Goal: Task Accomplishment & Management: Use online tool/utility

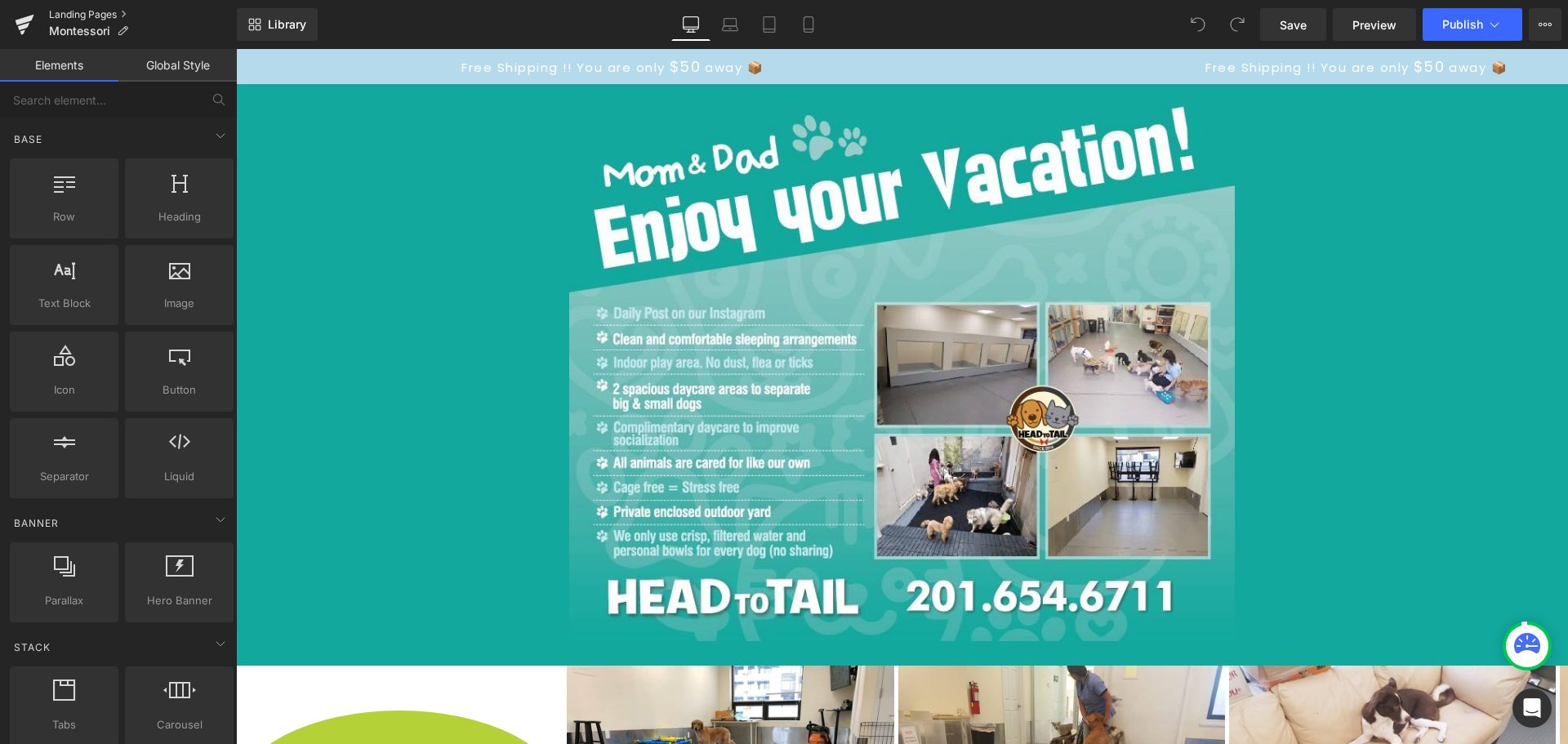
click at [74, 12] on link "Landing Pages" at bounding box center [143, 15] width 188 height 13
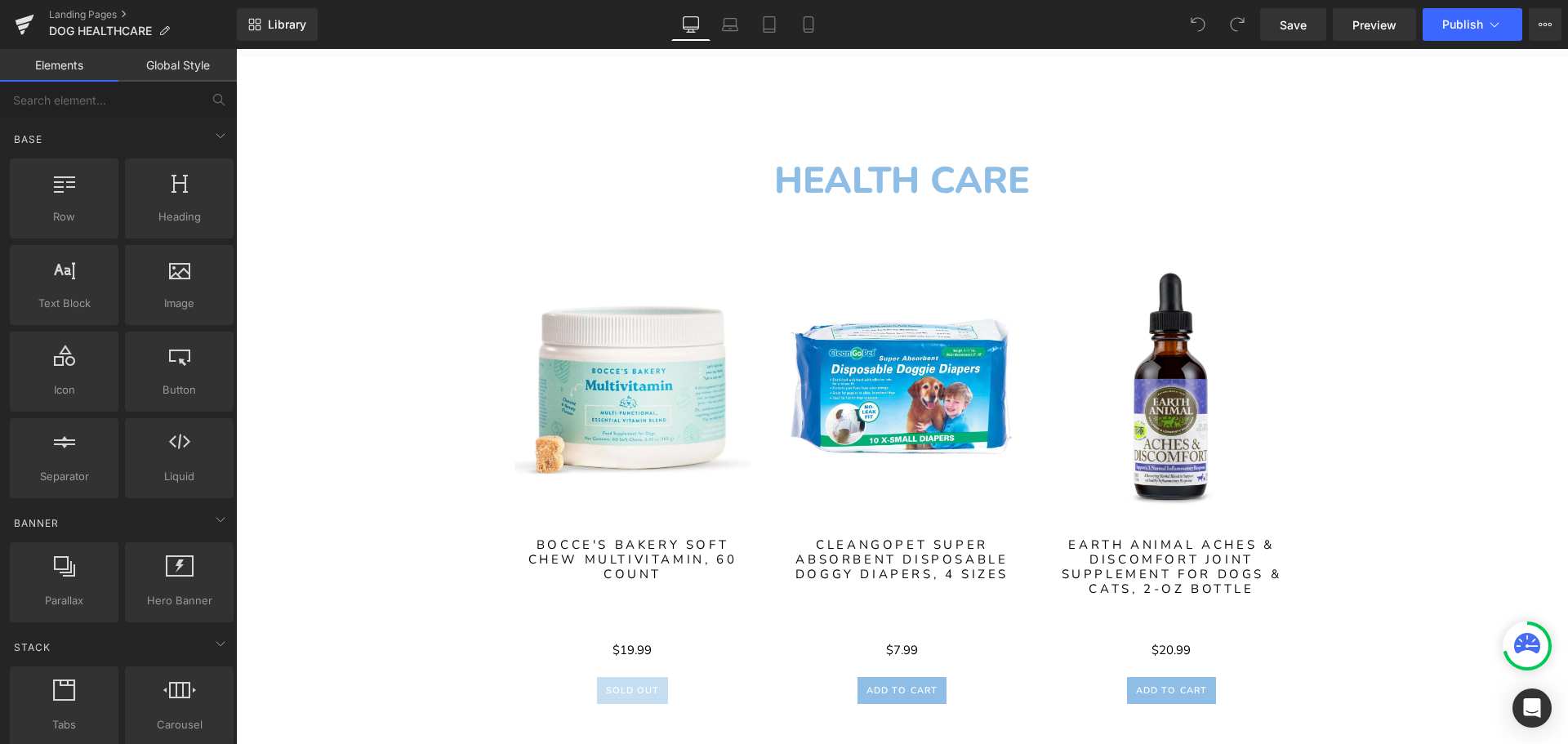
scroll to position [712, 0]
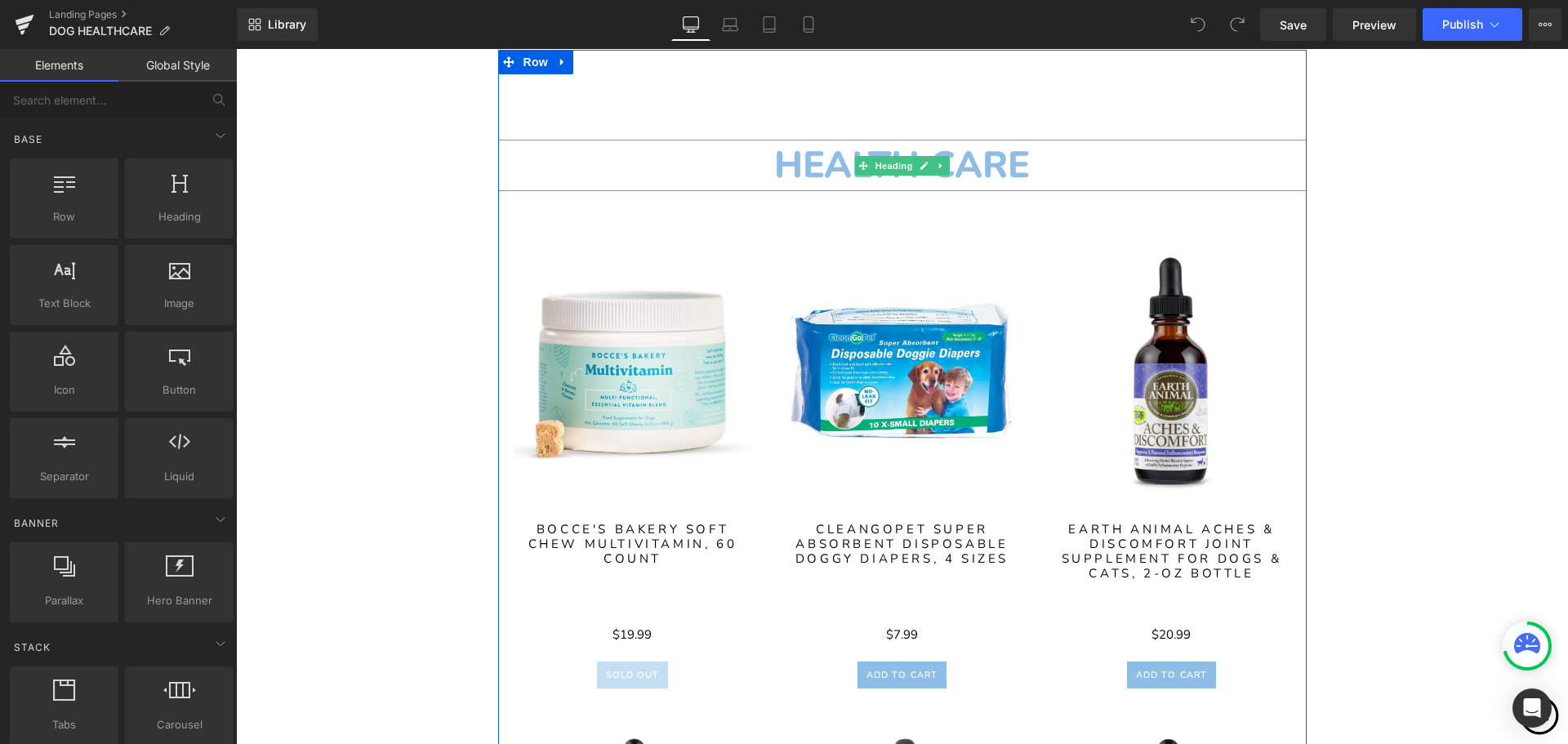
click at [990, 164] on h1 "HEALTH CARE" at bounding box center [902, 165] width 809 height 51
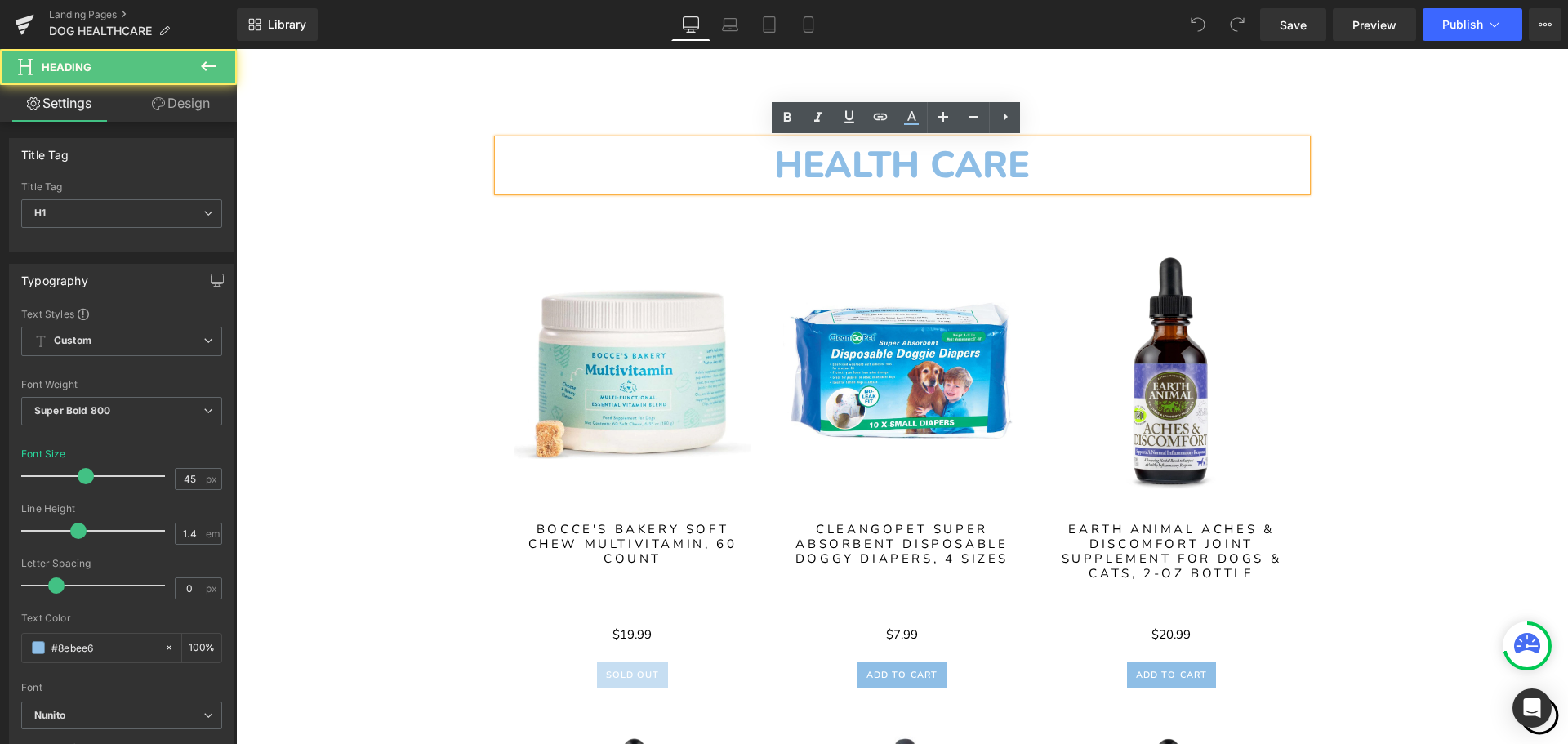
click at [931, 171] on h1 "HEALTH CARE" at bounding box center [902, 165] width 809 height 51
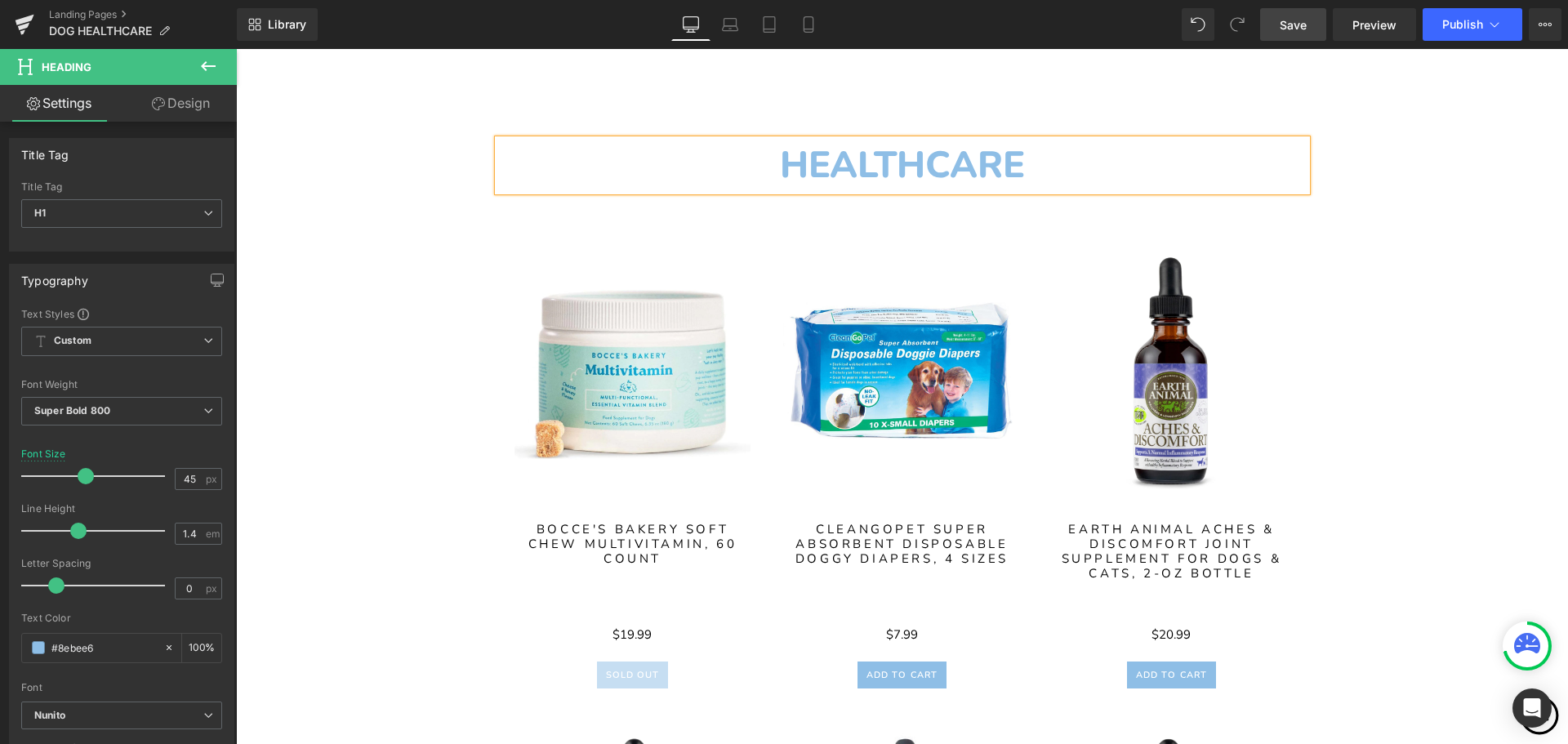
click at [1309, 26] on link "Save" at bounding box center [1293, 25] width 66 height 33
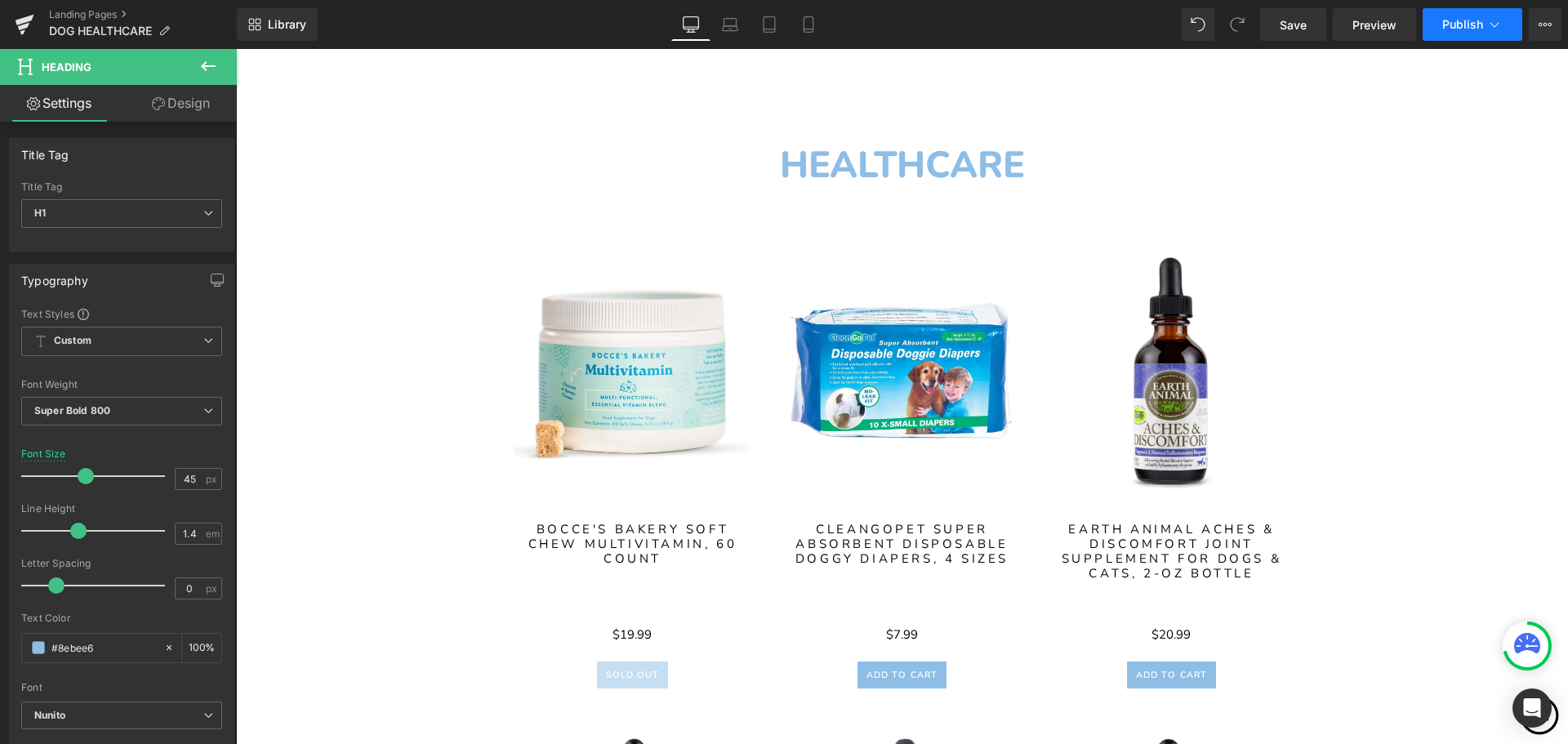
click at [1468, 30] on span "Publish" at bounding box center [1463, 25] width 41 height 13
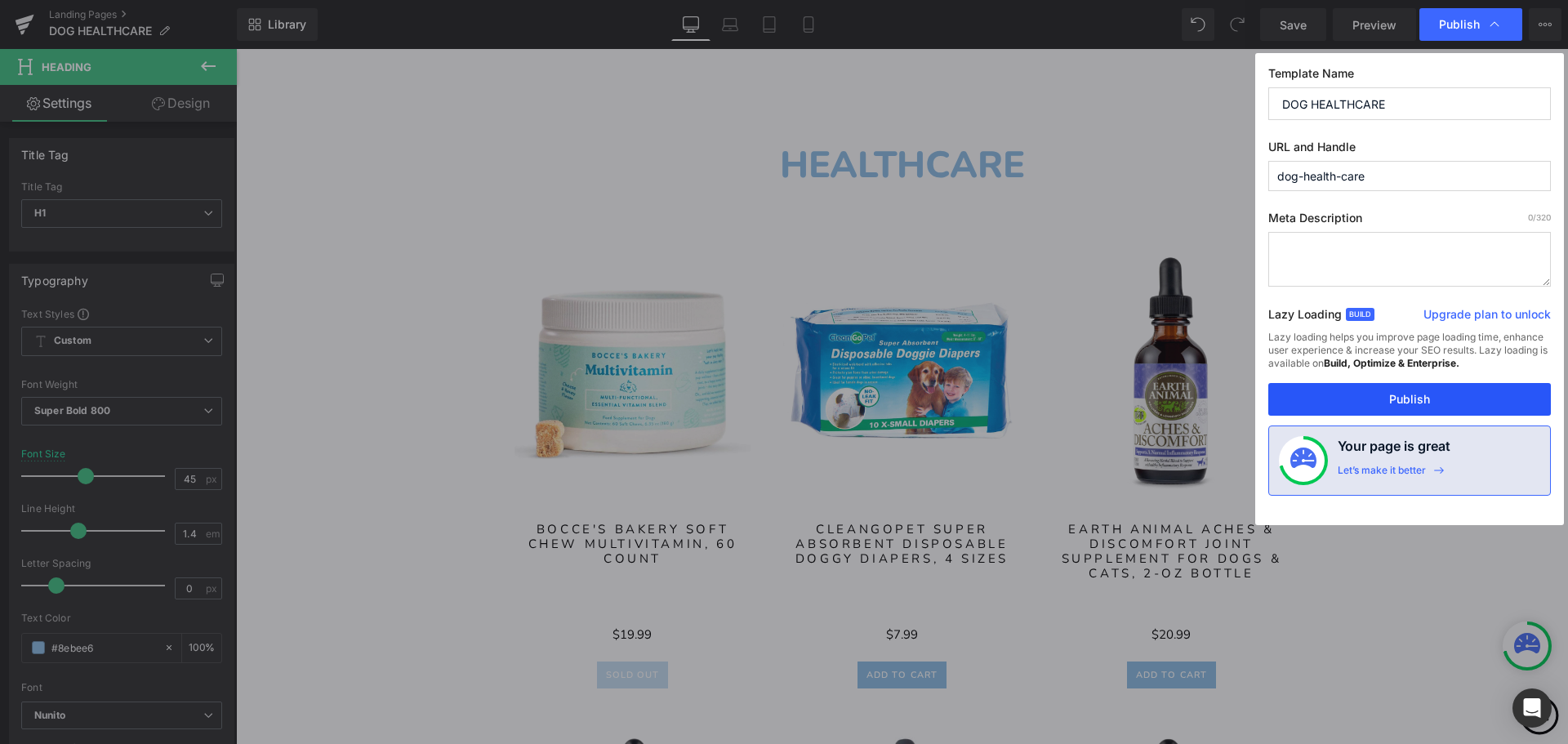
drag, startPoint x: 1417, startPoint y: 398, endPoint x: 621, endPoint y: 172, distance: 827.5
click at [1417, 398] on button "Publish" at bounding box center [1410, 400] width 283 height 33
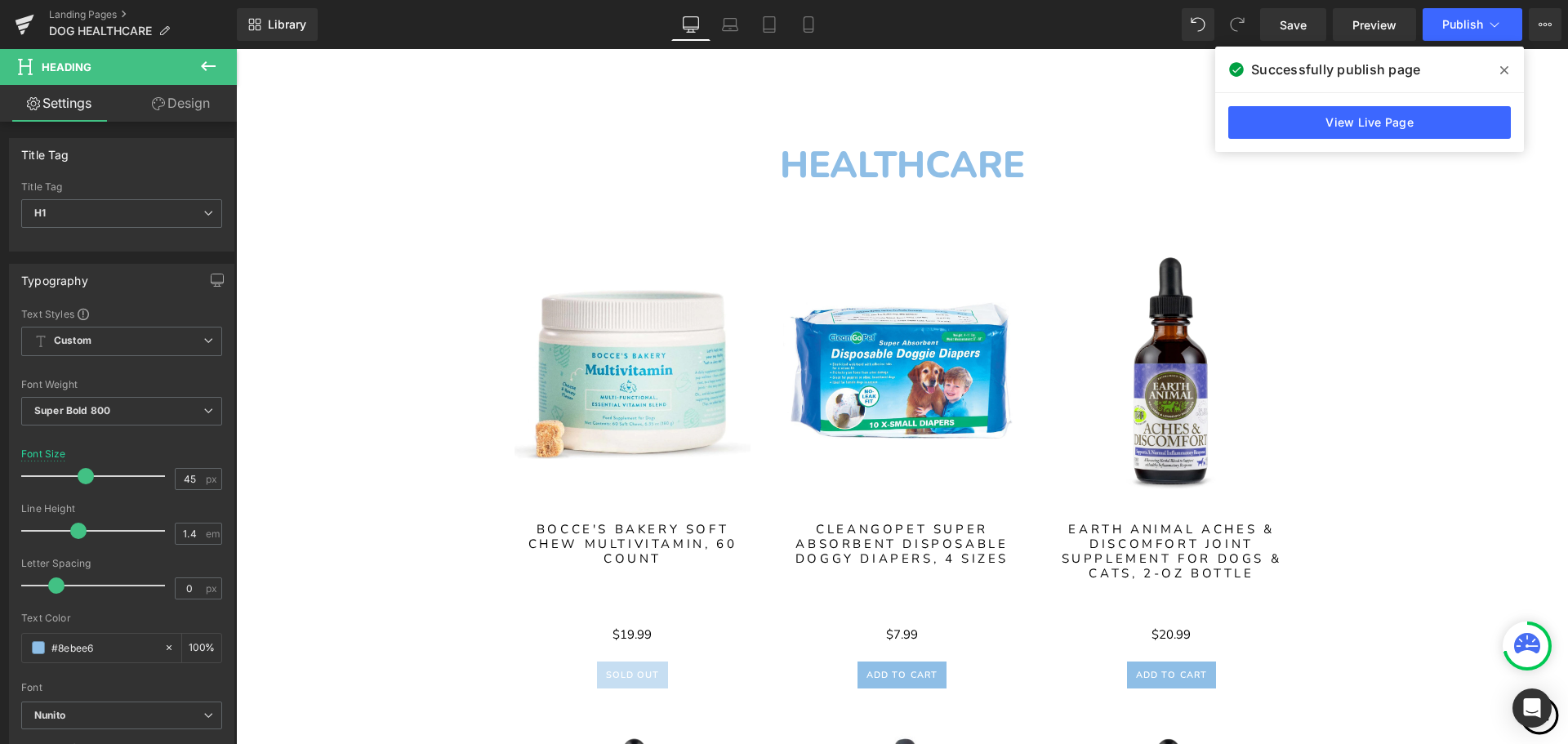
click at [1505, 72] on icon at bounding box center [1505, 70] width 8 height 13
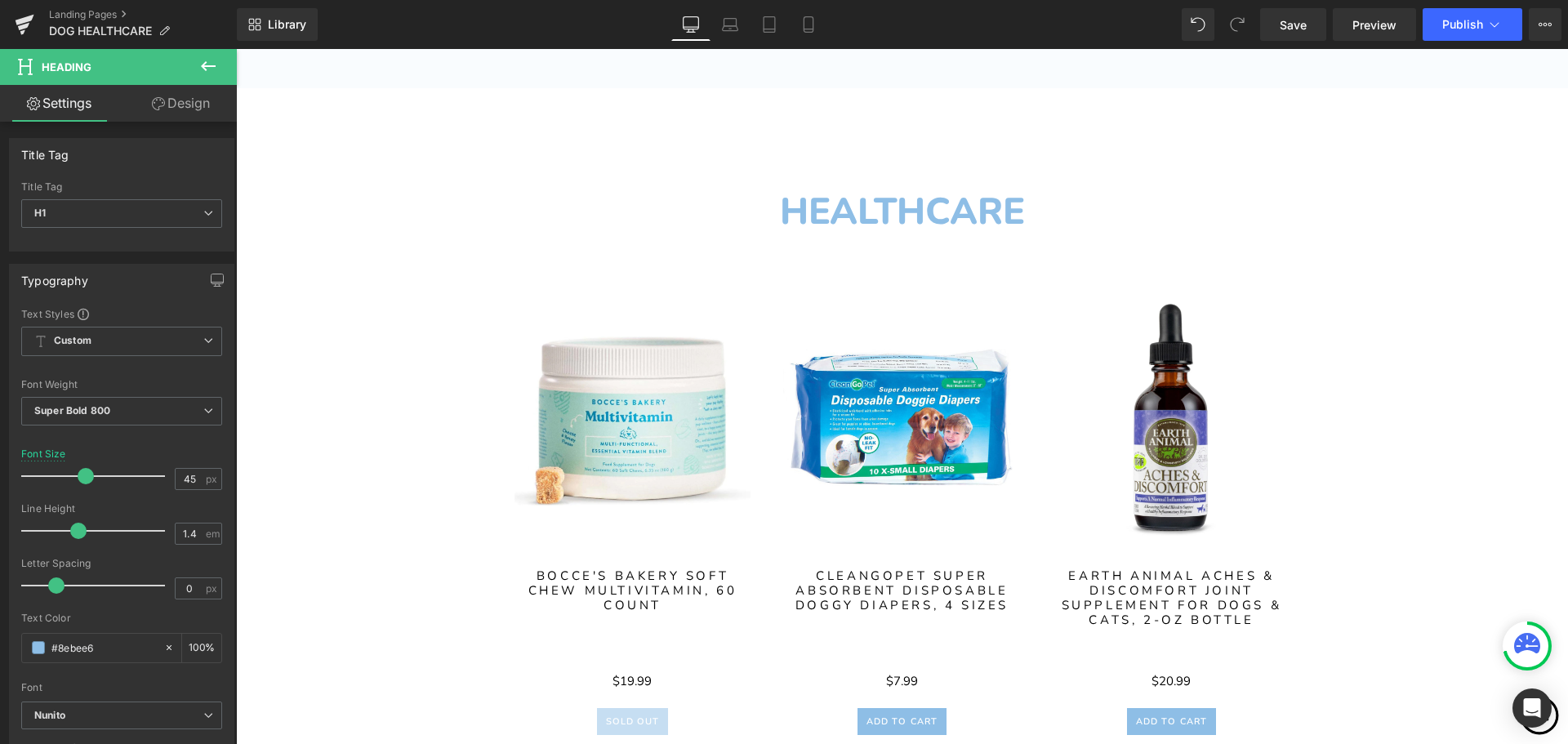
scroll to position [788, 0]
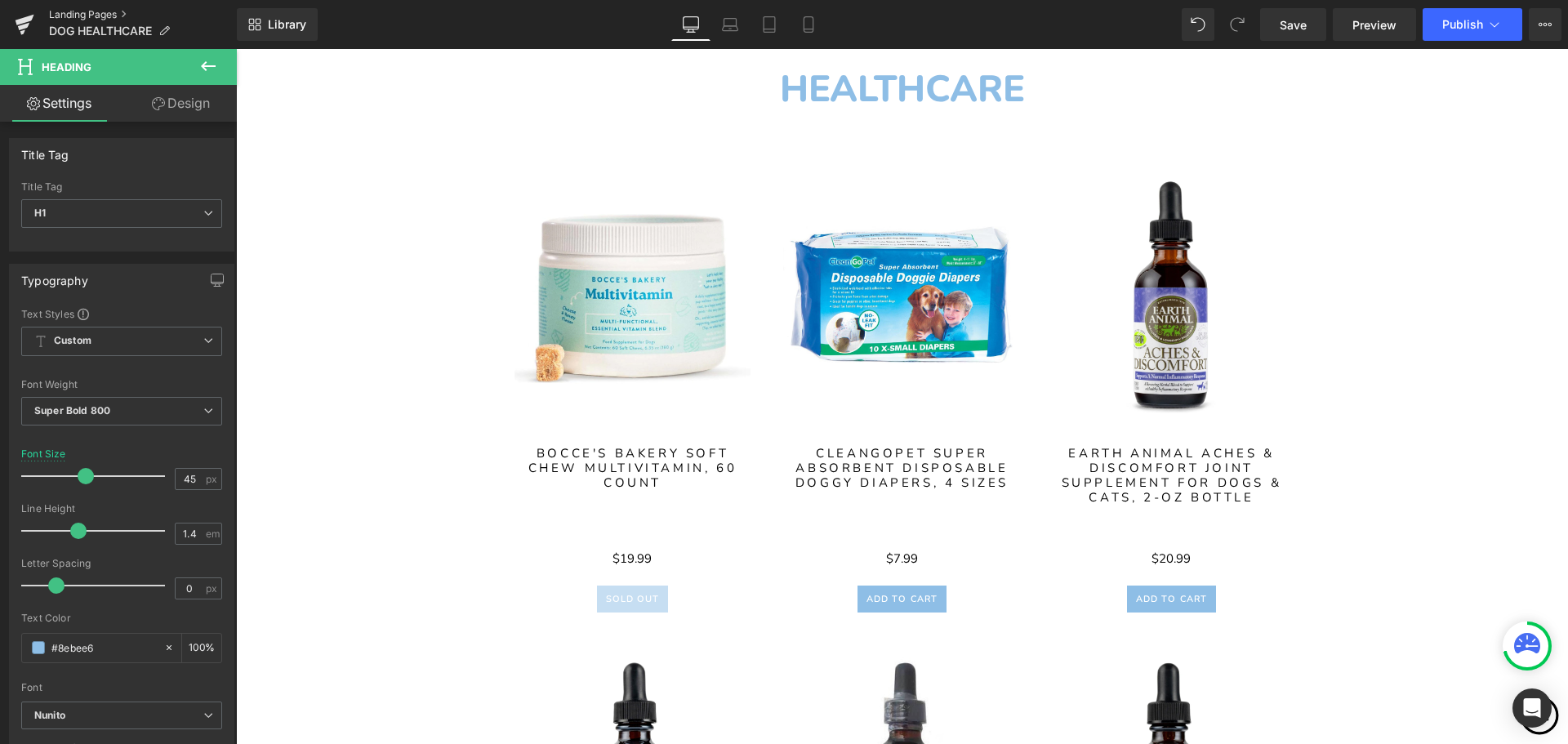
click at [91, 15] on link "Landing Pages" at bounding box center [143, 15] width 188 height 13
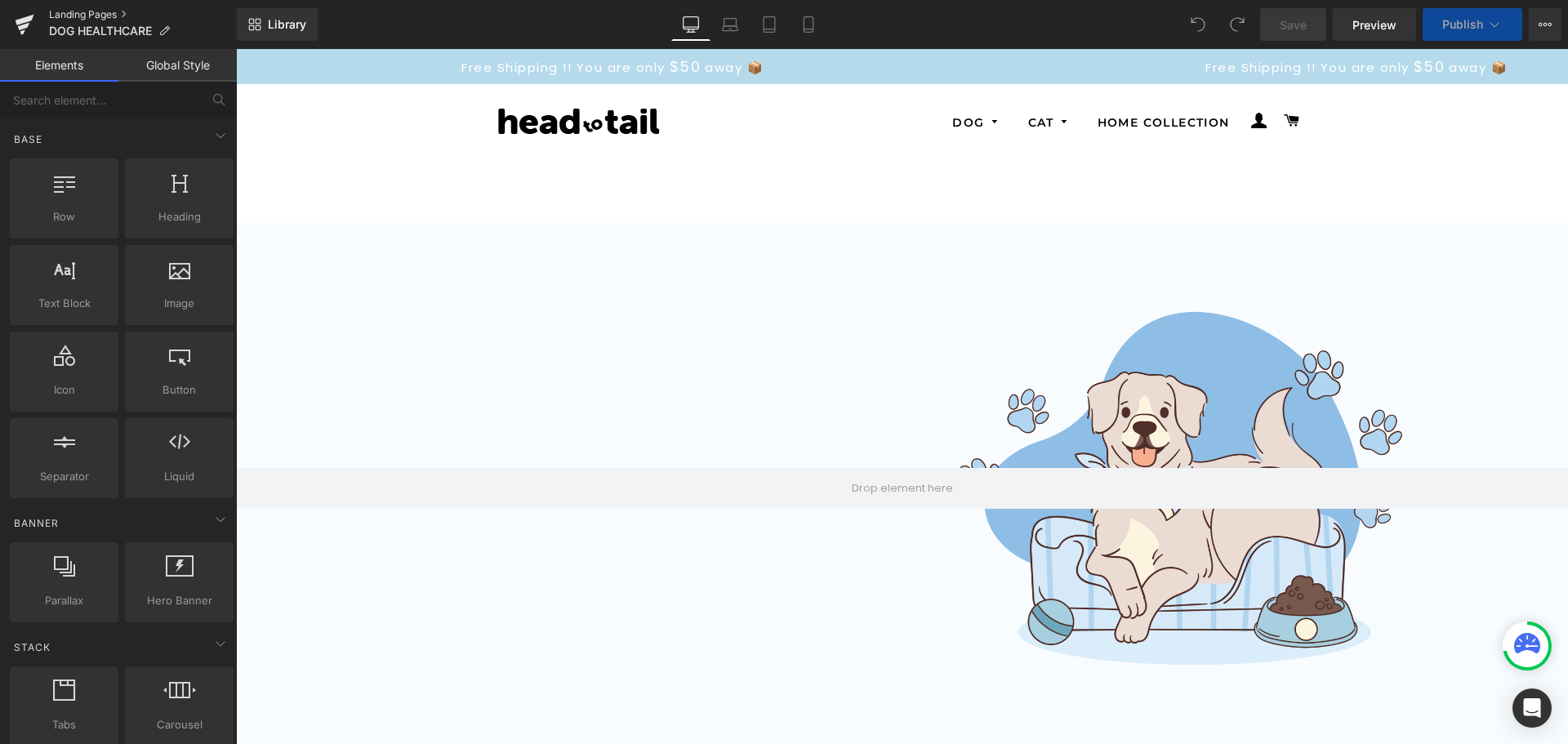
click at [110, 13] on link "Landing Pages" at bounding box center [143, 15] width 188 height 13
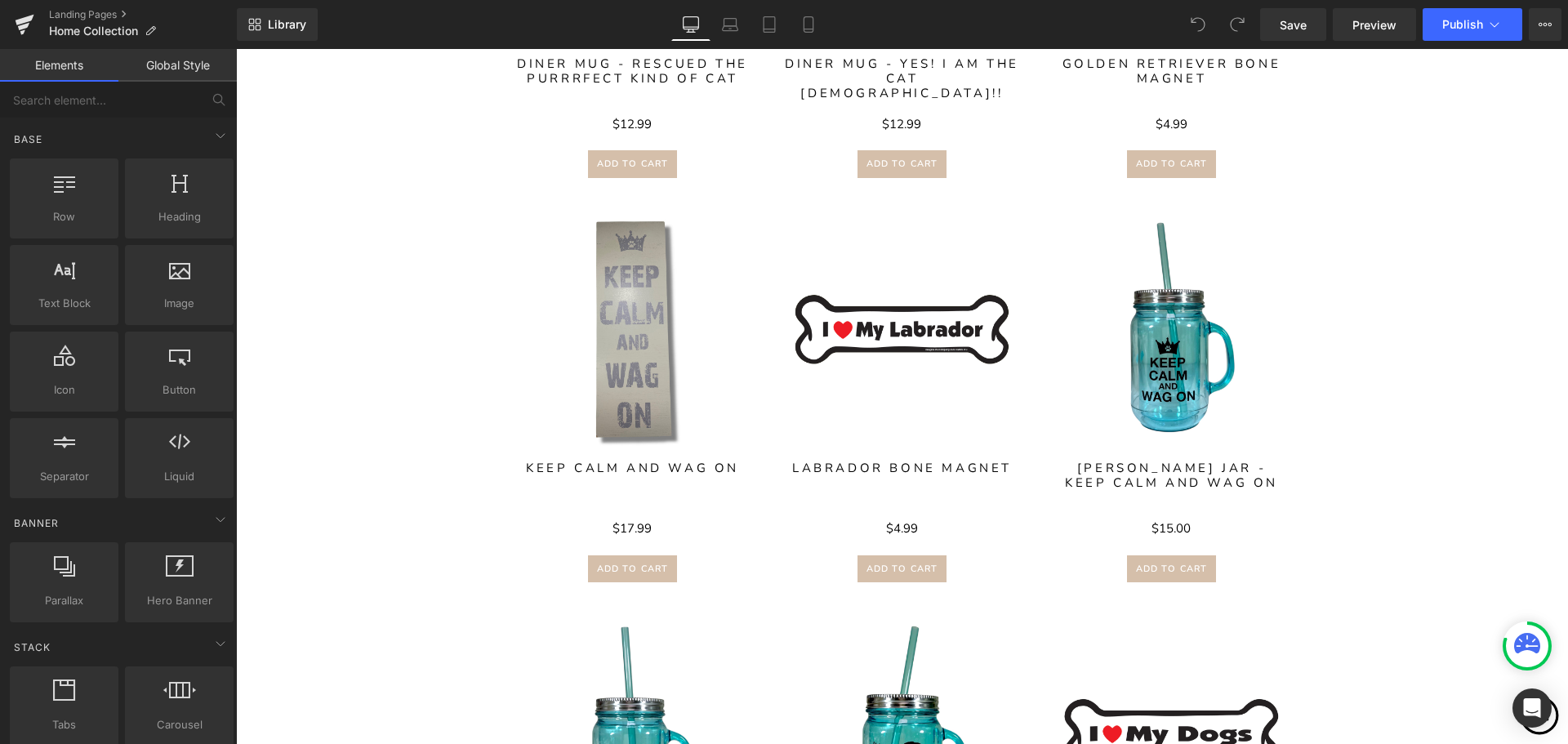
scroll to position [1926, 0]
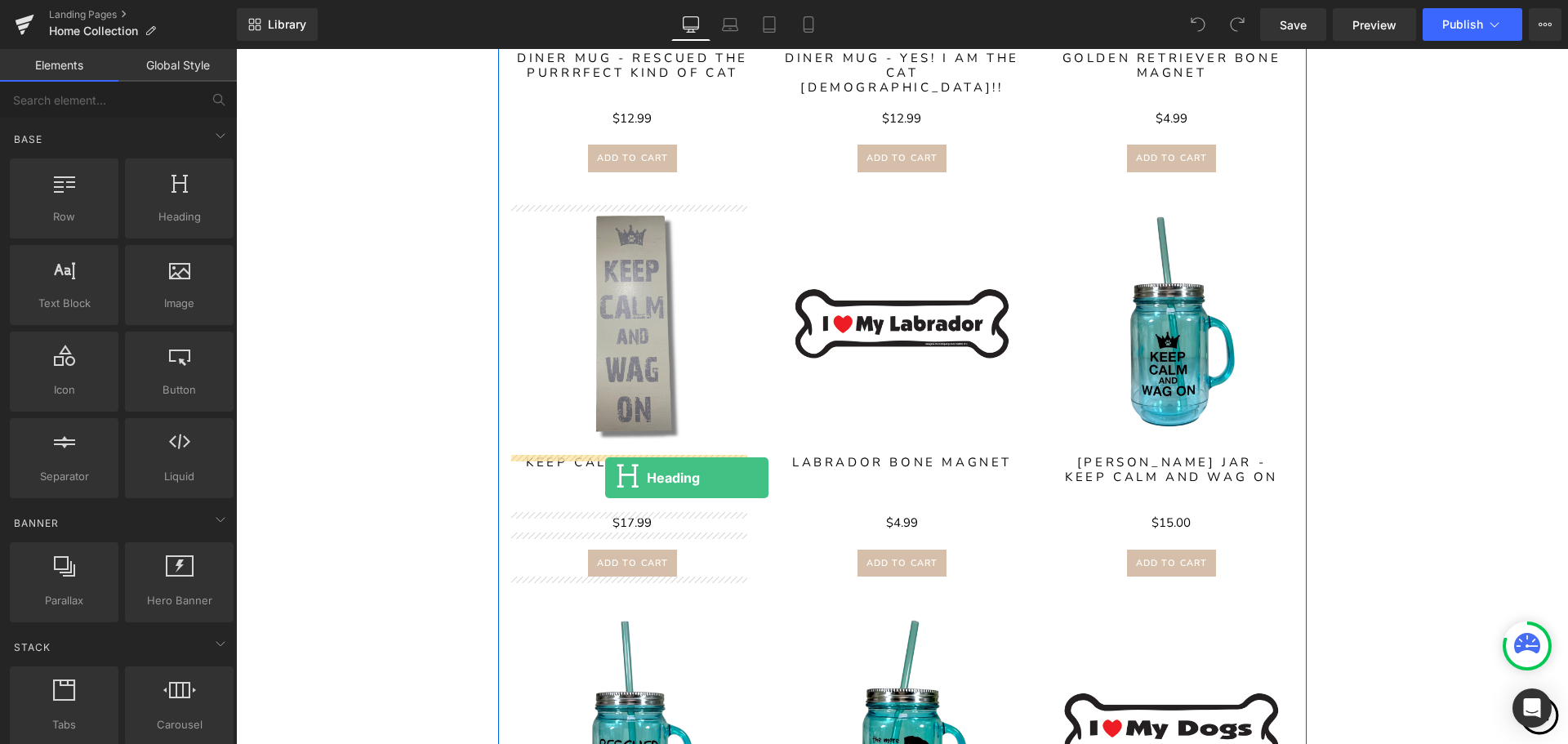
drag, startPoint x: 420, startPoint y: 253, endPoint x: 605, endPoint y: 478, distance: 291.3
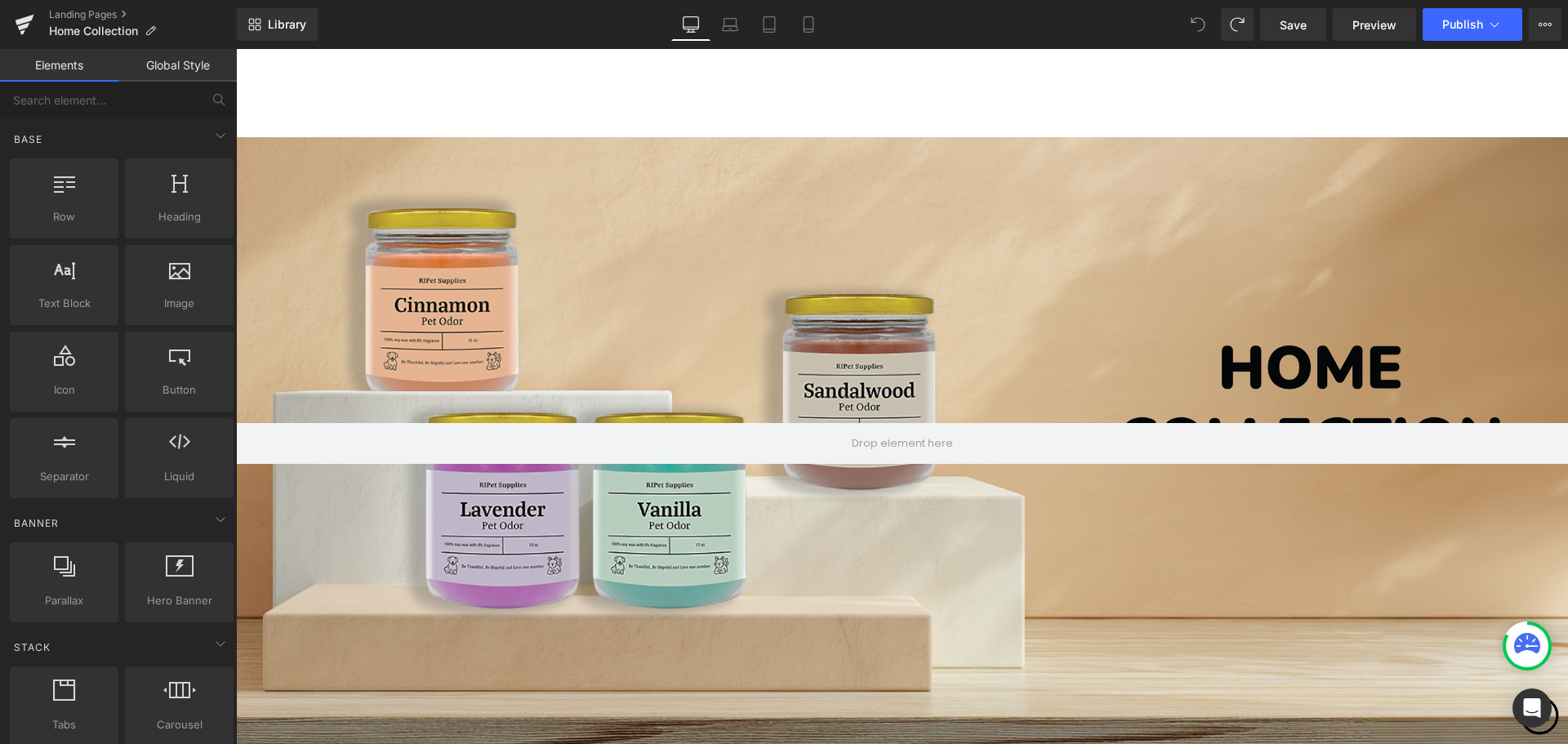
scroll to position [43, 0]
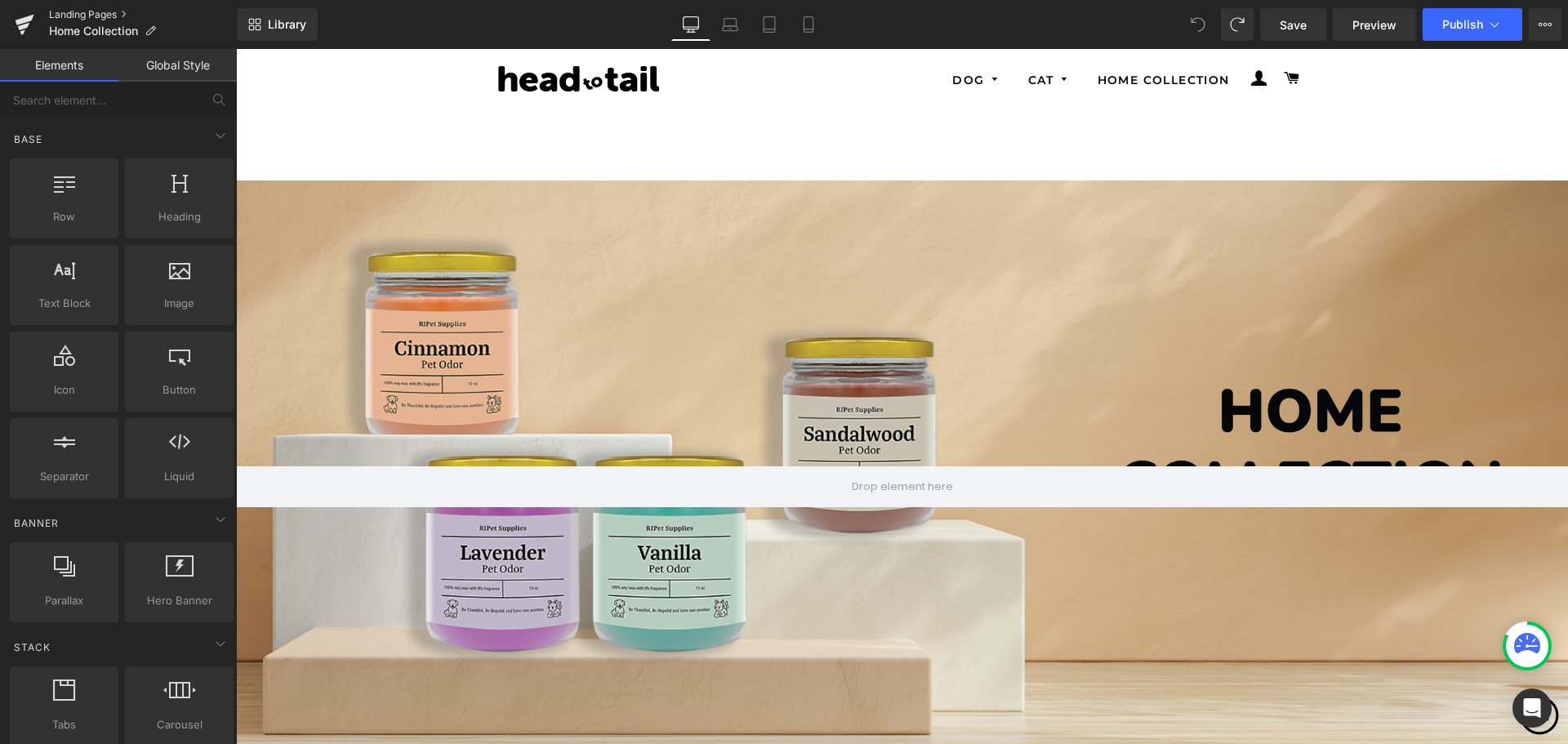
click at [106, 16] on link "Landing Pages" at bounding box center [143, 15] width 188 height 13
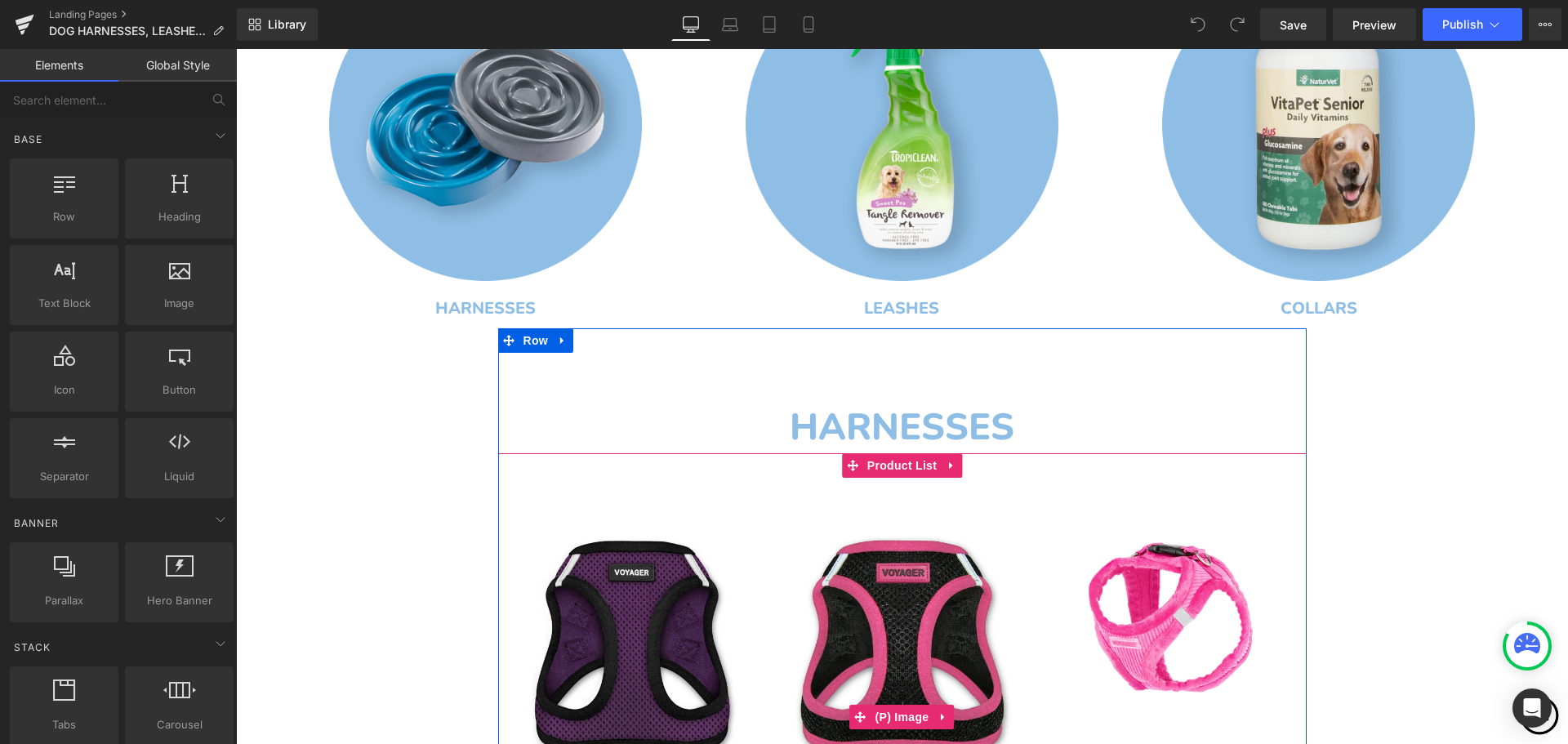
scroll to position [723, 0]
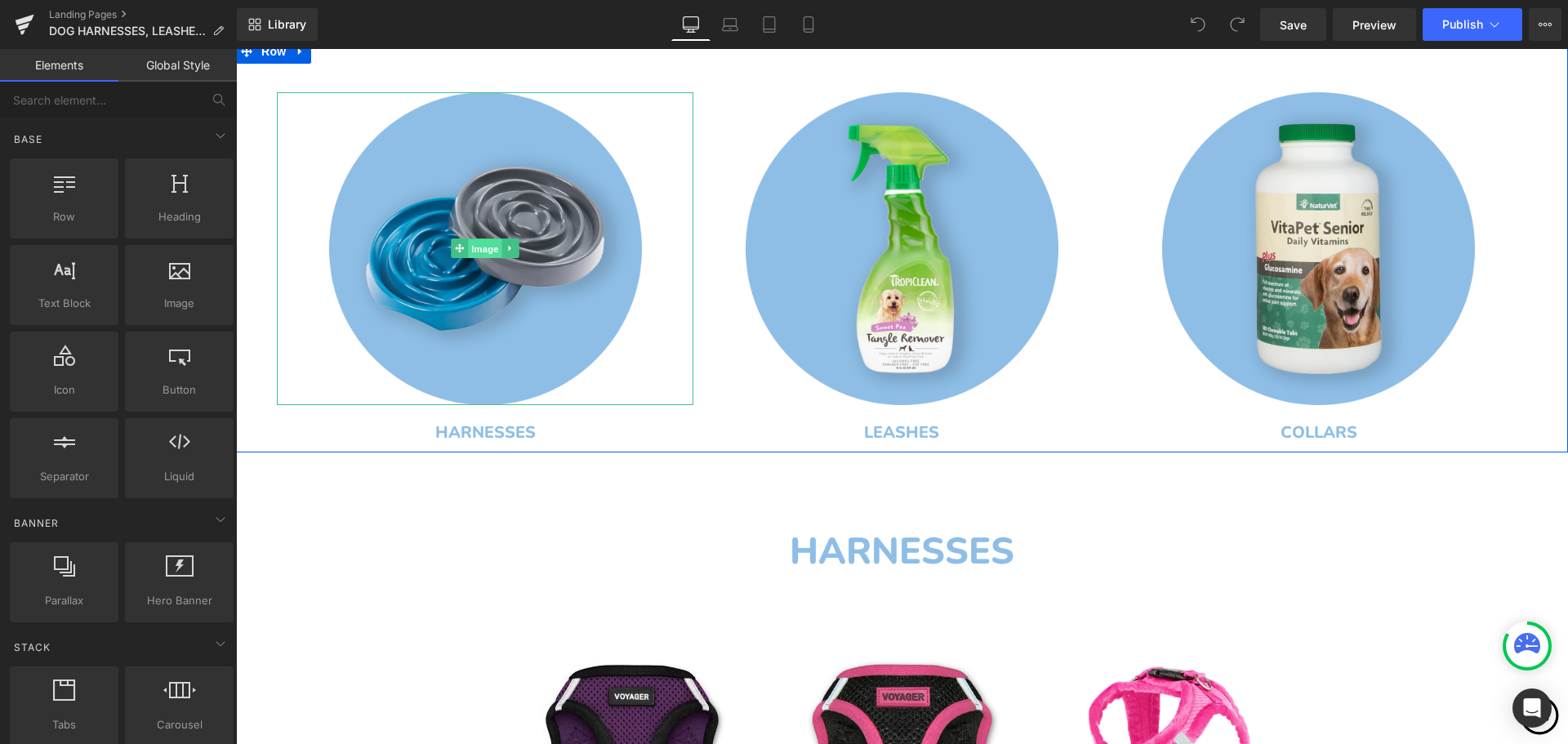
click at [472, 250] on span "Image" at bounding box center [486, 249] width 35 height 20
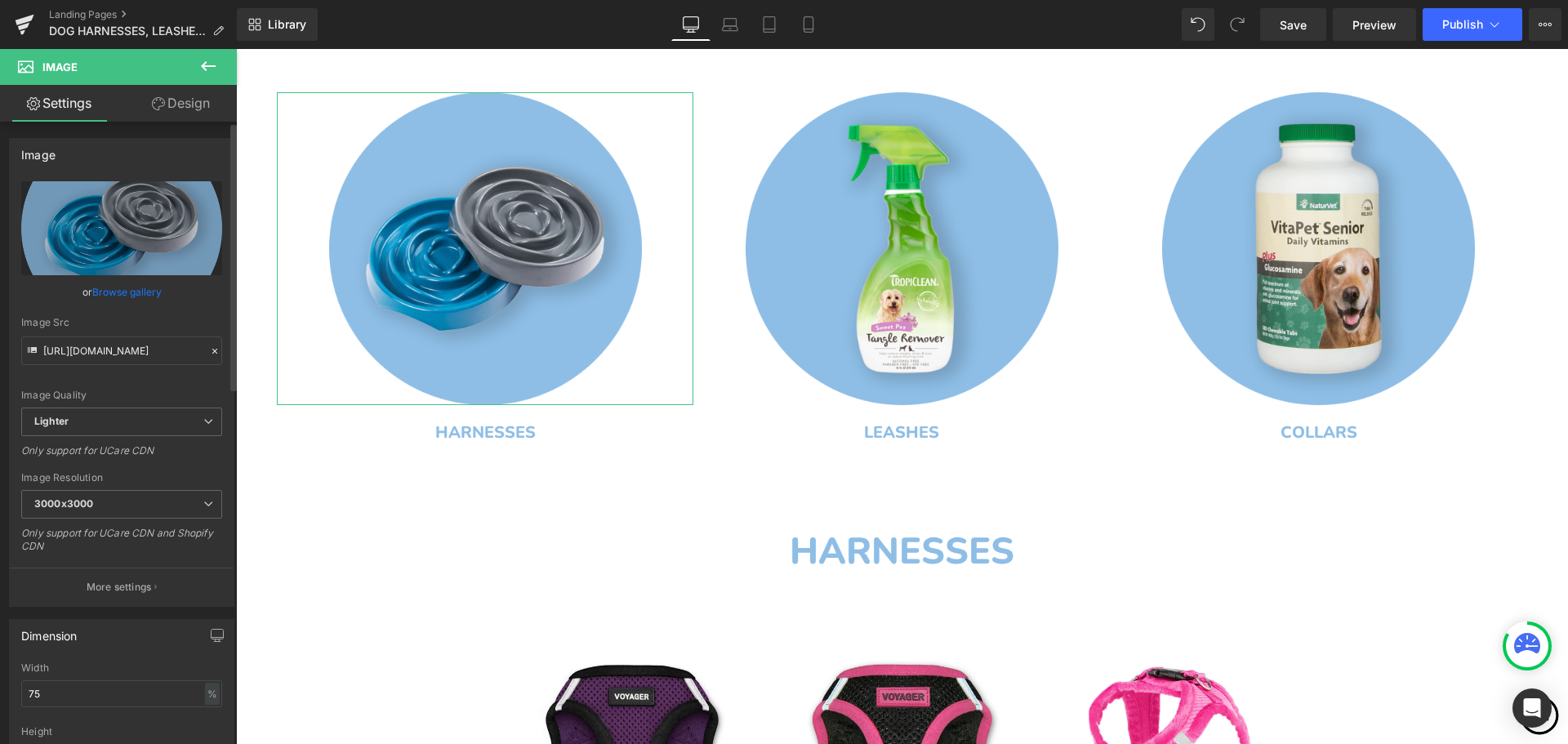
click at [126, 292] on link "Browse gallery" at bounding box center [127, 292] width 69 height 29
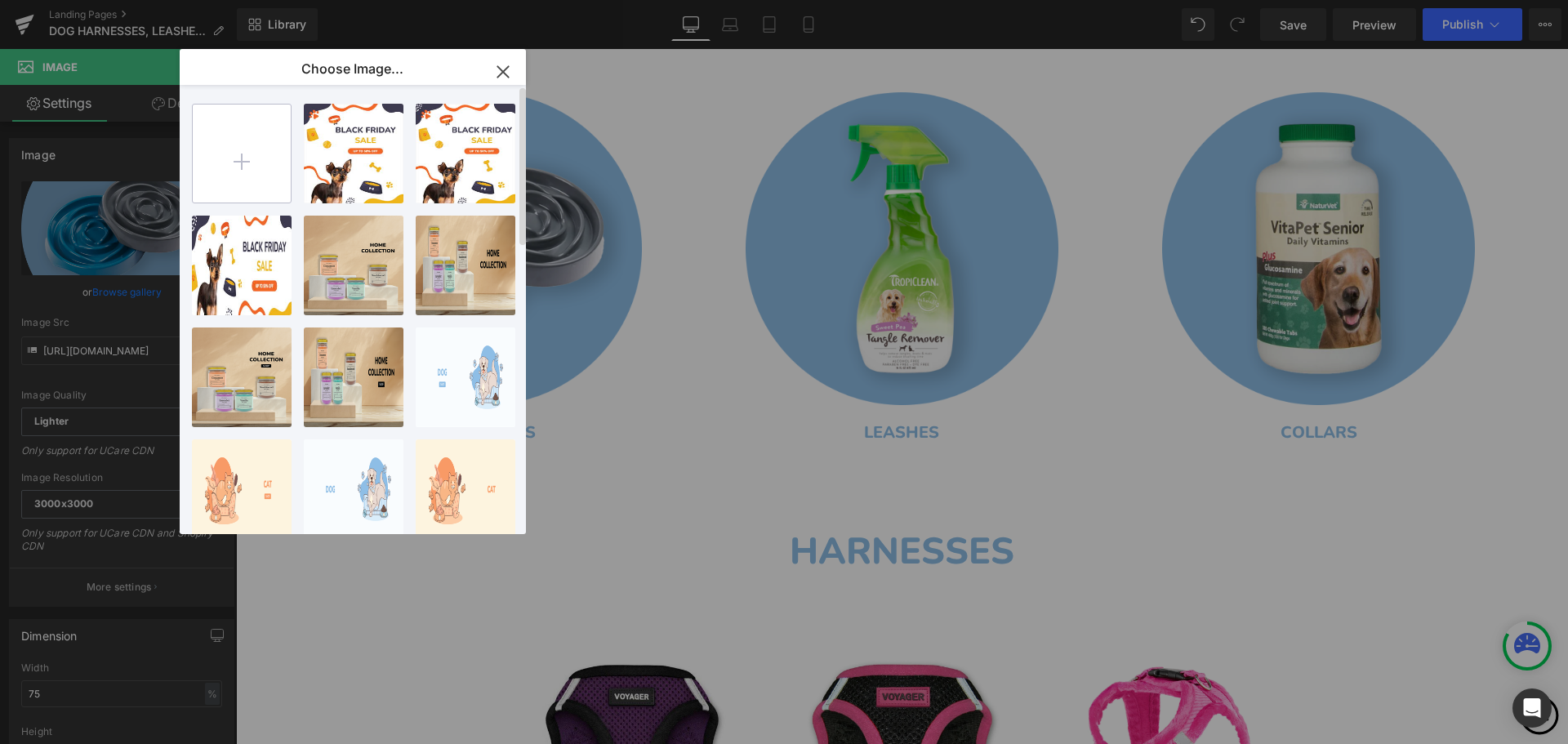
click at [249, 161] on input "file" at bounding box center [242, 153] width 98 height 98
type input "C:\fakepath\Artboard 1.jpg"
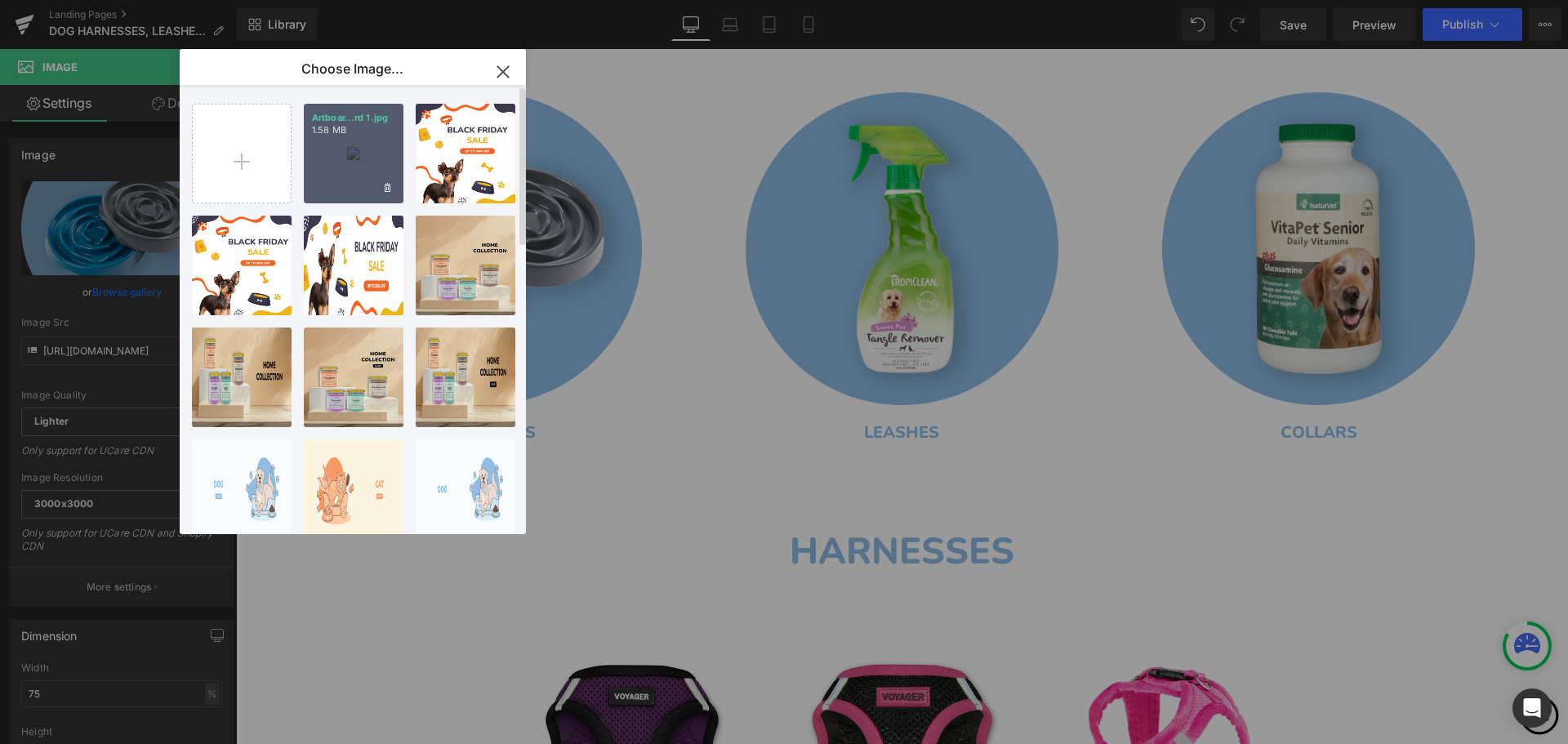
click at [359, 157] on div "Artboar...rd 1.jpg 1.58 MB" at bounding box center [354, 153] width 100 height 100
type input "https://ucarecdn.com/95477cb8-cb43-4fe1-9ebe-6fa3f0124e60/-/format/auto/-/previ…"
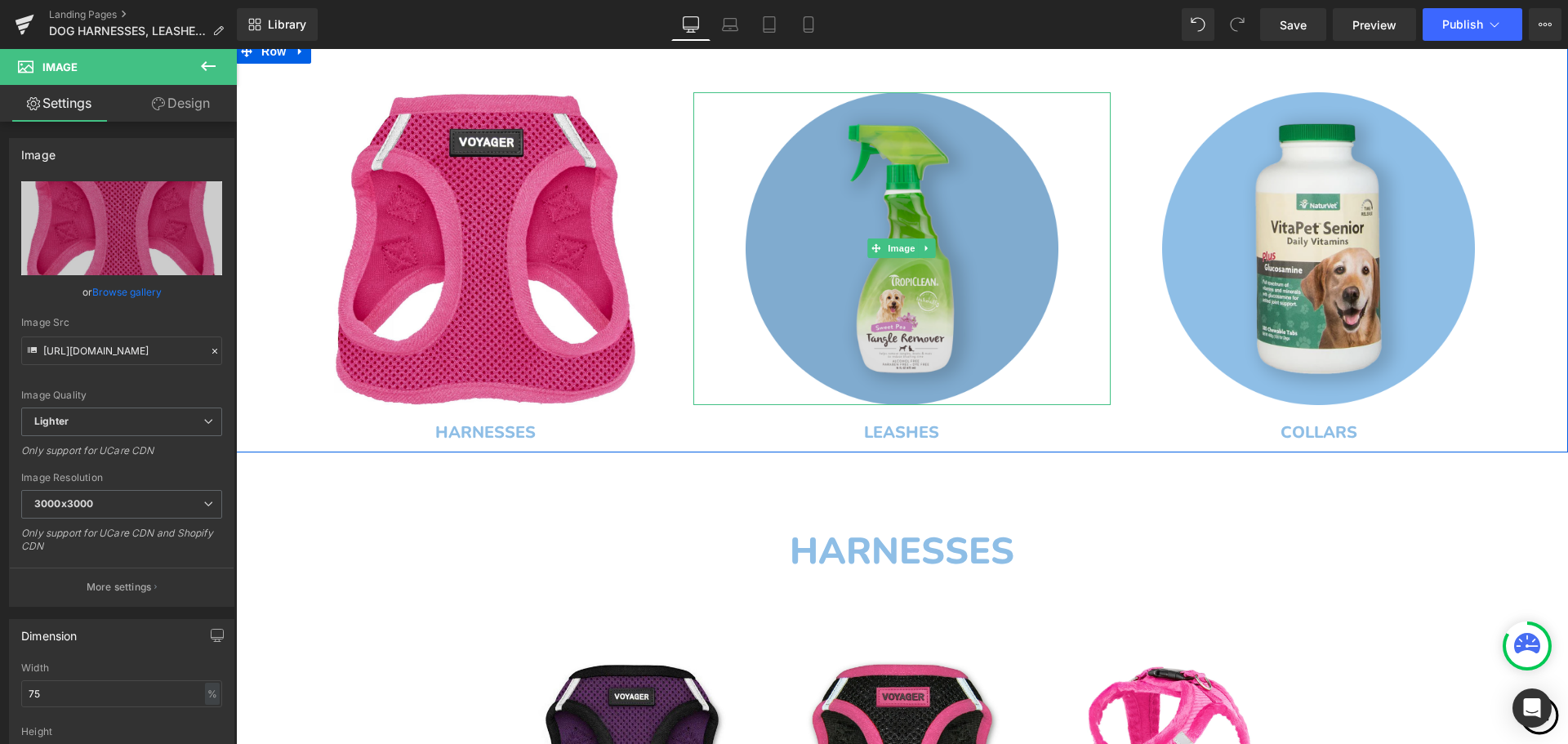
click at [772, 244] on img at bounding box center [903, 249] width 313 height 313
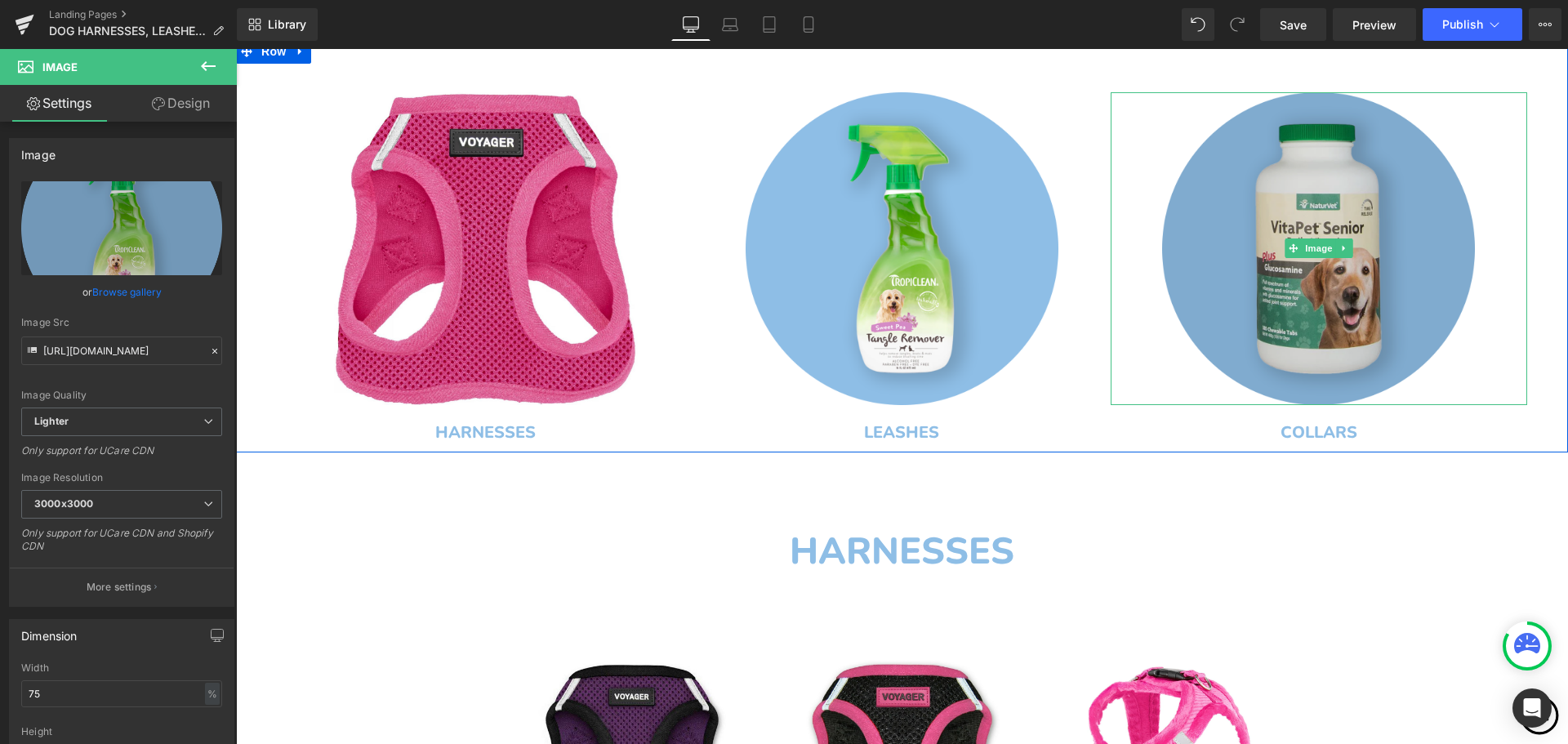
click at [1213, 270] on img at bounding box center [1319, 249] width 313 height 313
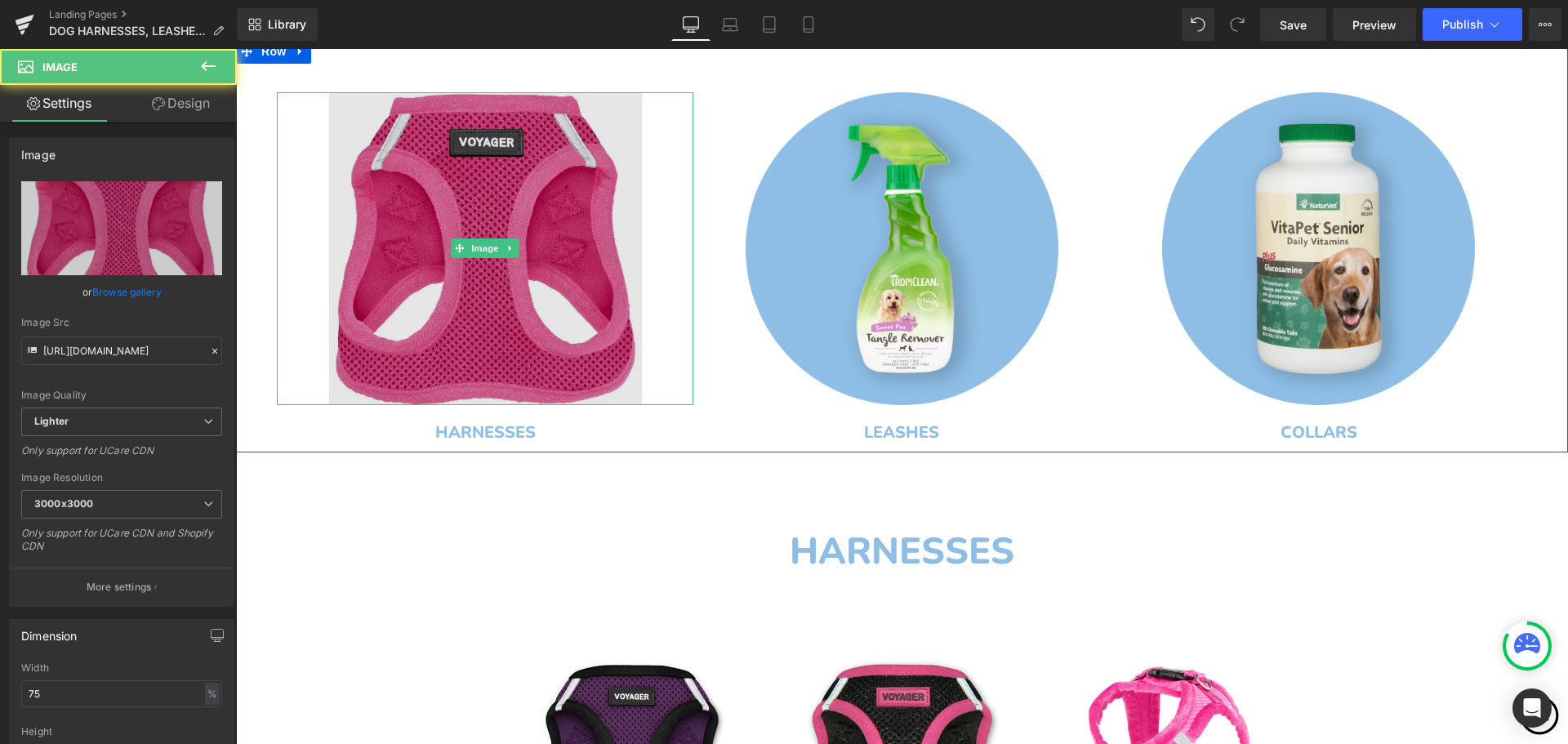
click at [537, 241] on img at bounding box center [486, 249] width 313 height 313
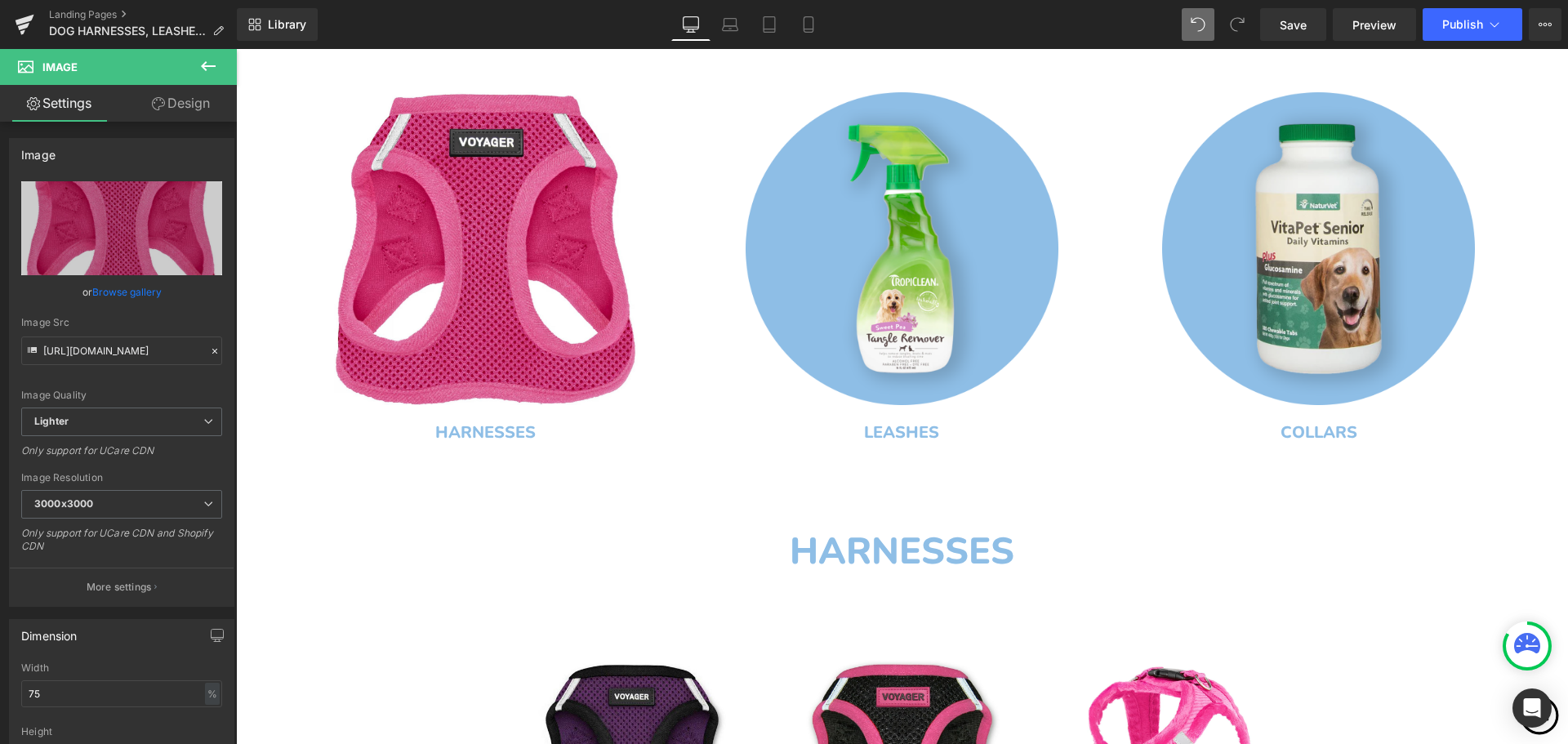
type input "https://ucarecdn.com/17d11b22-c1a3-4a69-90da-626efb15be62/-/format/auto/-/previ…"
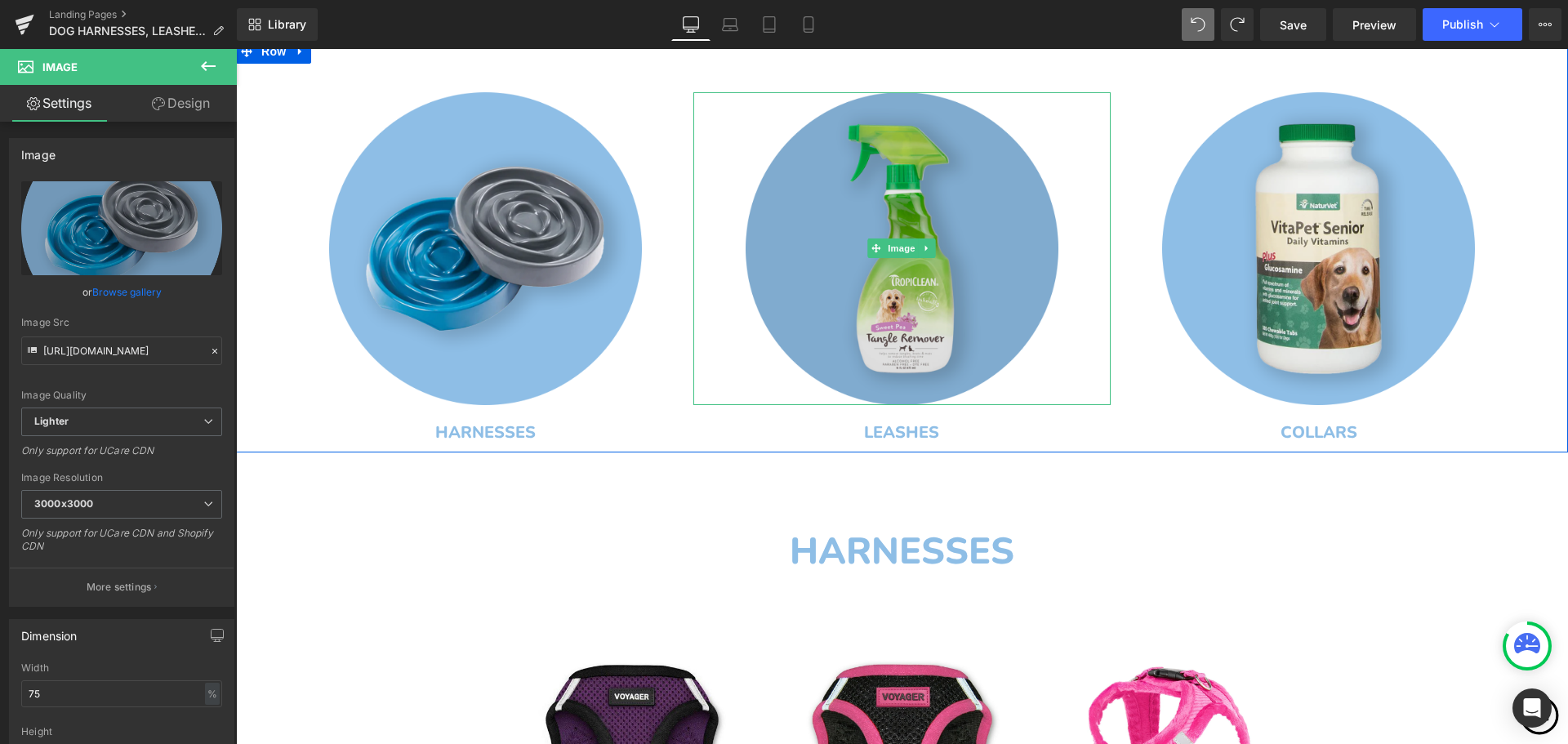
click at [1002, 292] on img at bounding box center [903, 249] width 313 height 313
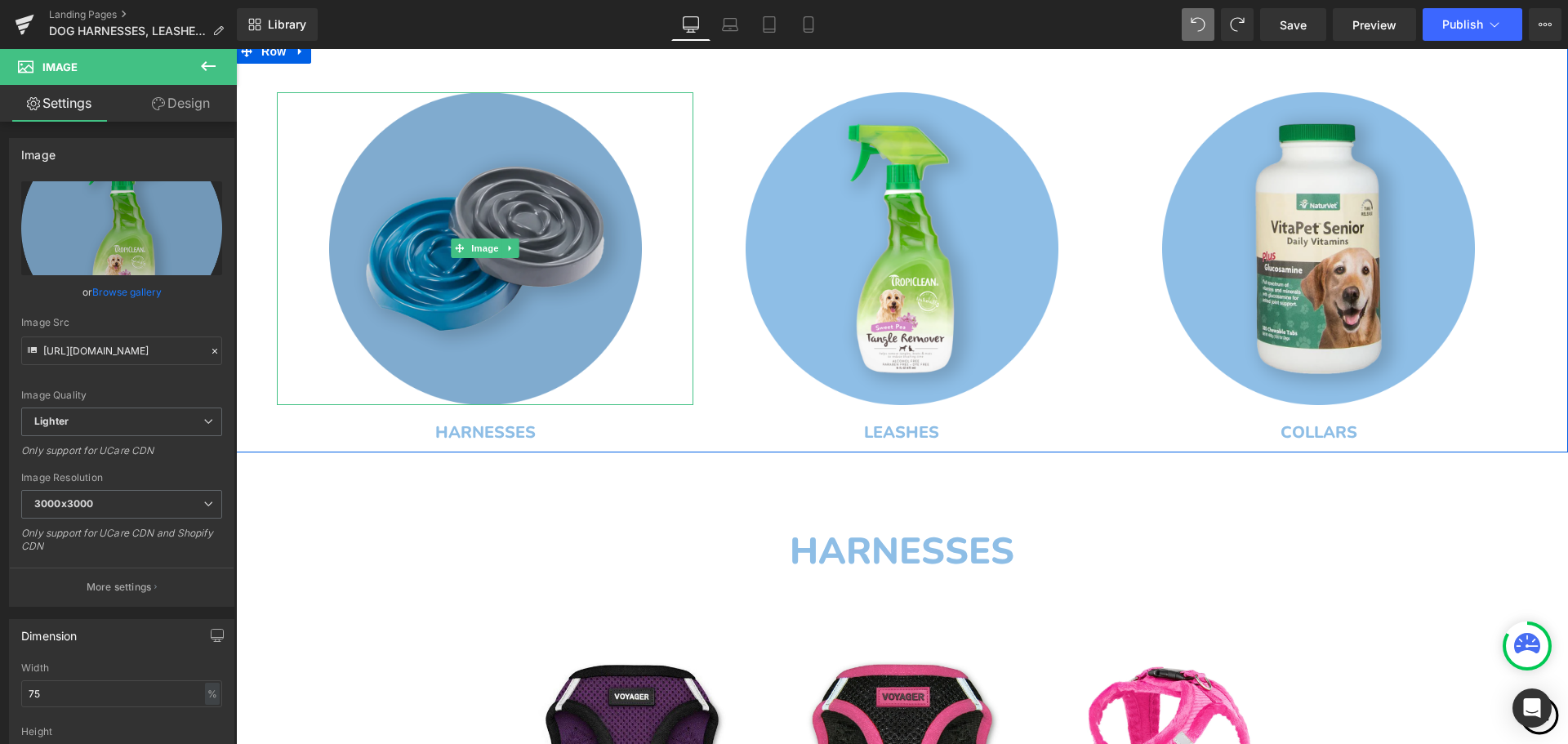
click at [406, 289] on img at bounding box center [486, 249] width 313 height 313
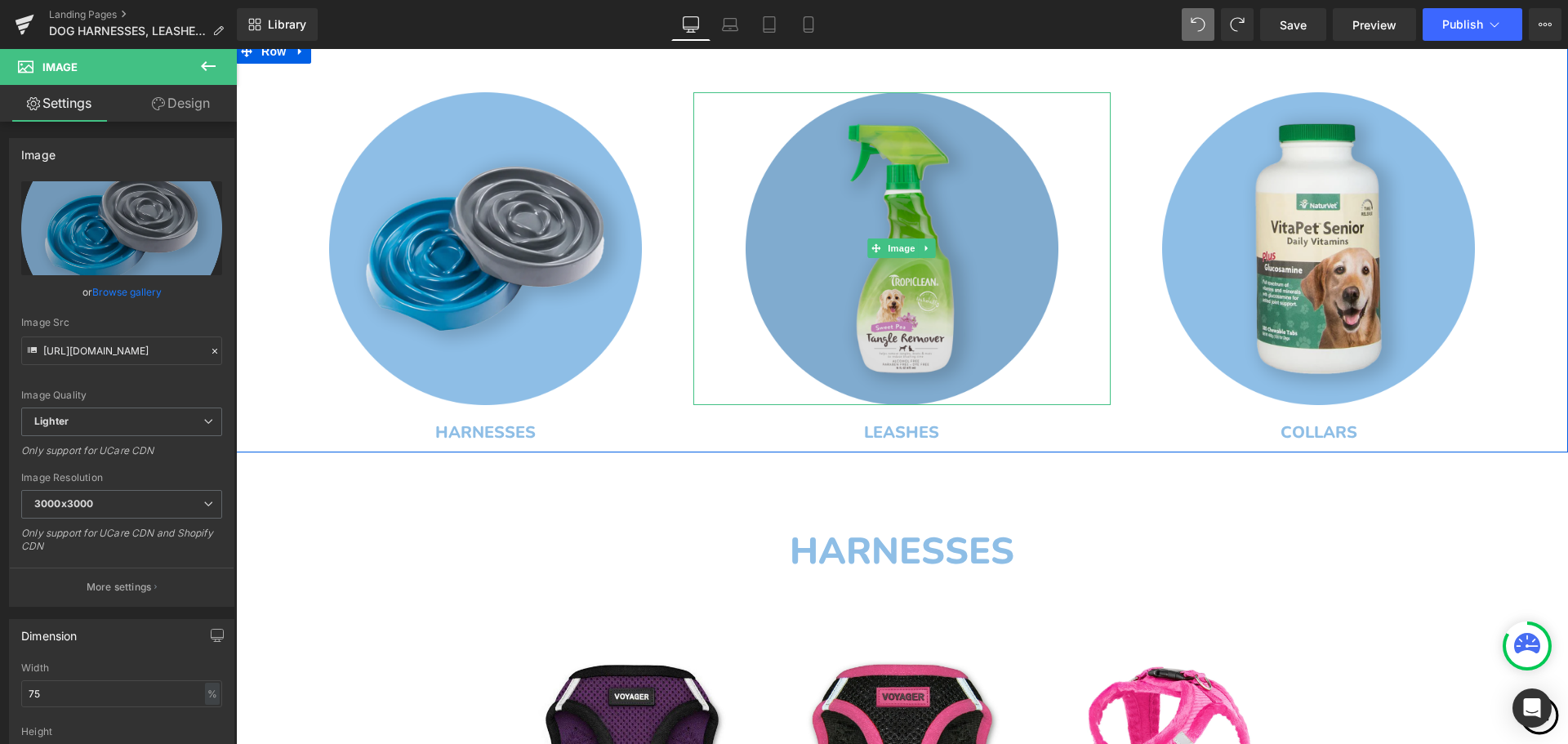
click at [837, 316] on img at bounding box center [903, 249] width 313 height 313
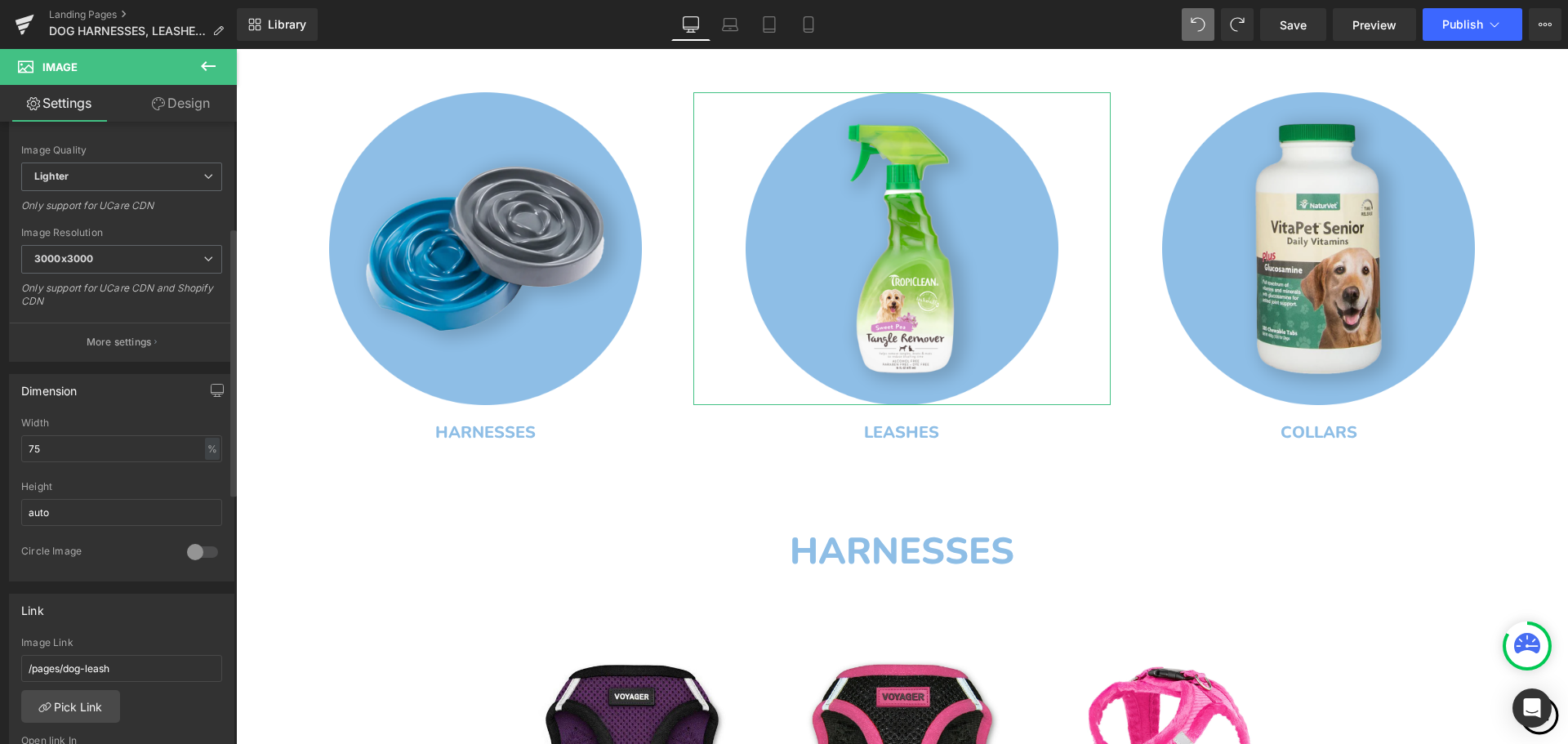
scroll to position [326, 0]
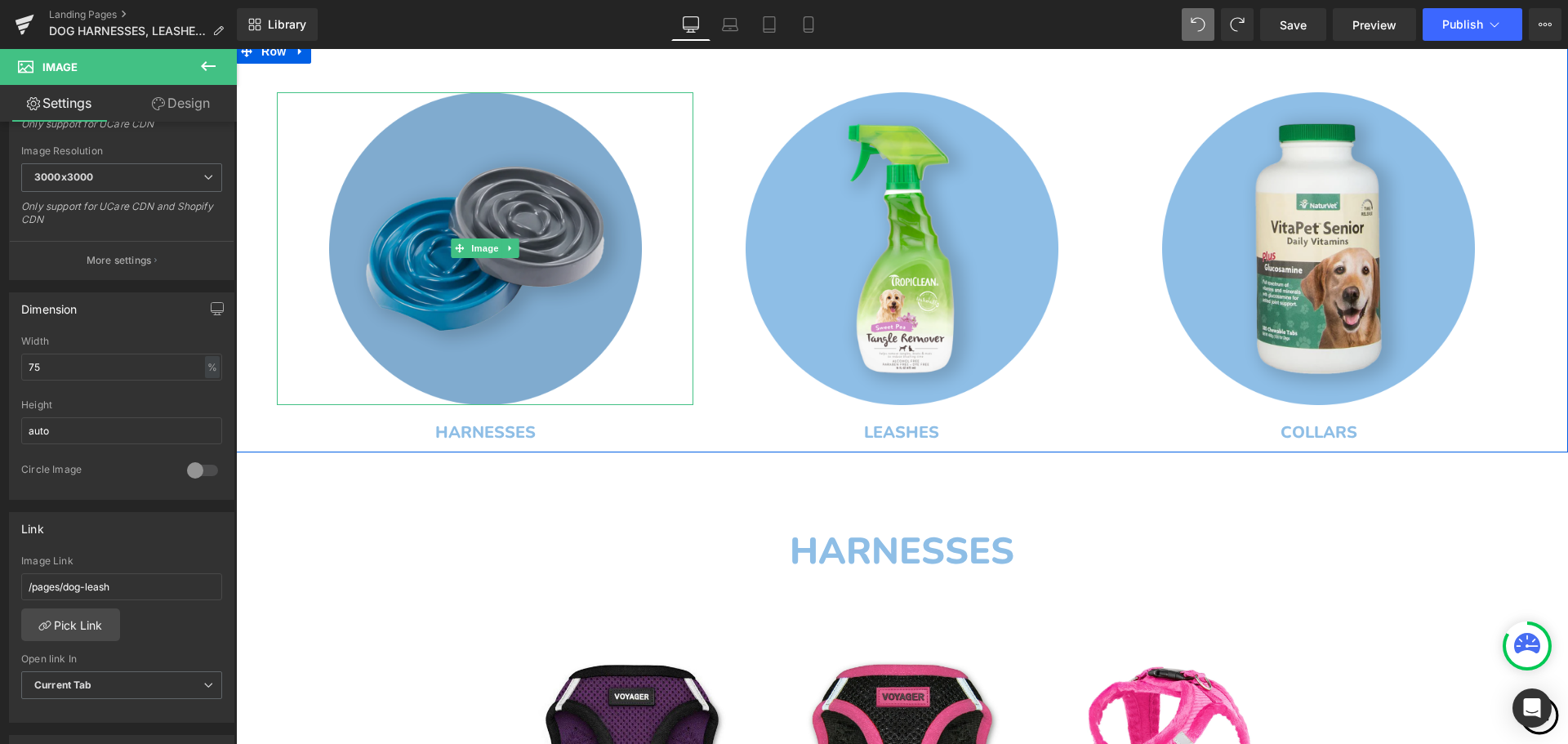
click at [406, 341] on img at bounding box center [486, 249] width 313 height 313
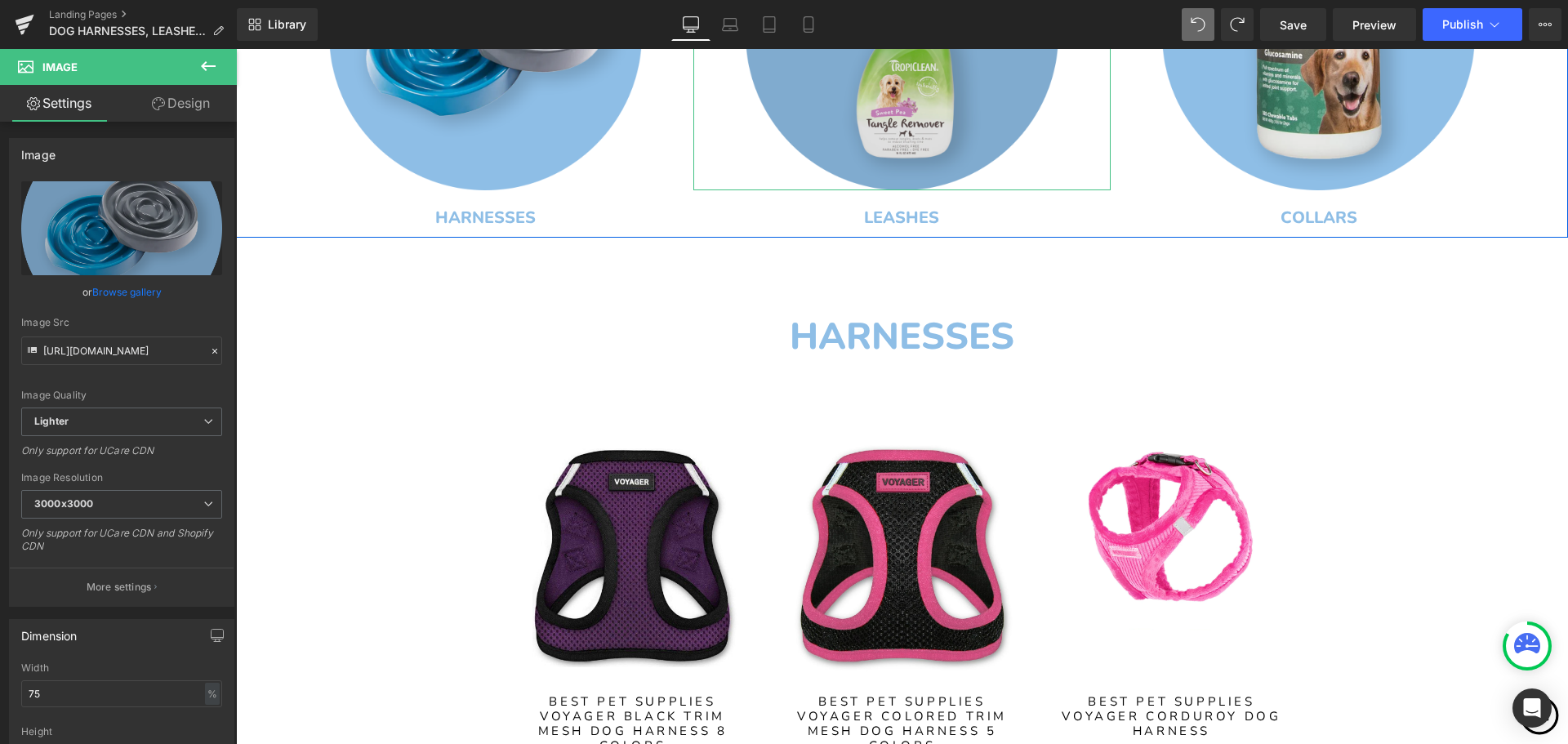
scroll to position [1049, 0]
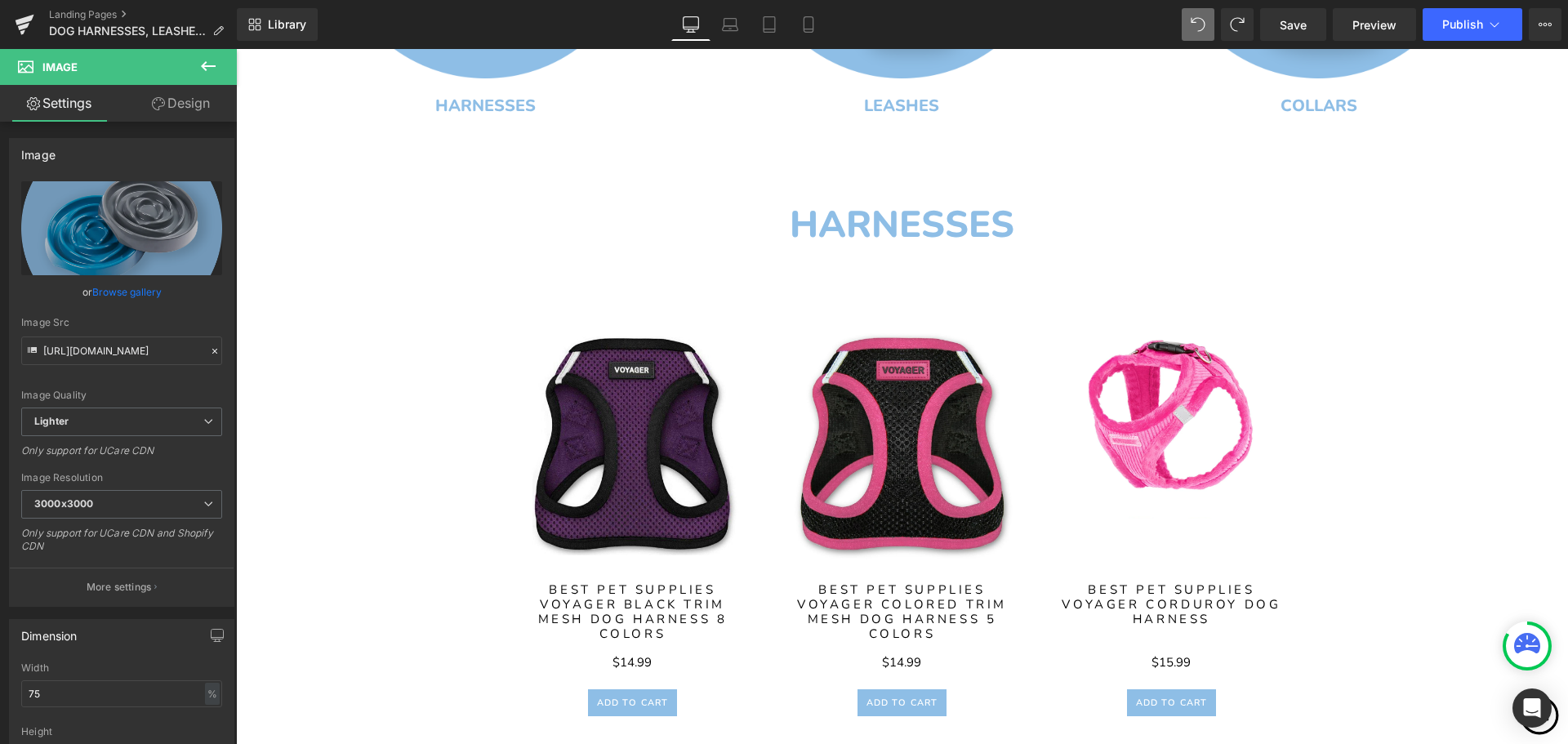
click at [892, 227] on div "HARNESSES Heading" at bounding box center [902, 225] width 809 height 51
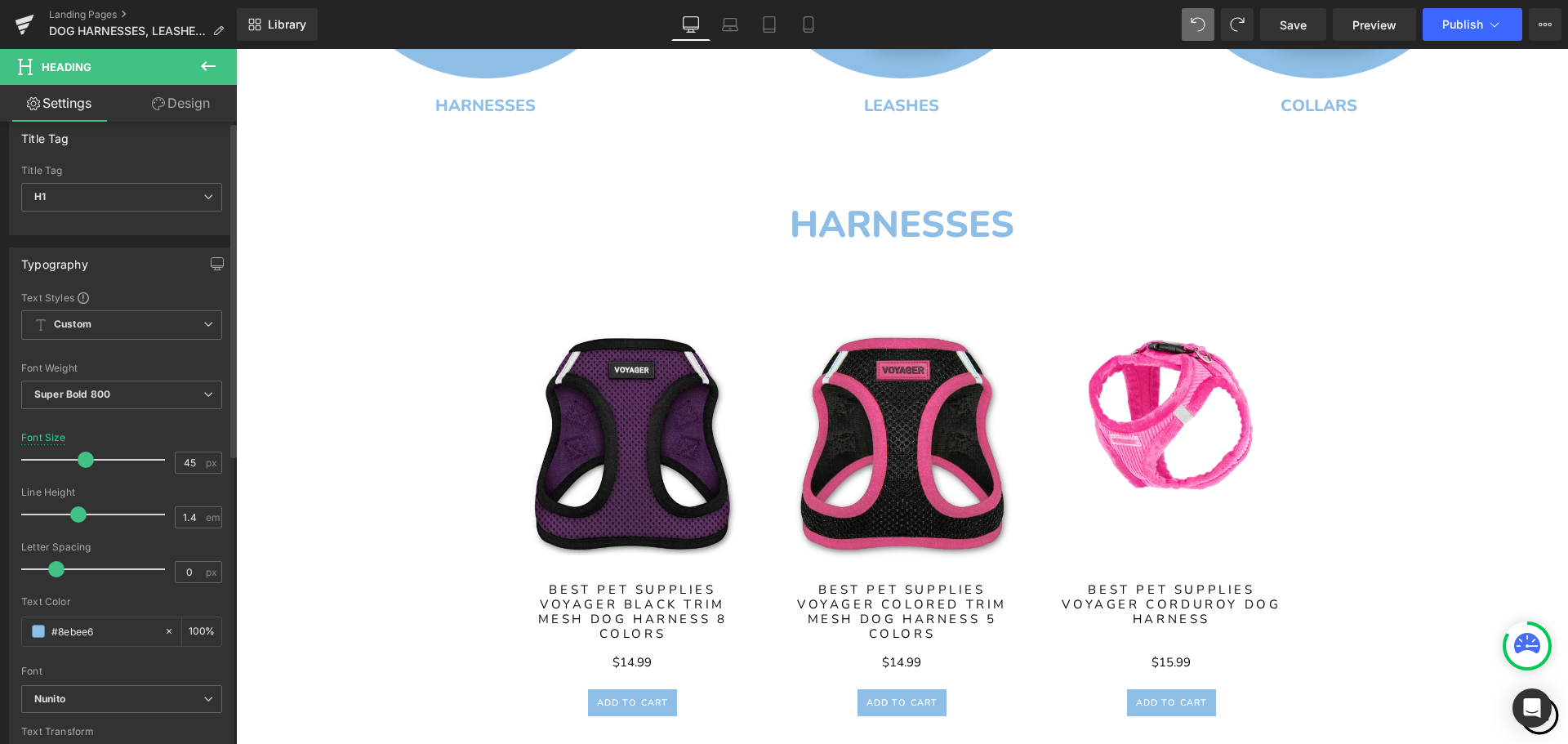
scroll to position [0, 0]
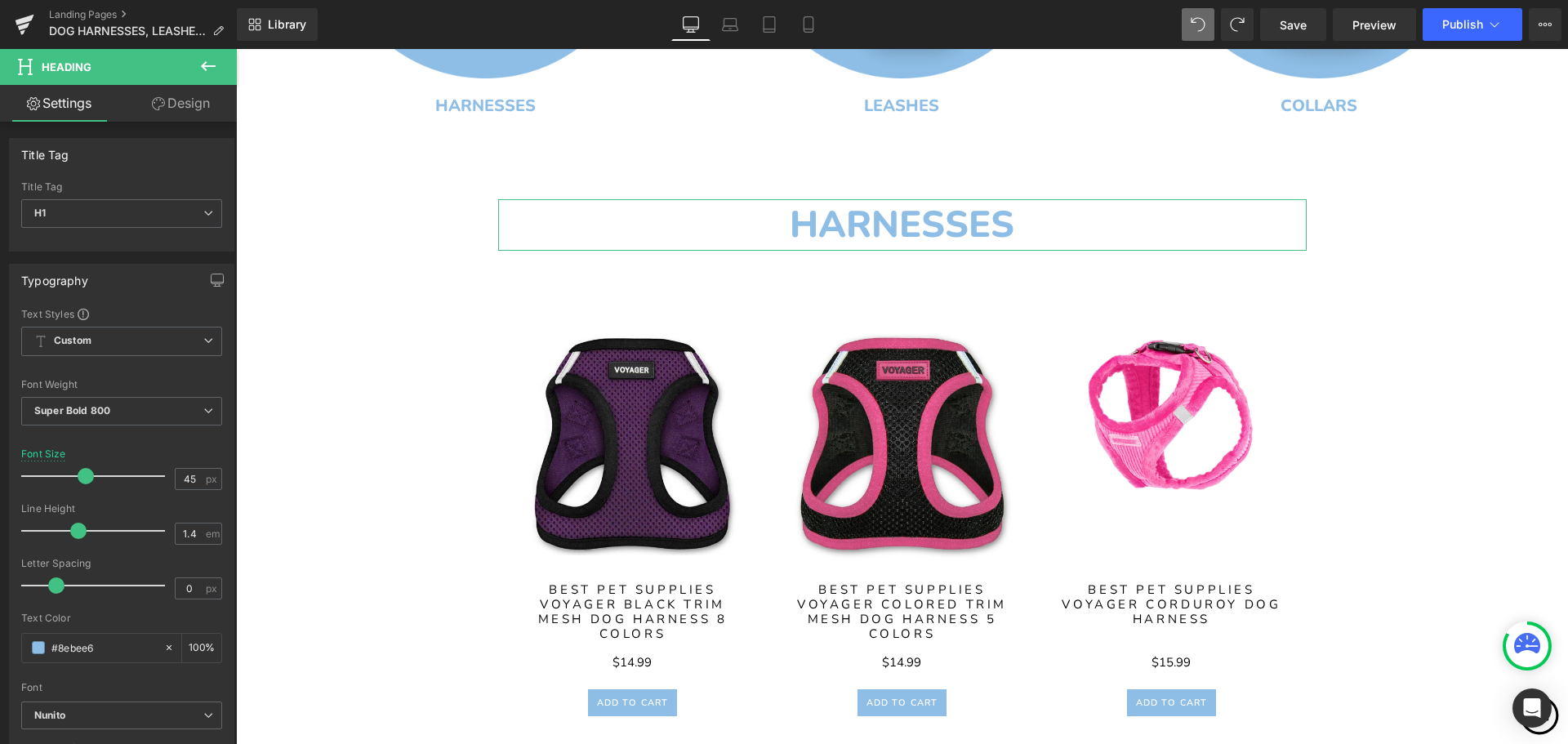
click at [200, 102] on link "Design" at bounding box center [181, 103] width 119 height 37
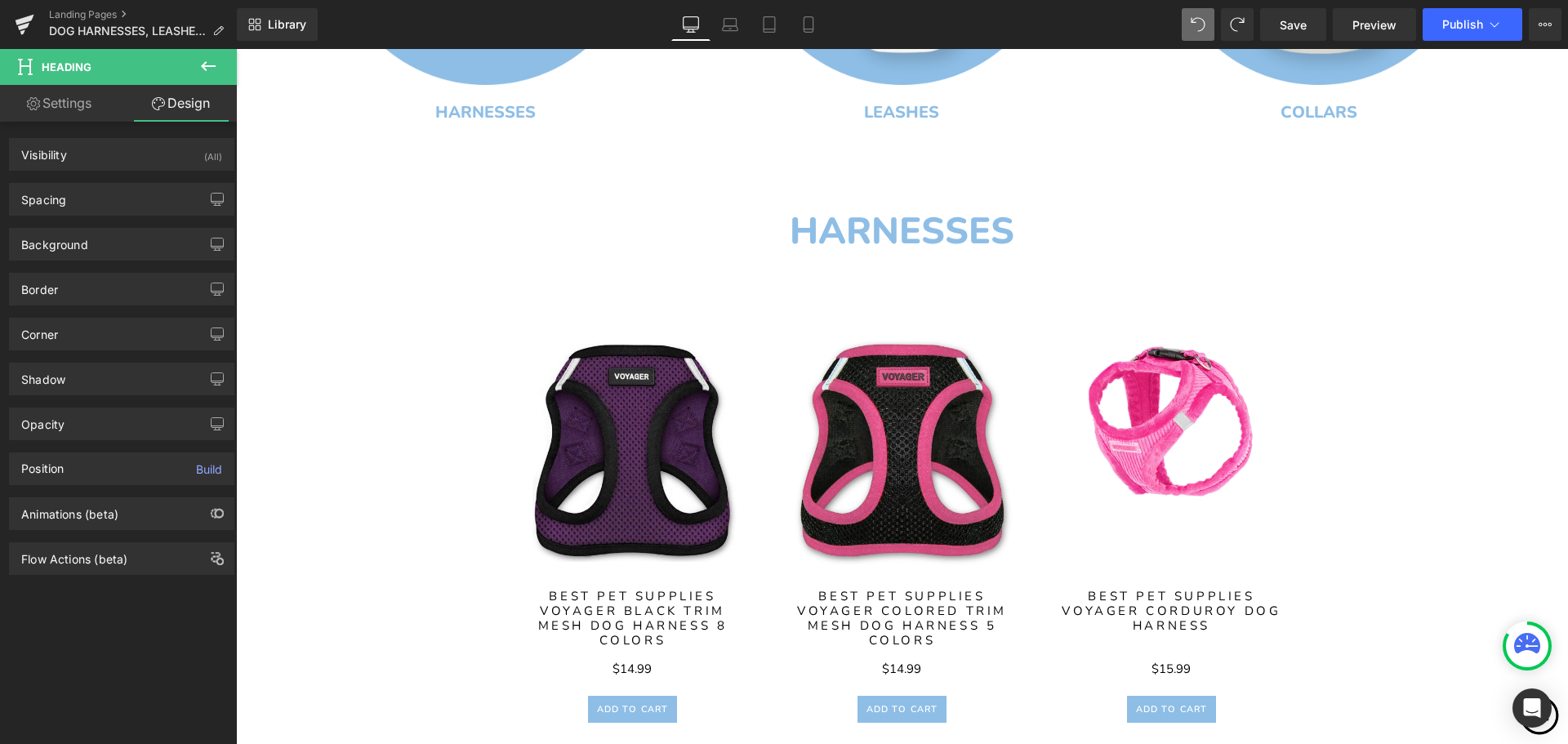
scroll to position [1049, 0]
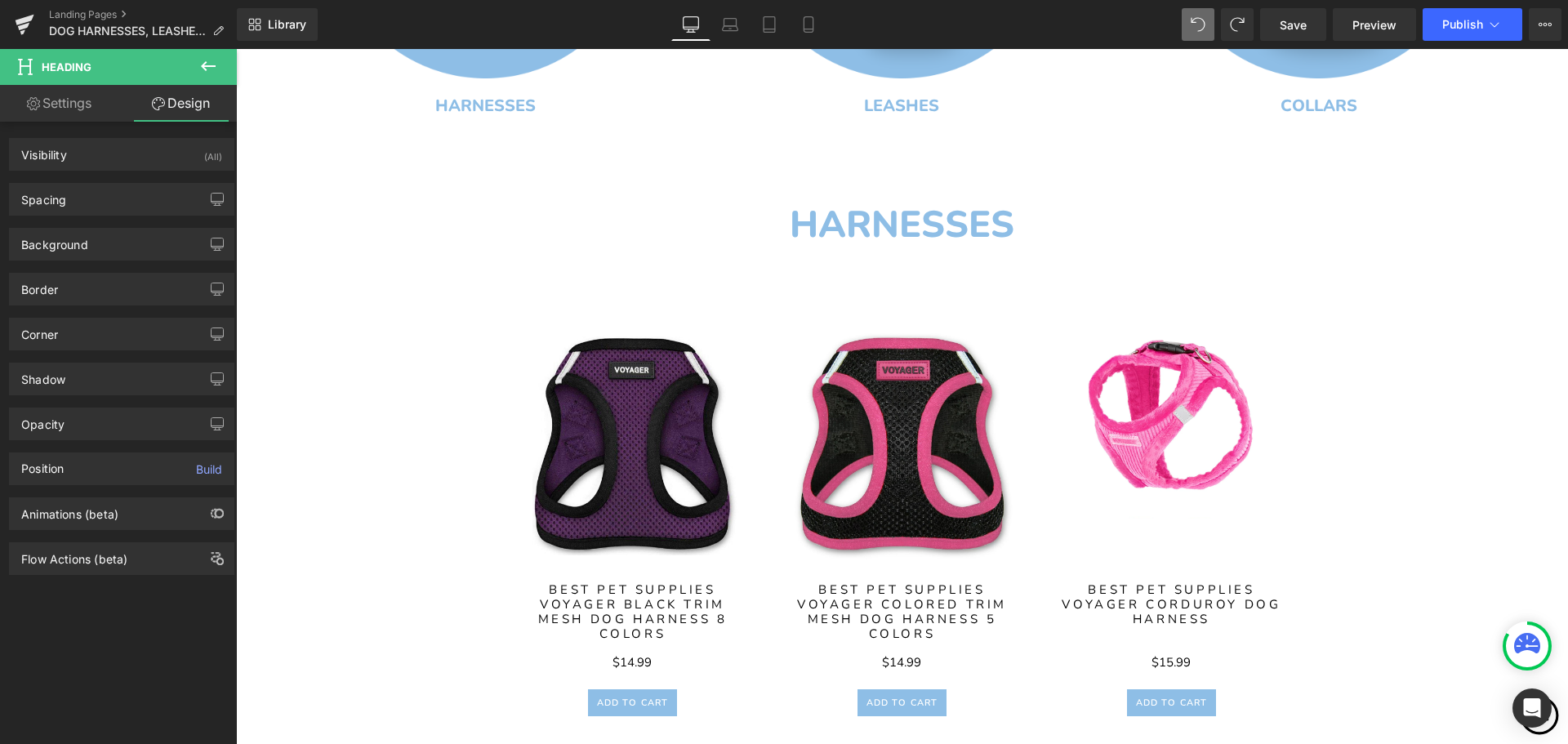
click at [945, 224] on h1 "HARNESSES" at bounding box center [902, 225] width 809 height 51
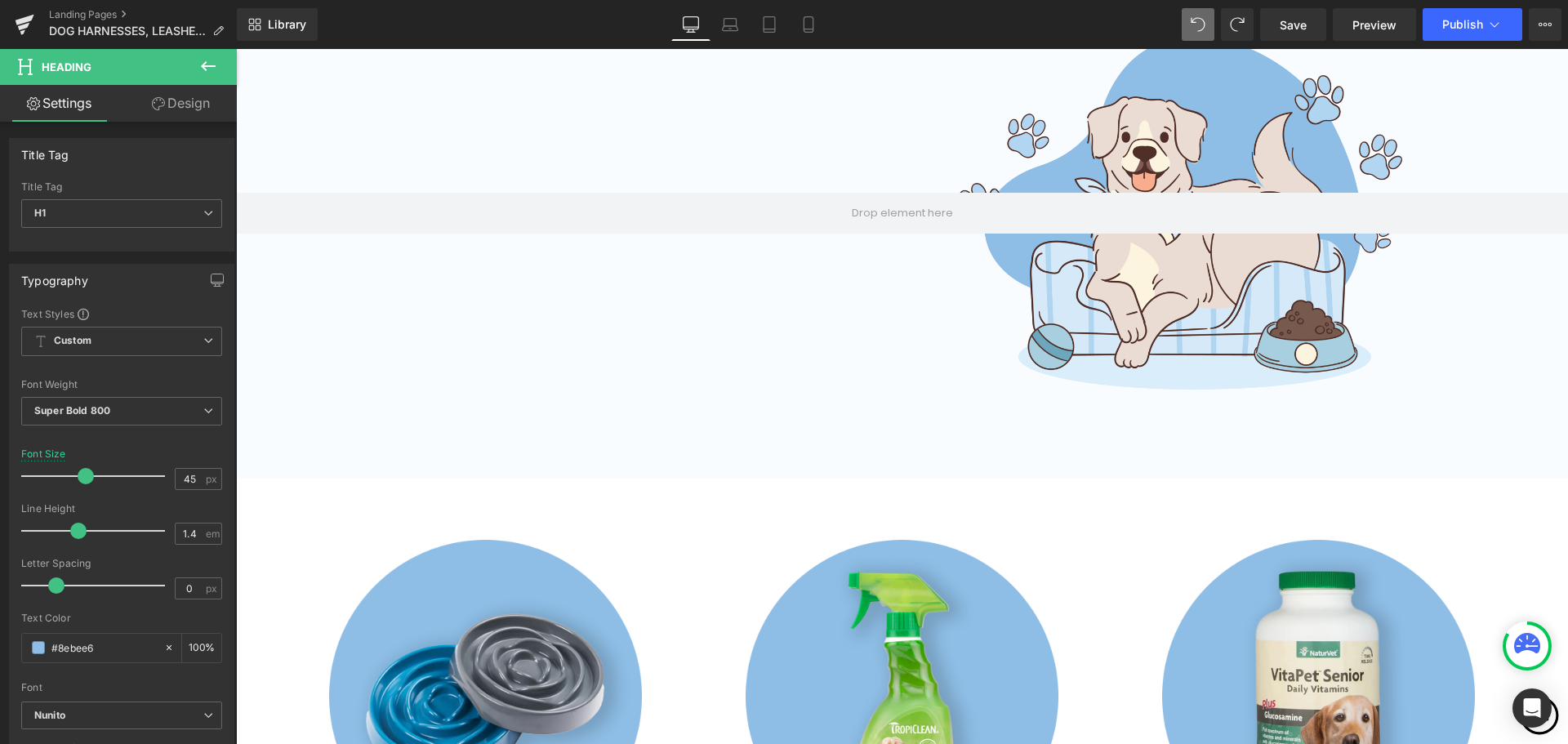
scroll to position [0, 0]
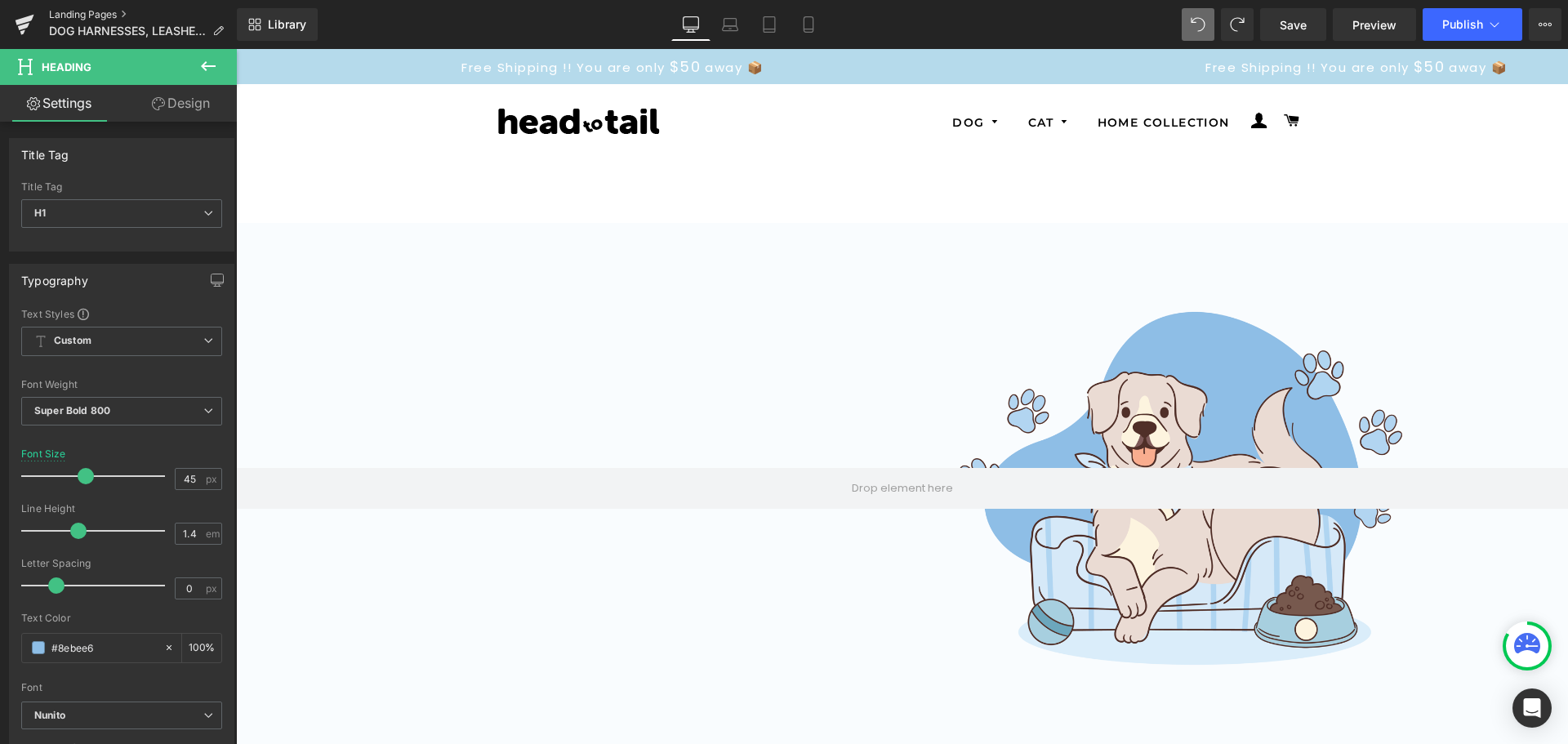
click at [80, 12] on link "Landing Pages" at bounding box center [143, 15] width 188 height 13
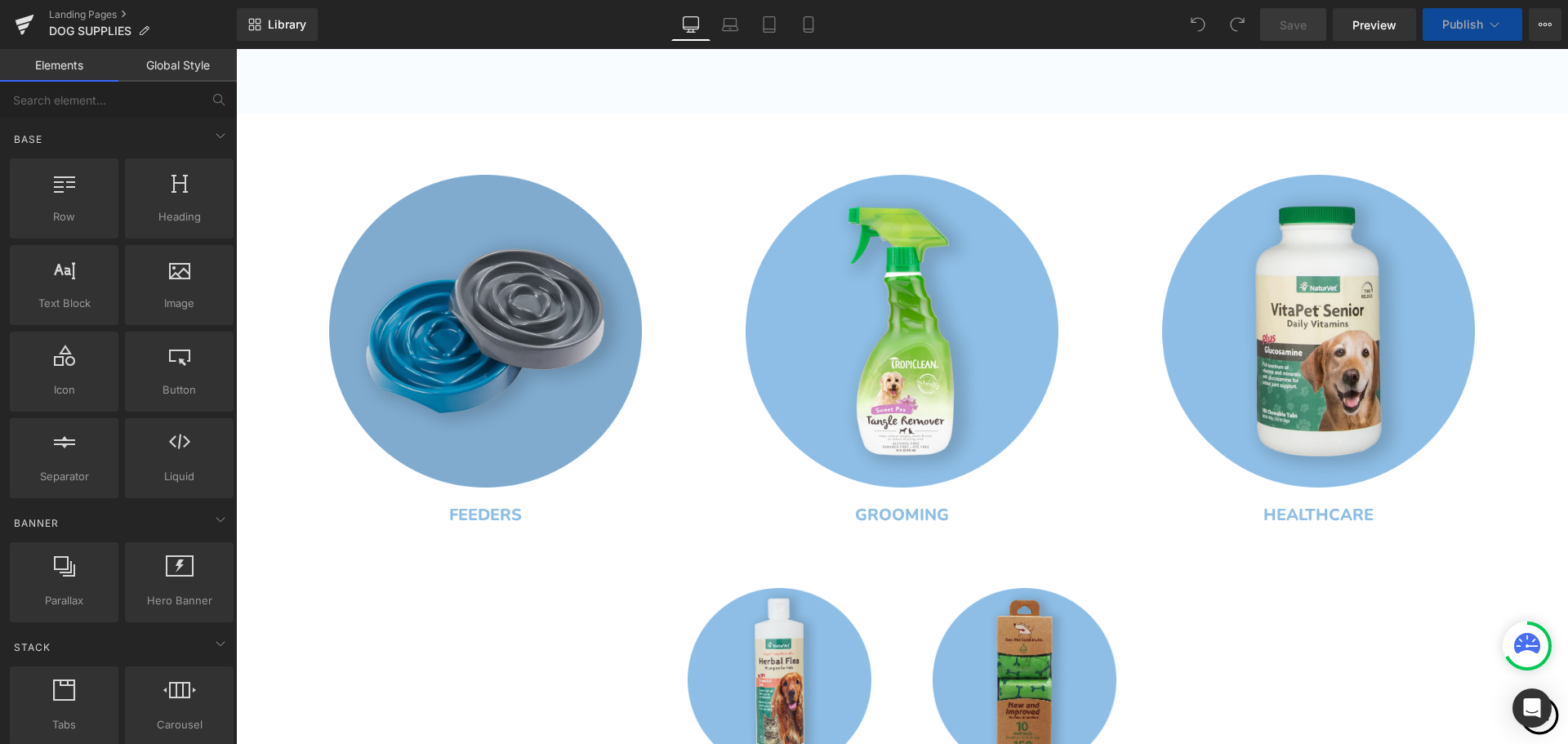
scroll to position [703, 0]
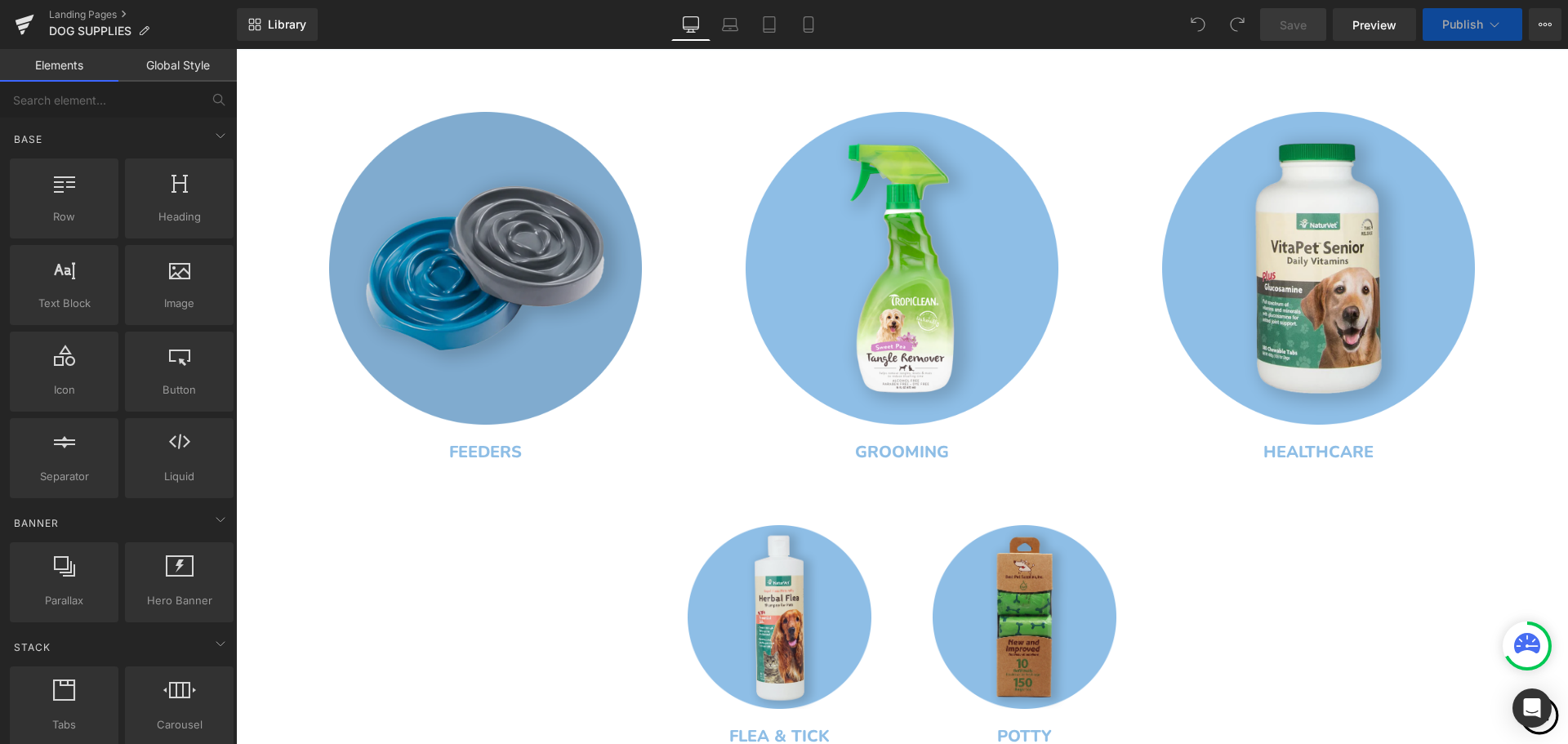
click at [566, 340] on img at bounding box center [486, 269] width 313 height 313
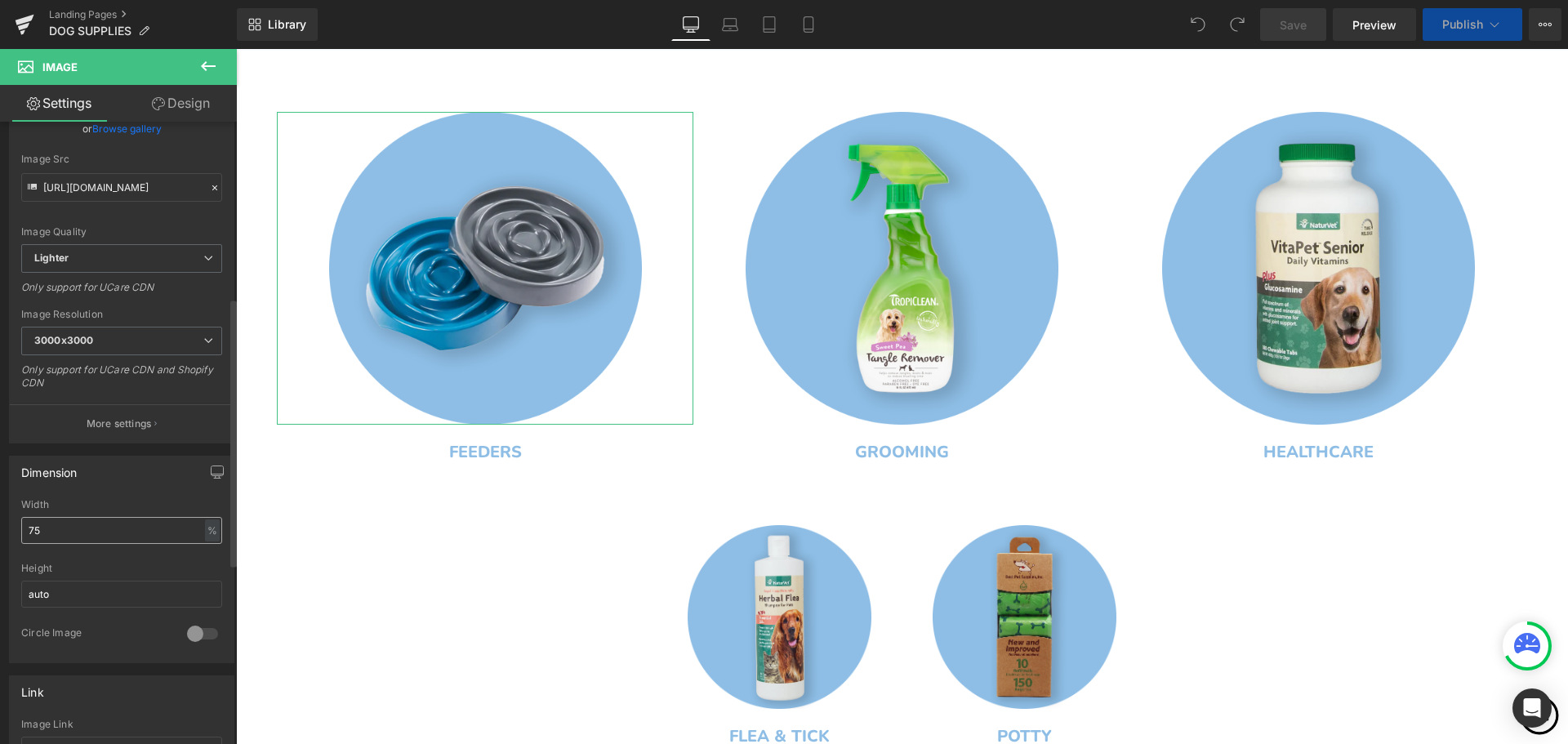
scroll to position [408, 0]
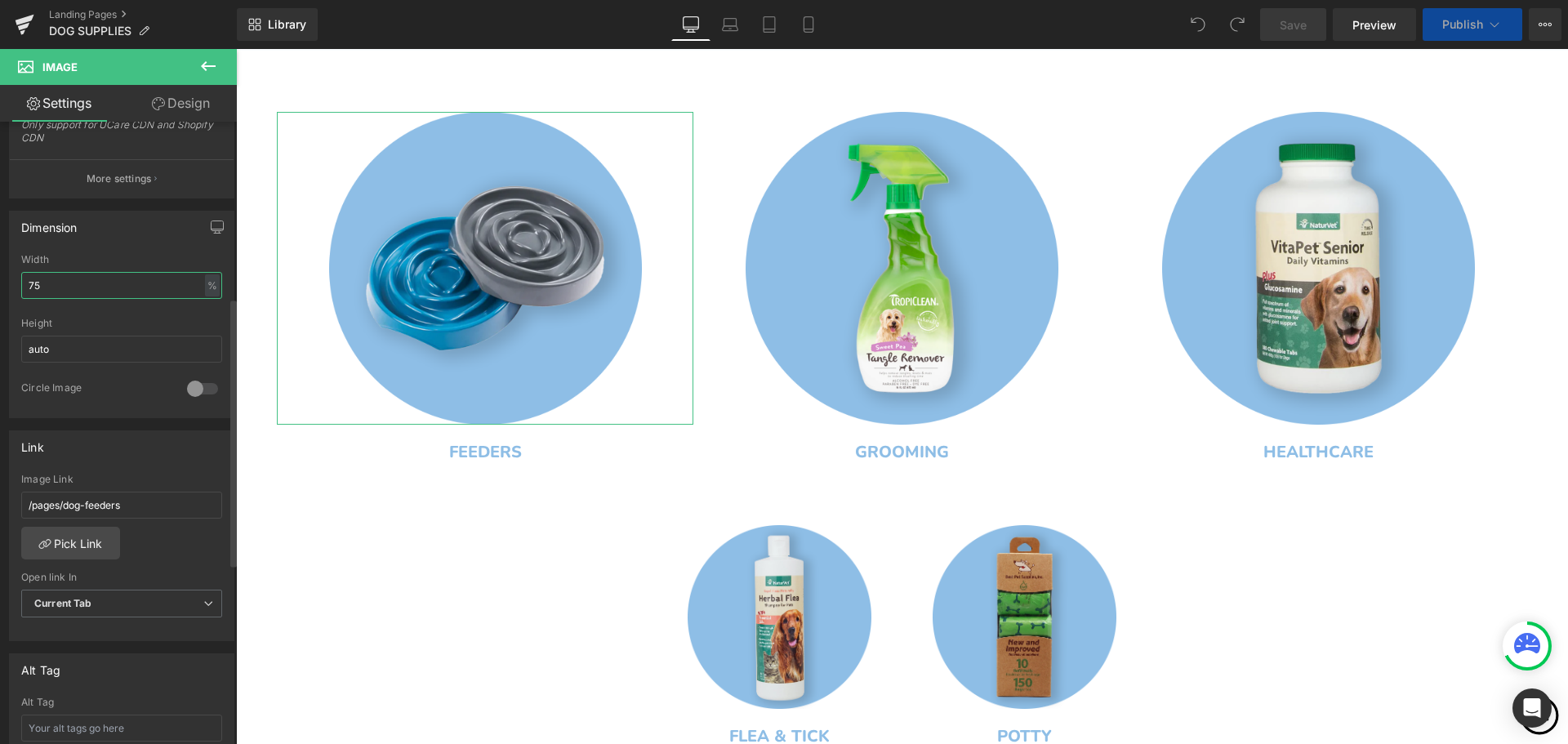
click at [98, 286] on input "75" at bounding box center [122, 285] width 201 height 27
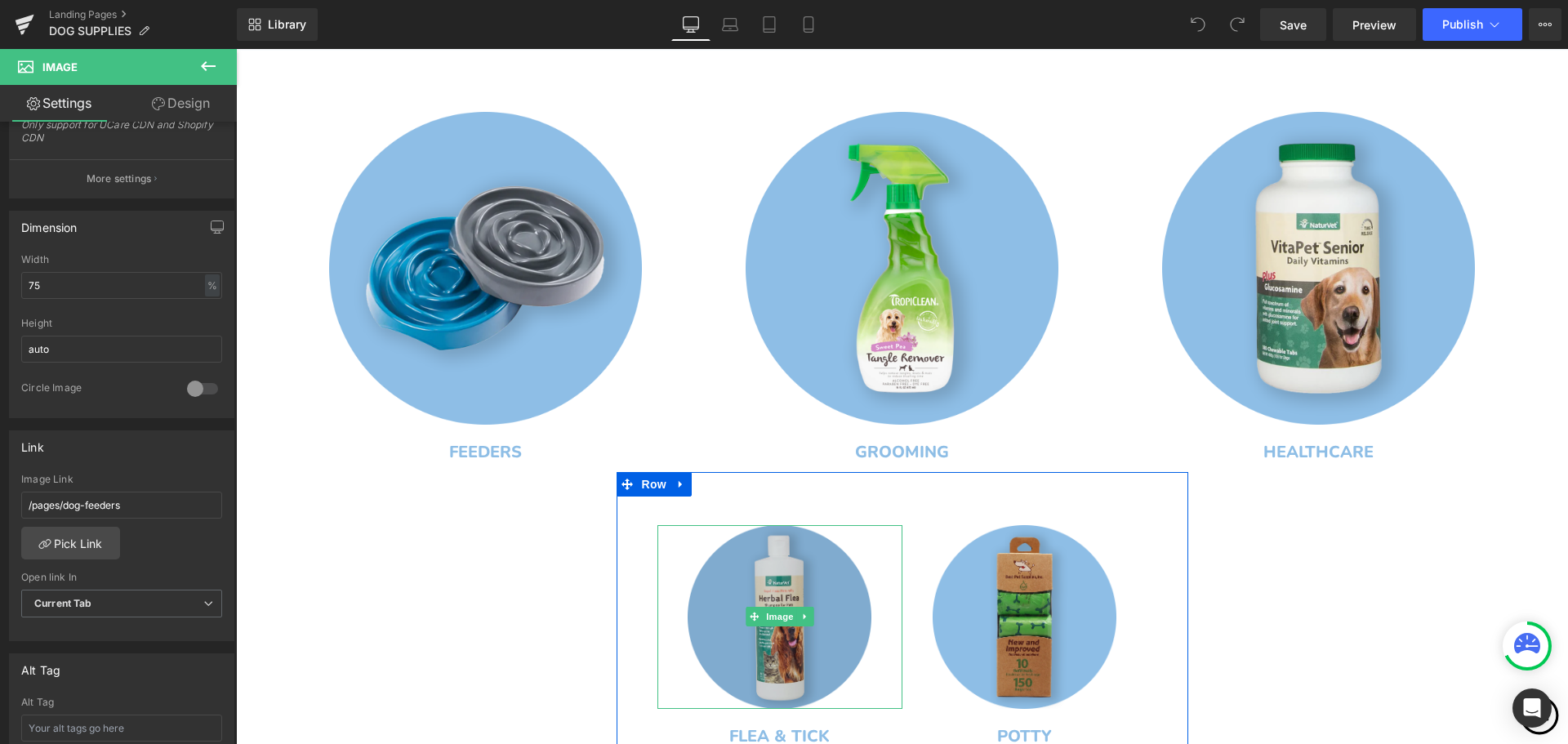
click at [774, 592] on img at bounding box center [779, 616] width 184 height 184
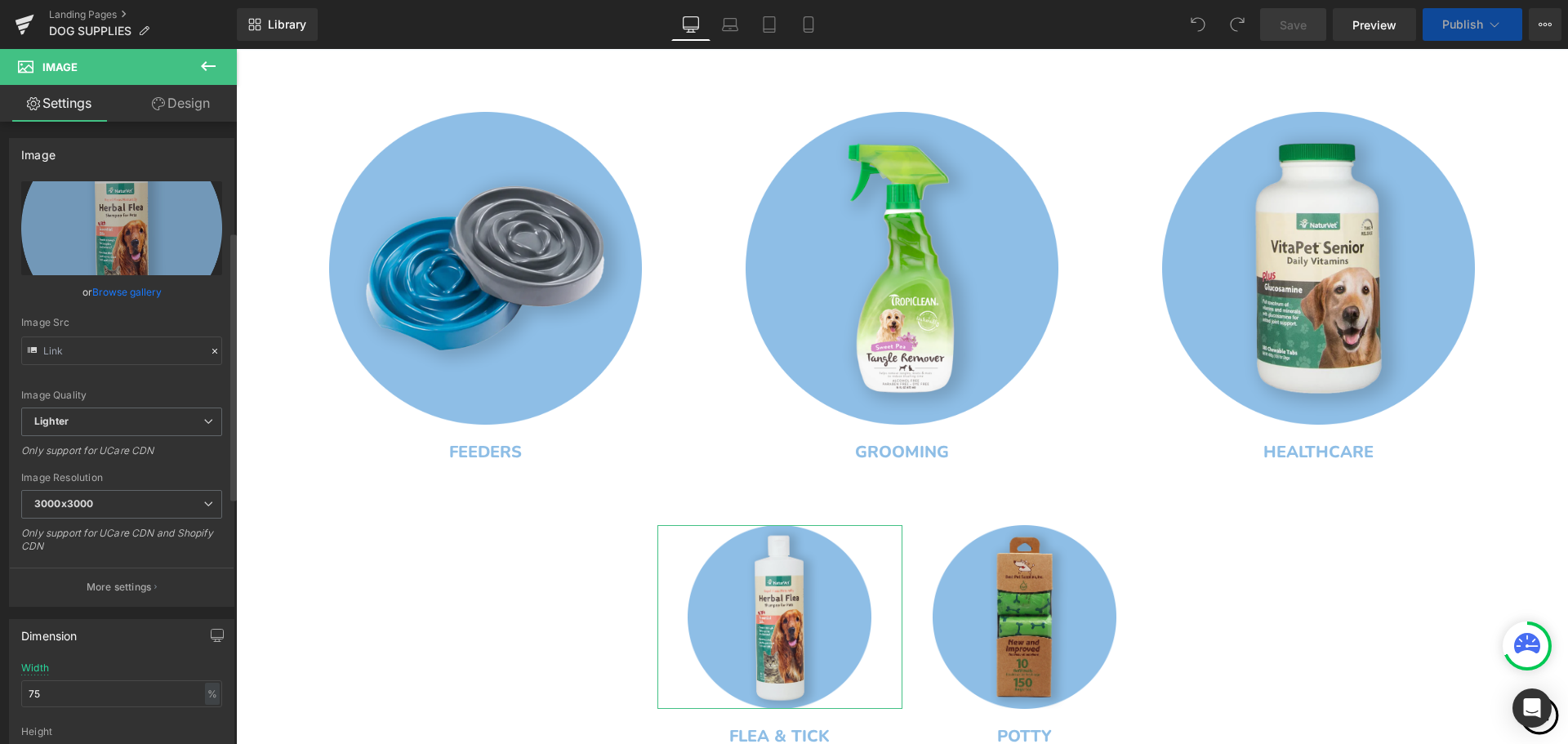
scroll to position [326, 0]
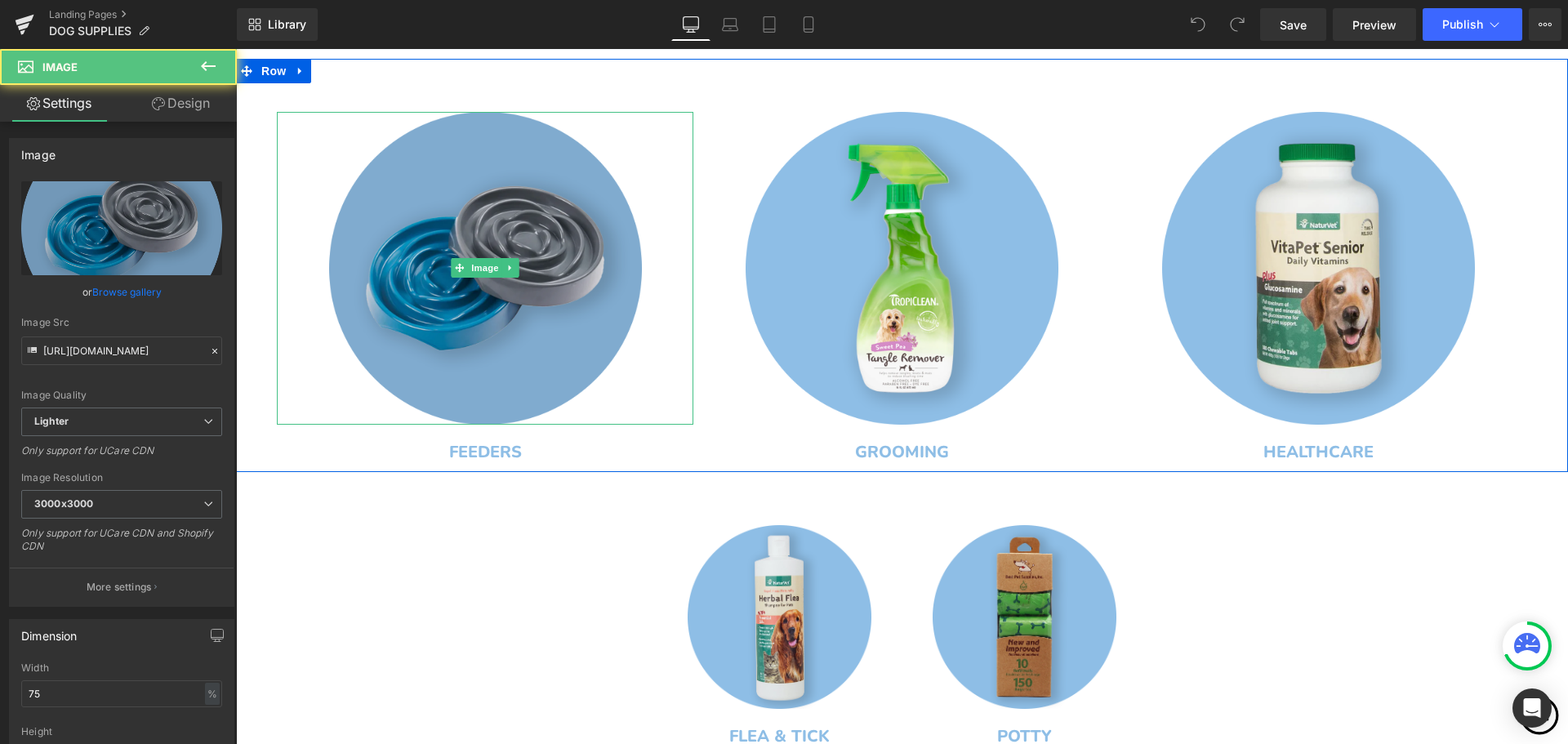
click at [581, 302] on img at bounding box center [486, 269] width 313 height 313
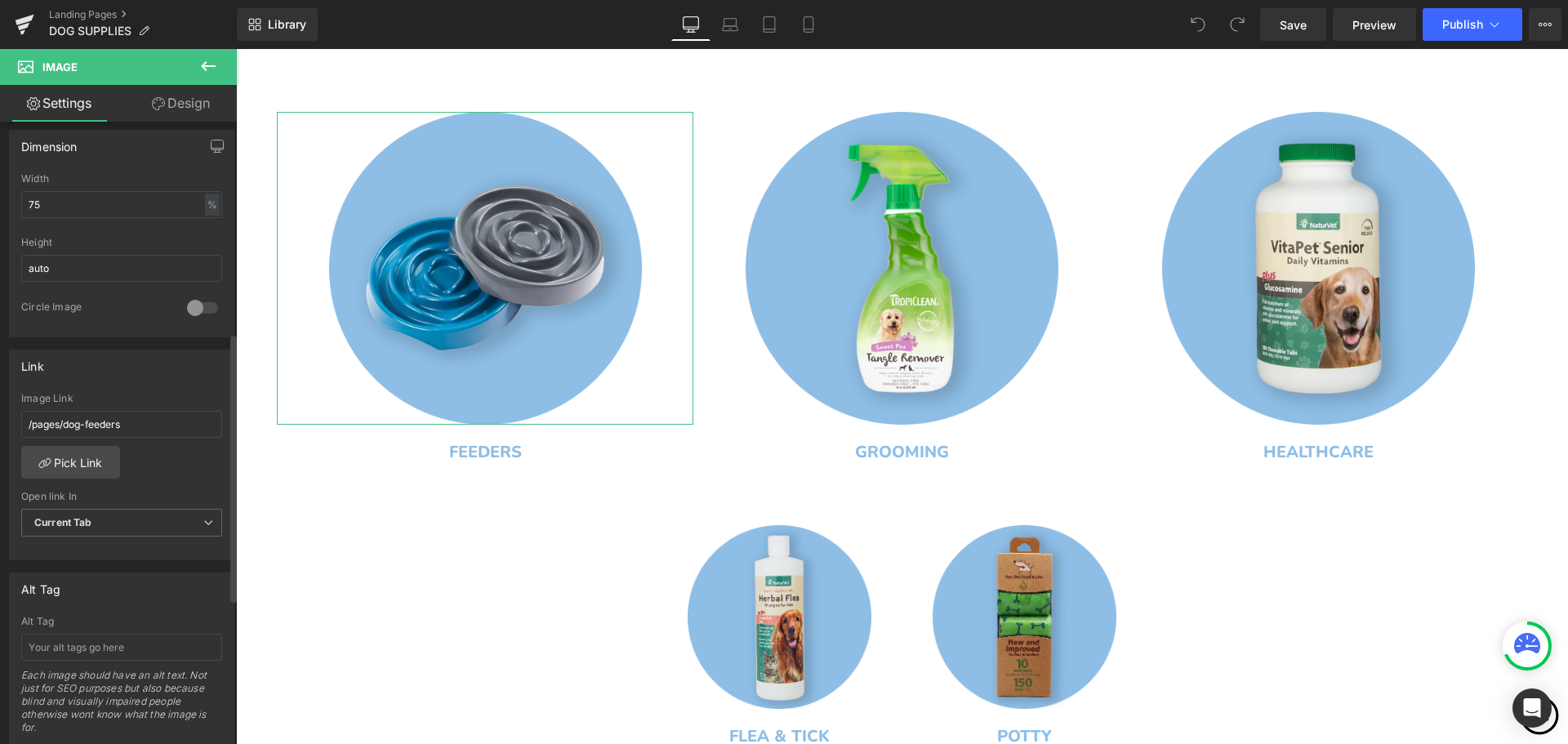
scroll to position [490, 0]
click at [90, 203] on input "75" at bounding box center [122, 204] width 201 height 27
type input "7"
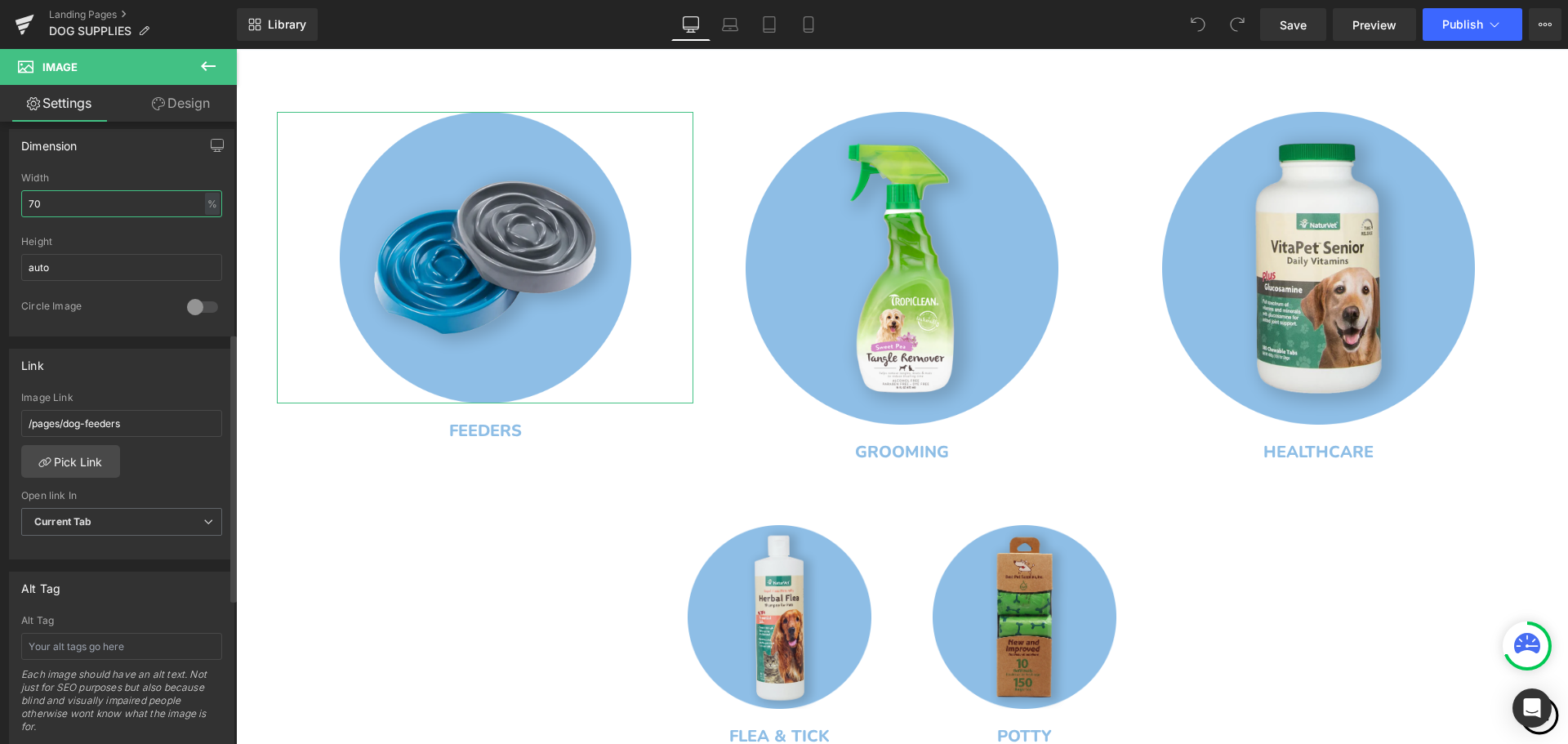
type input "7"
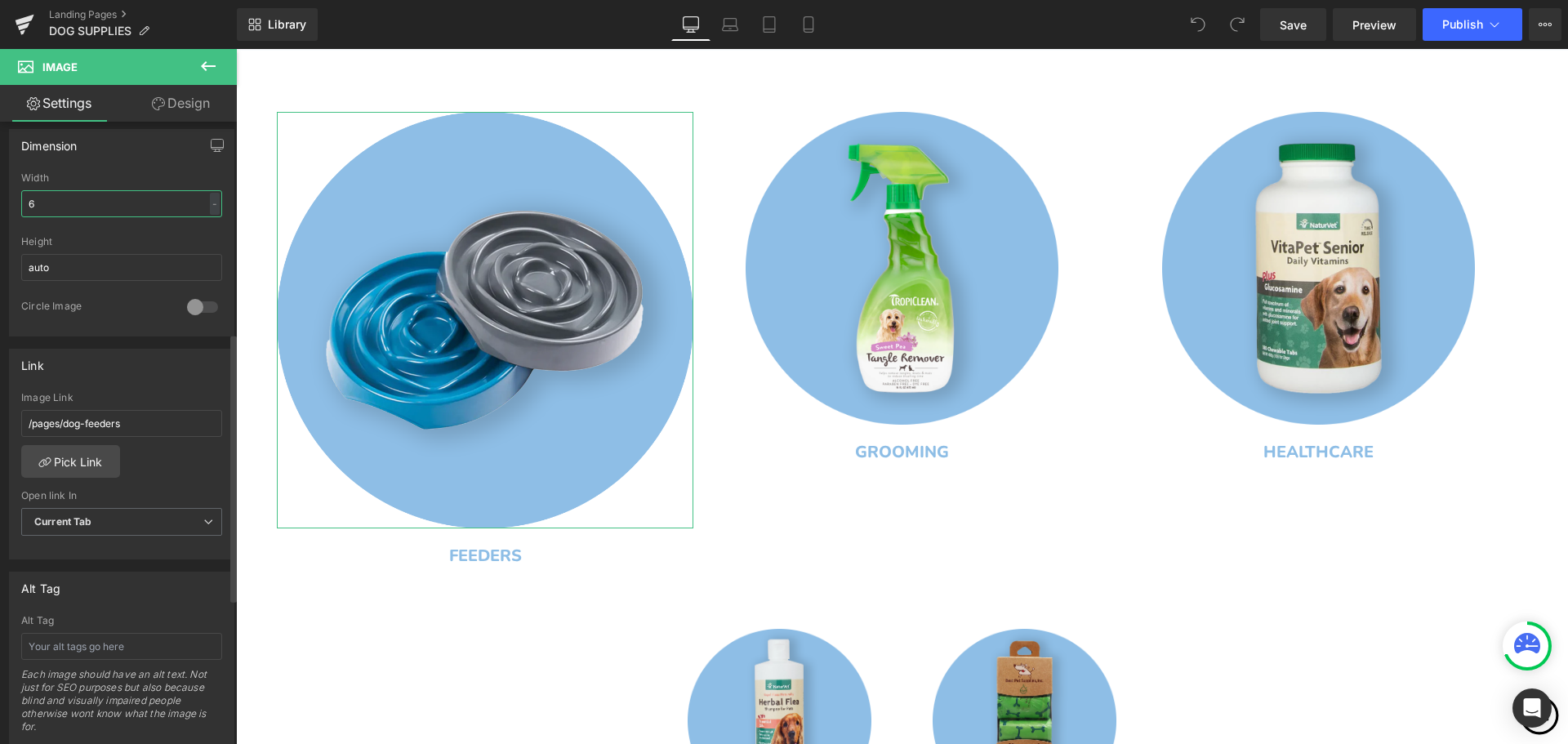
type input "65"
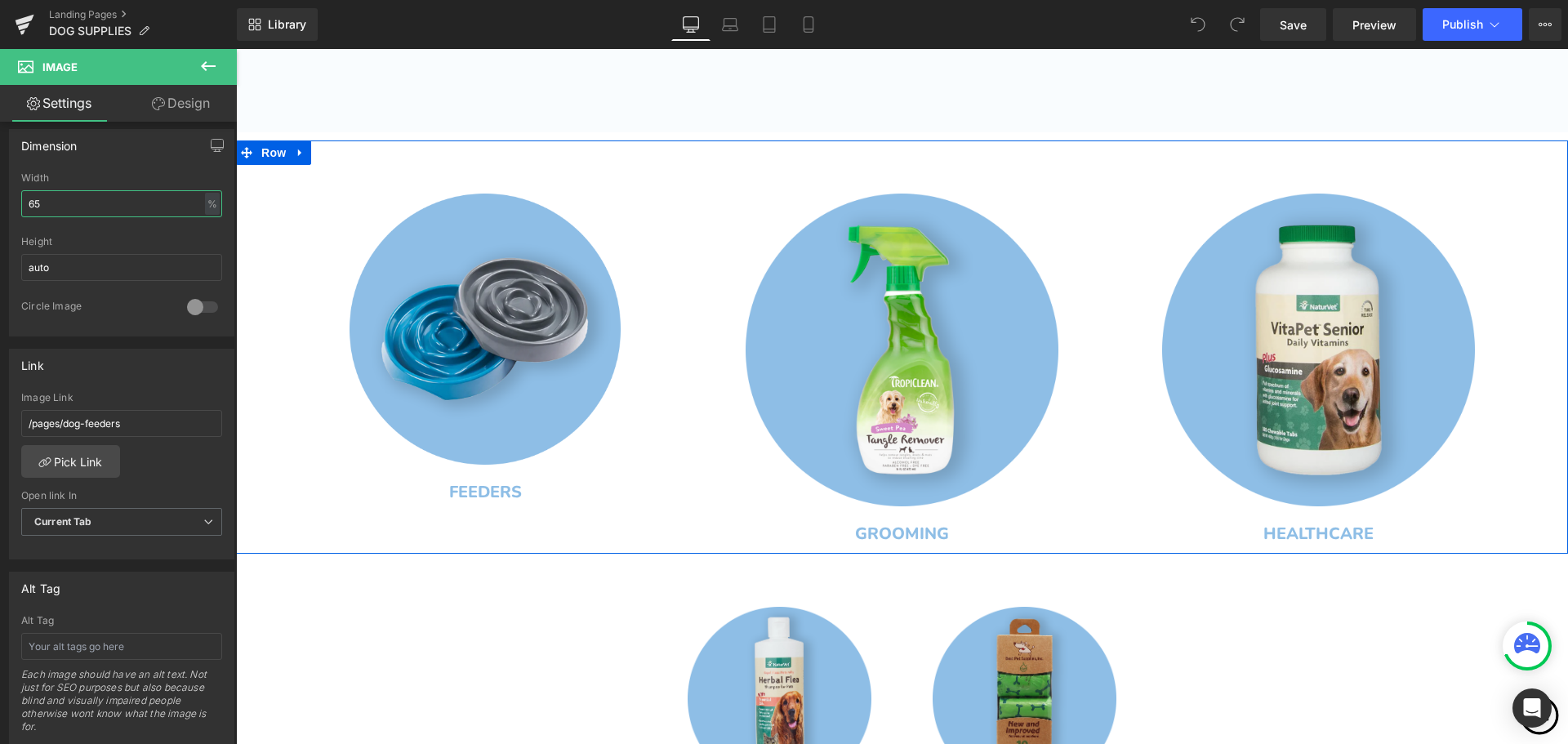
scroll to position [784, 0]
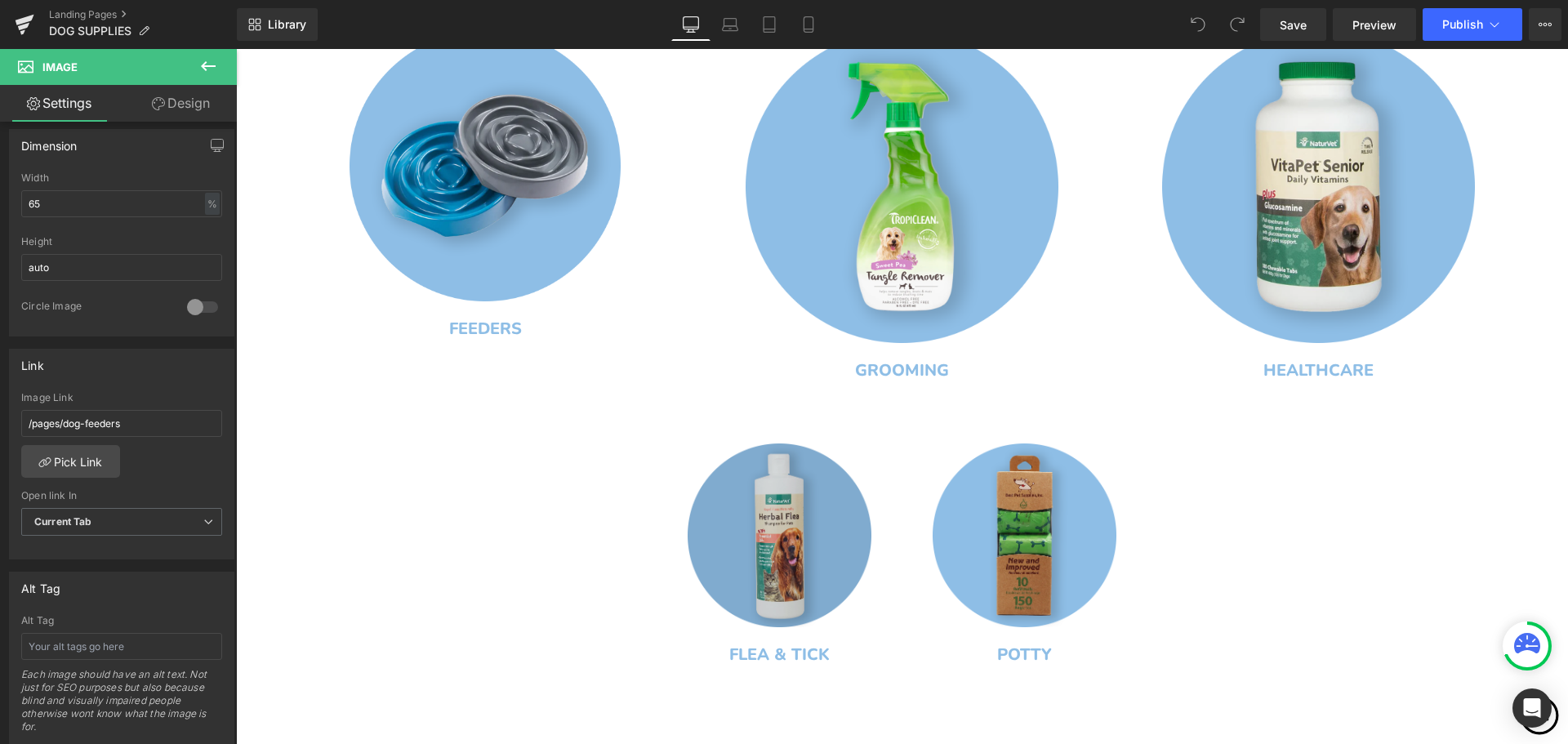
click at [762, 484] on img at bounding box center [779, 535] width 184 height 184
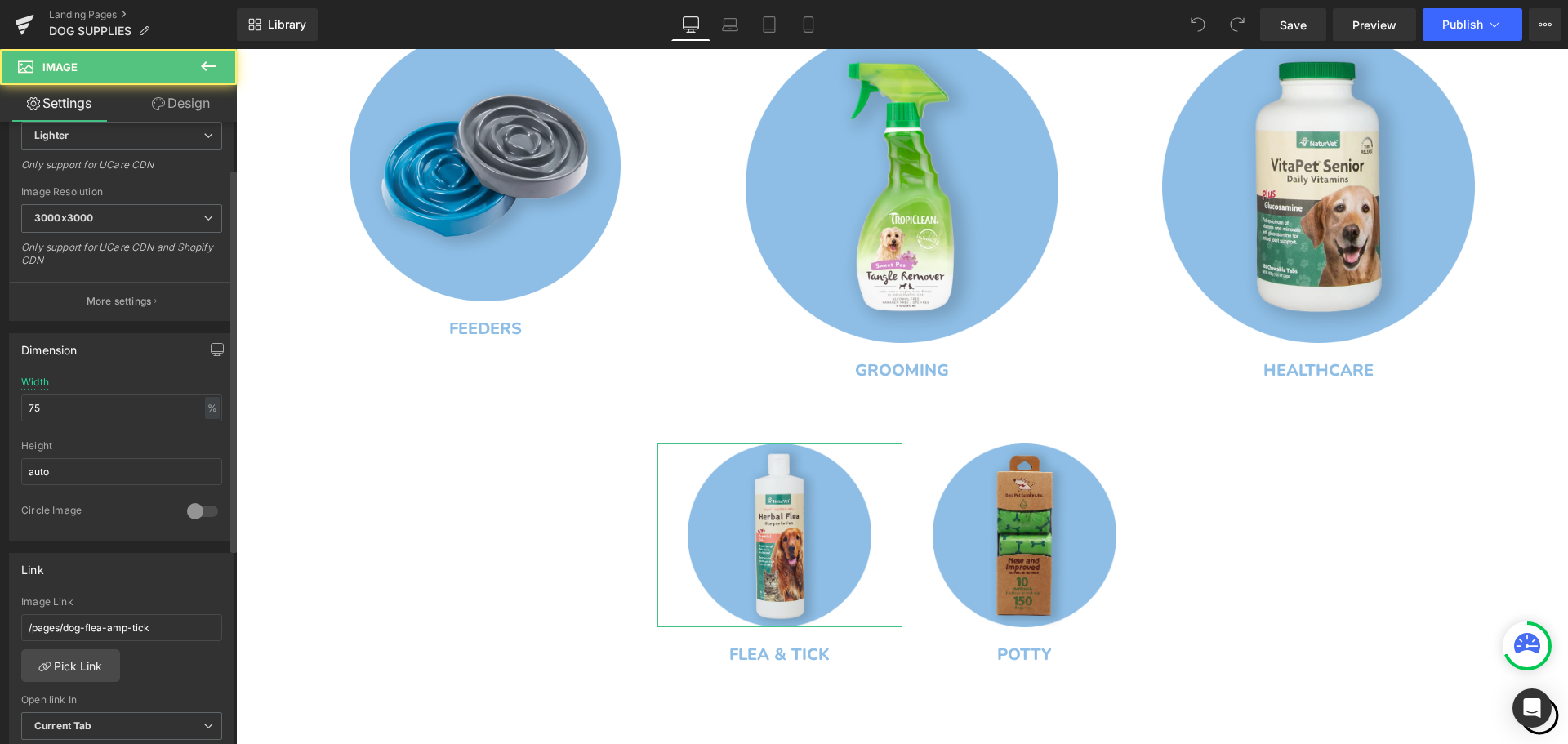
scroll to position [326, 0]
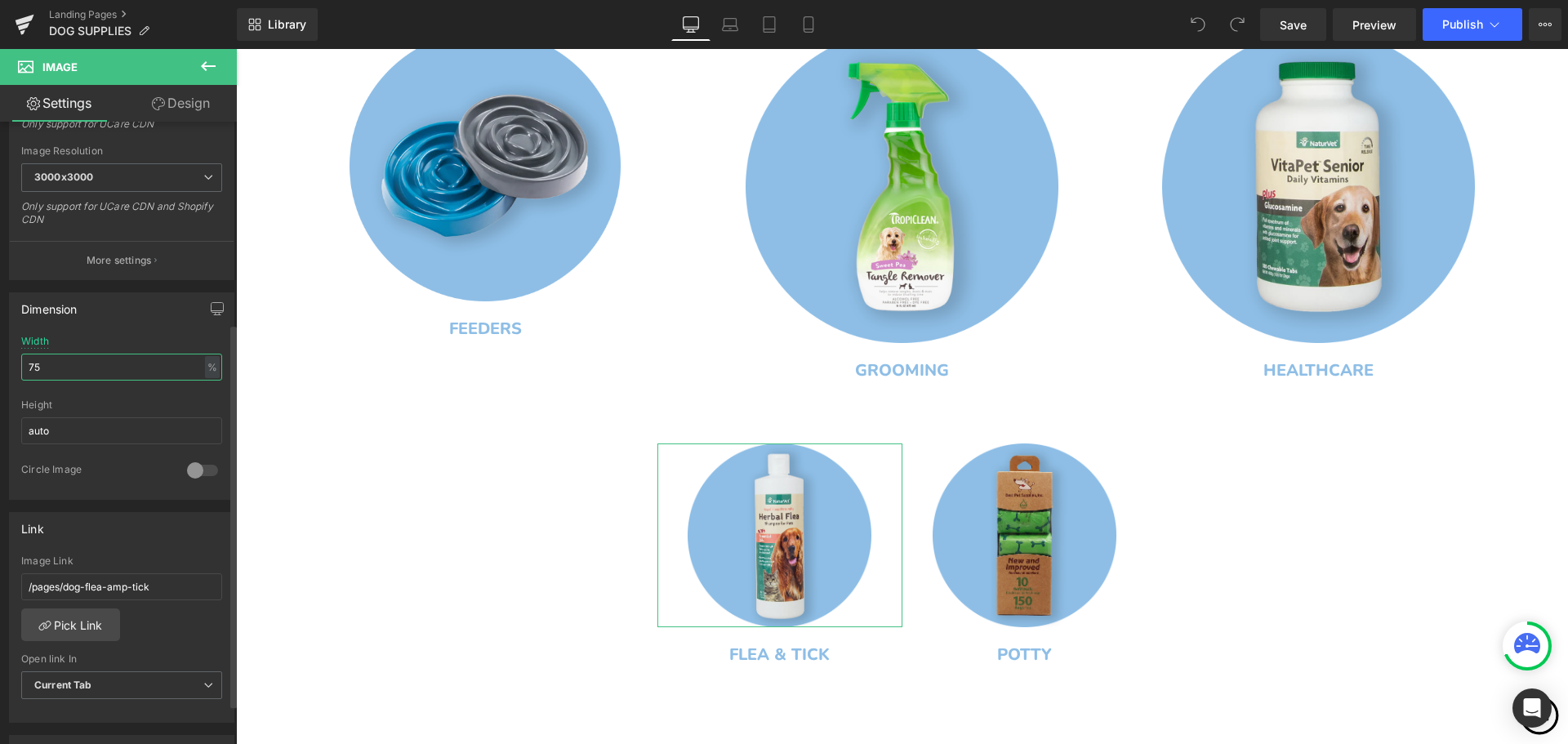
click at [105, 365] on input "75" at bounding box center [122, 367] width 201 height 27
type input "7"
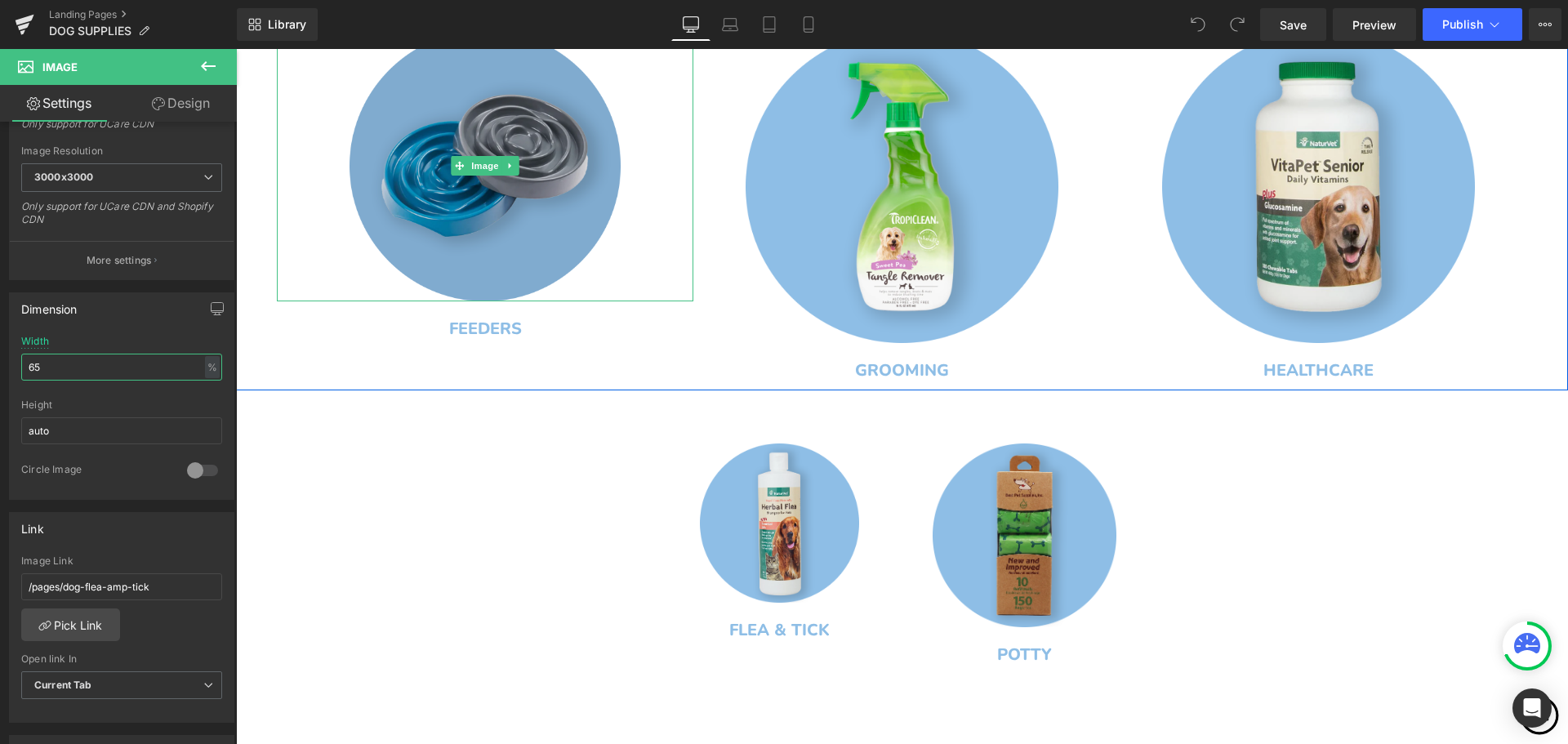
type input "6"
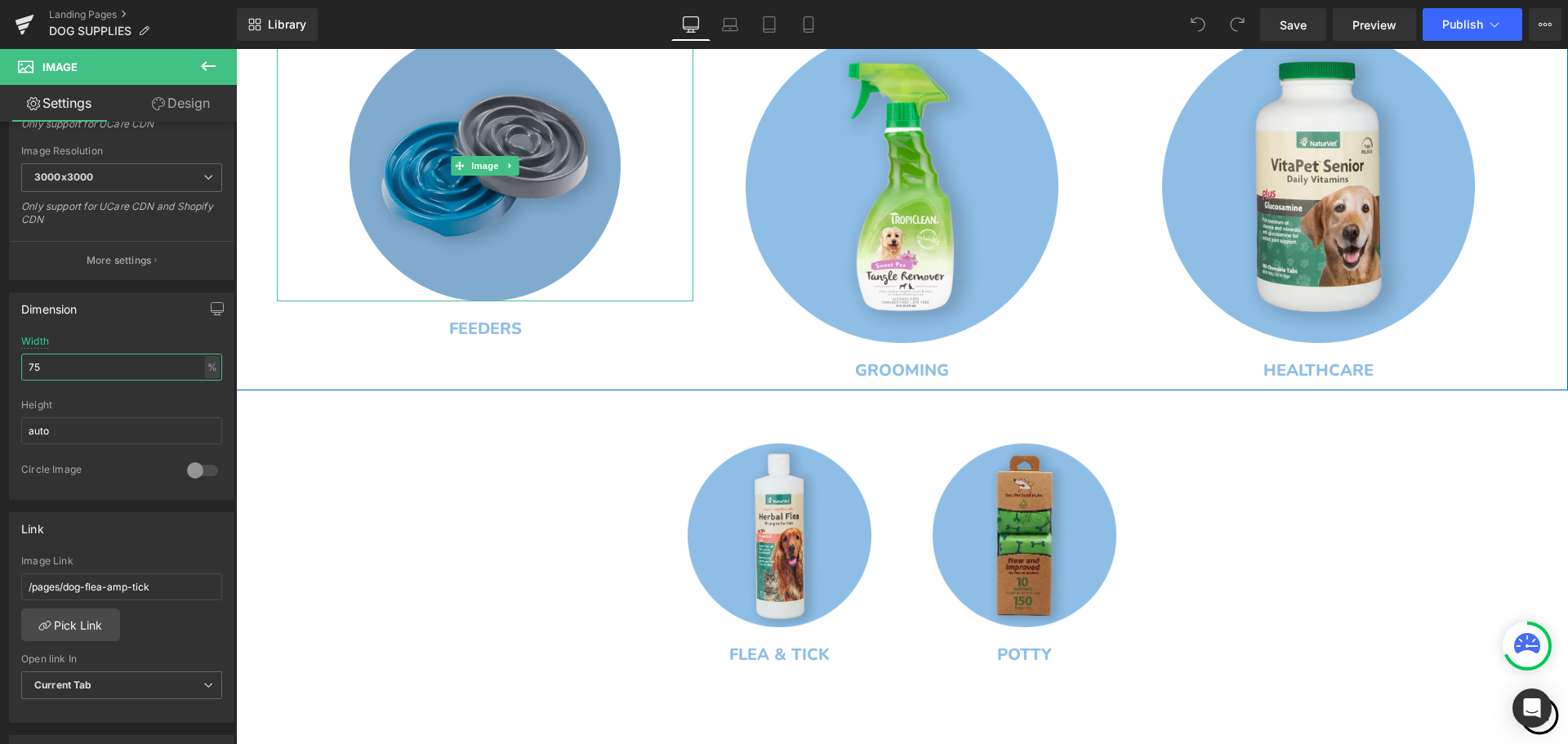
type input "7"
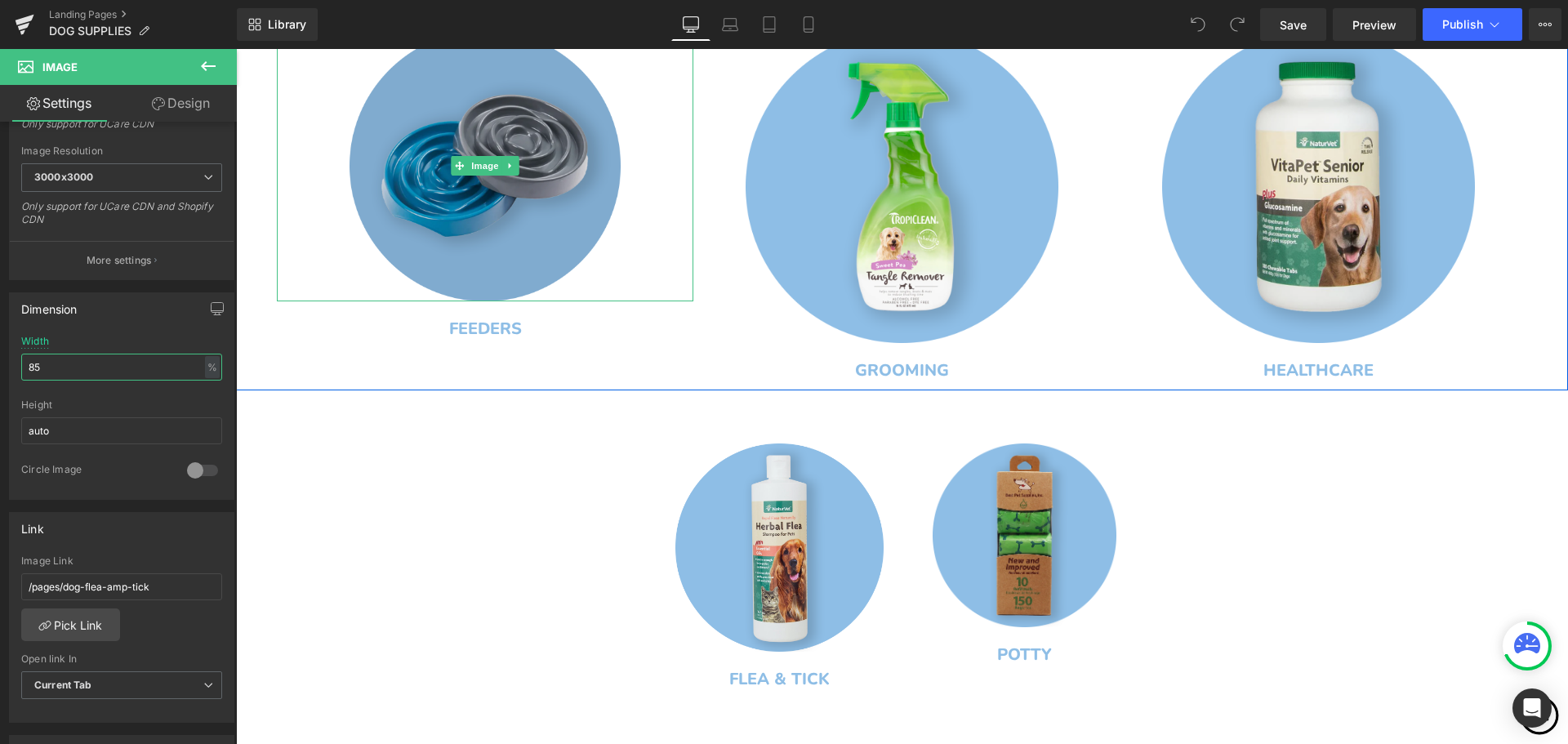
type input "8"
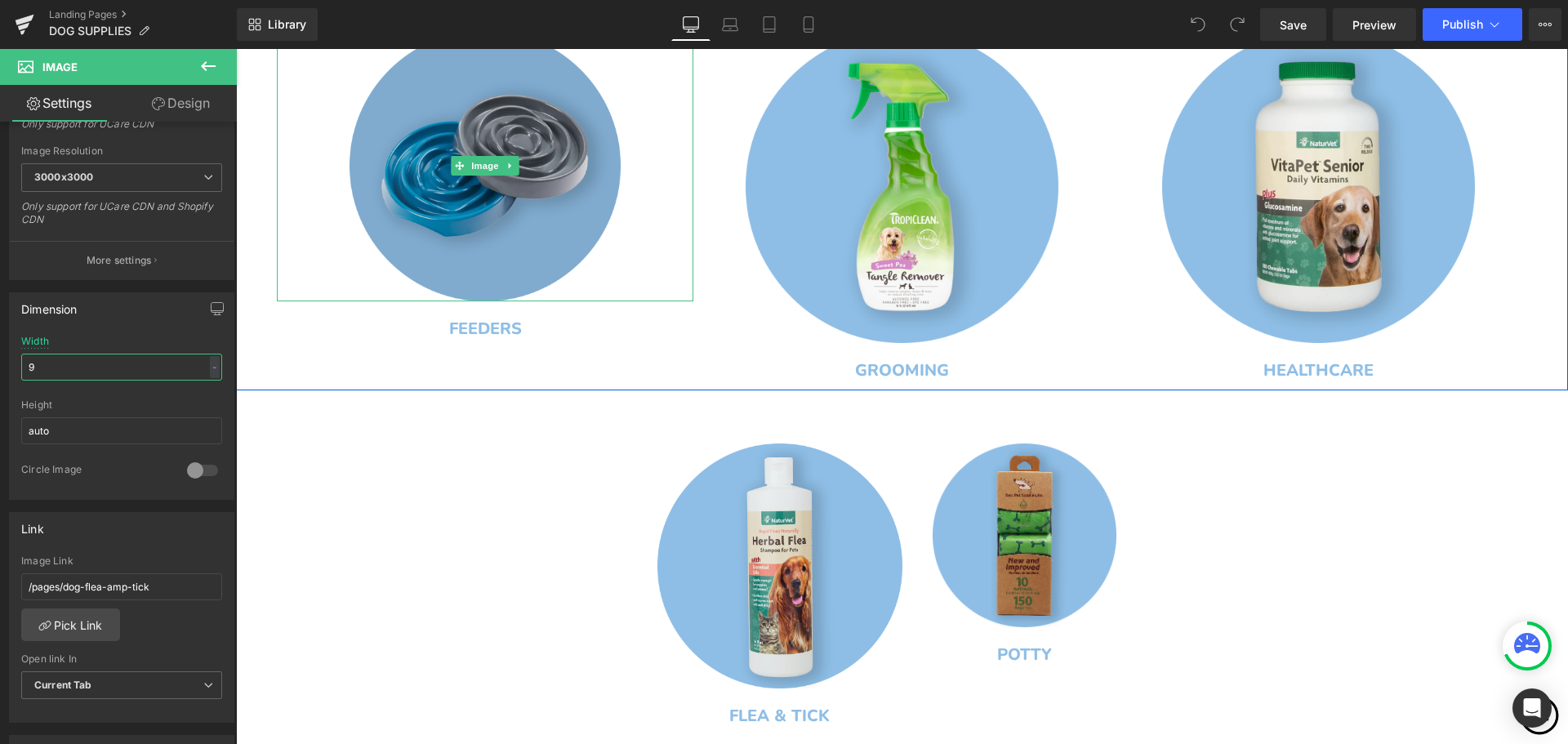
type input "95"
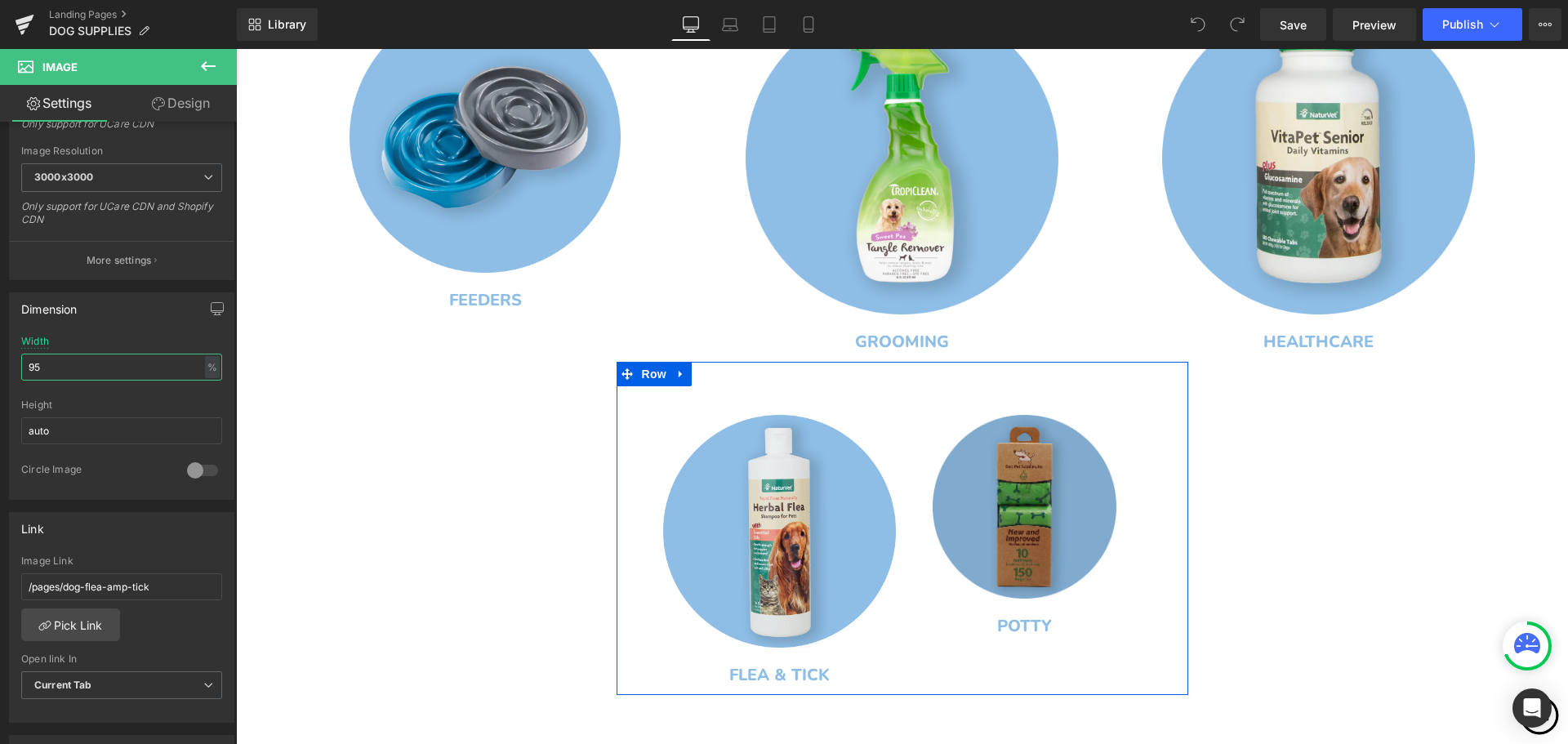
scroll to position [784, 0]
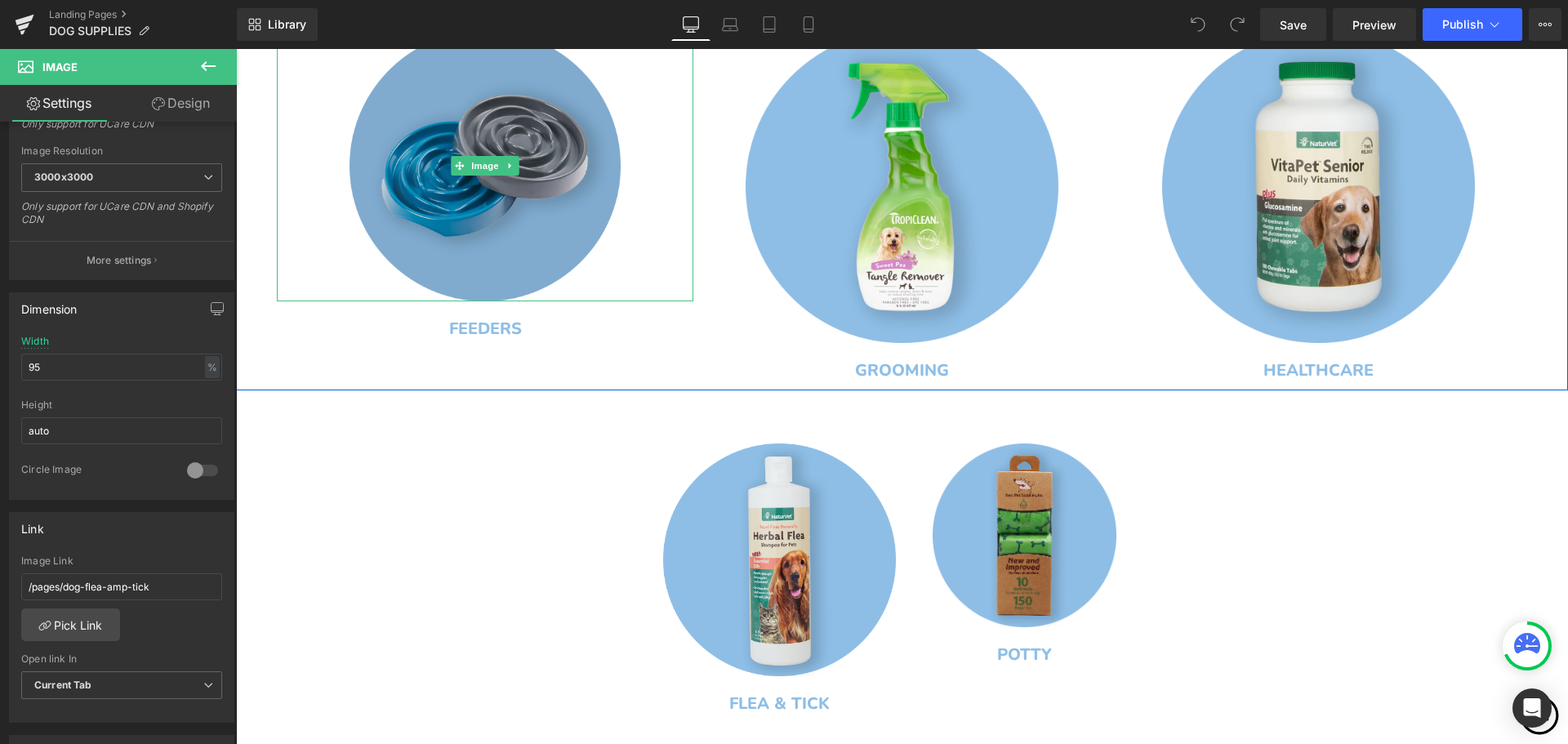
click at [504, 215] on img at bounding box center [485, 166] width 271 height 271
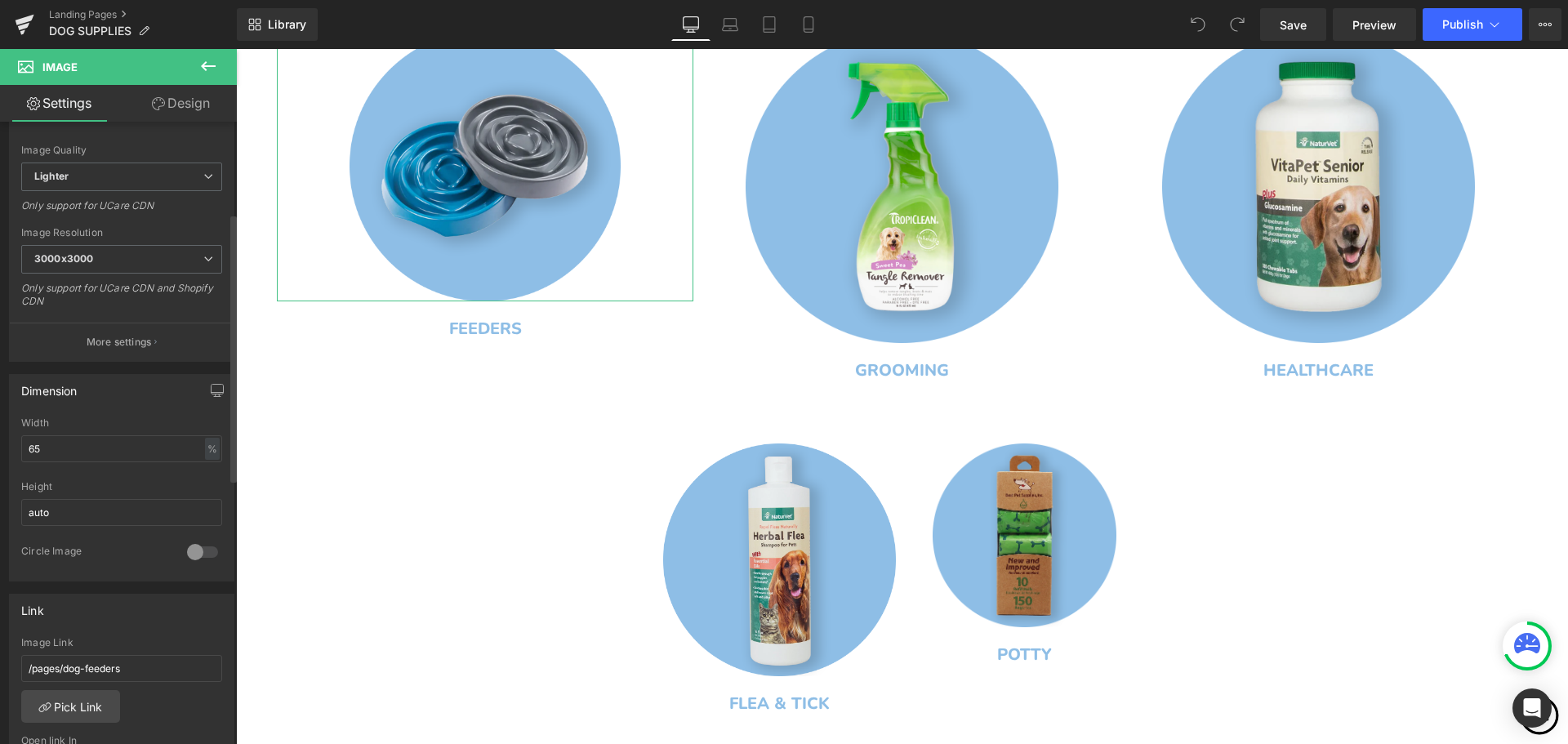
scroll to position [0, 0]
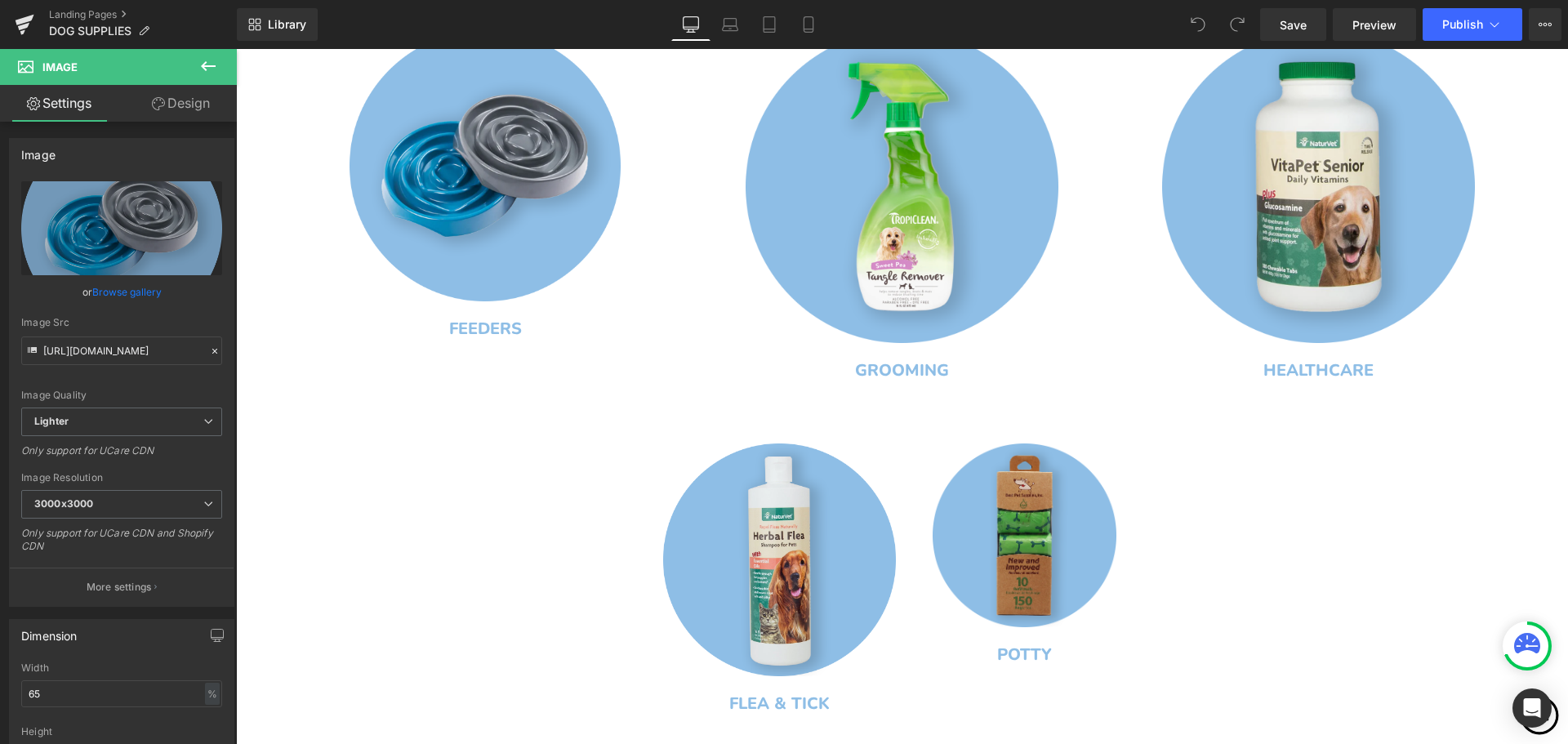
click at [898, 194] on div "Image" at bounding box center [901, 187] width 416 height 313
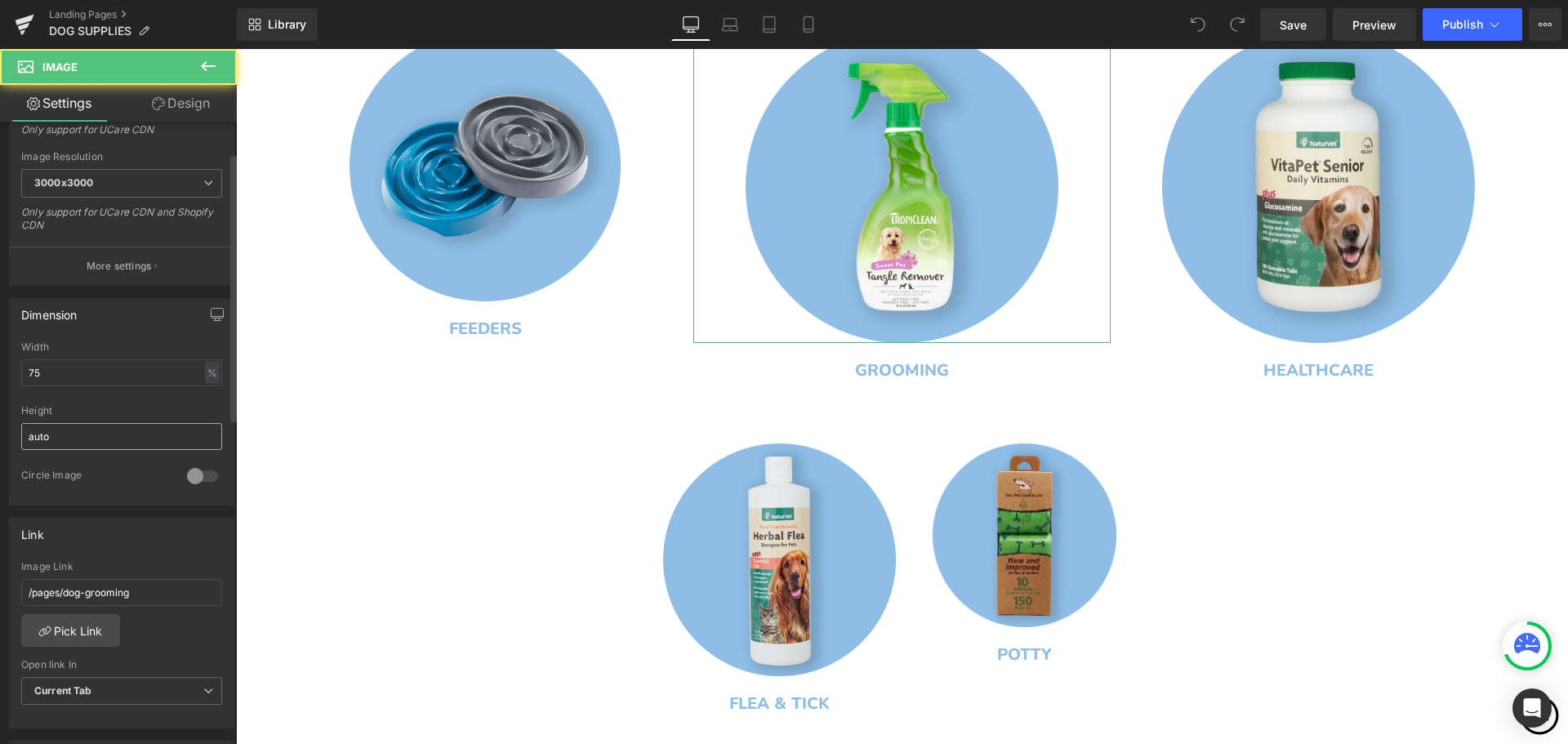
scroll to position [326, 0]
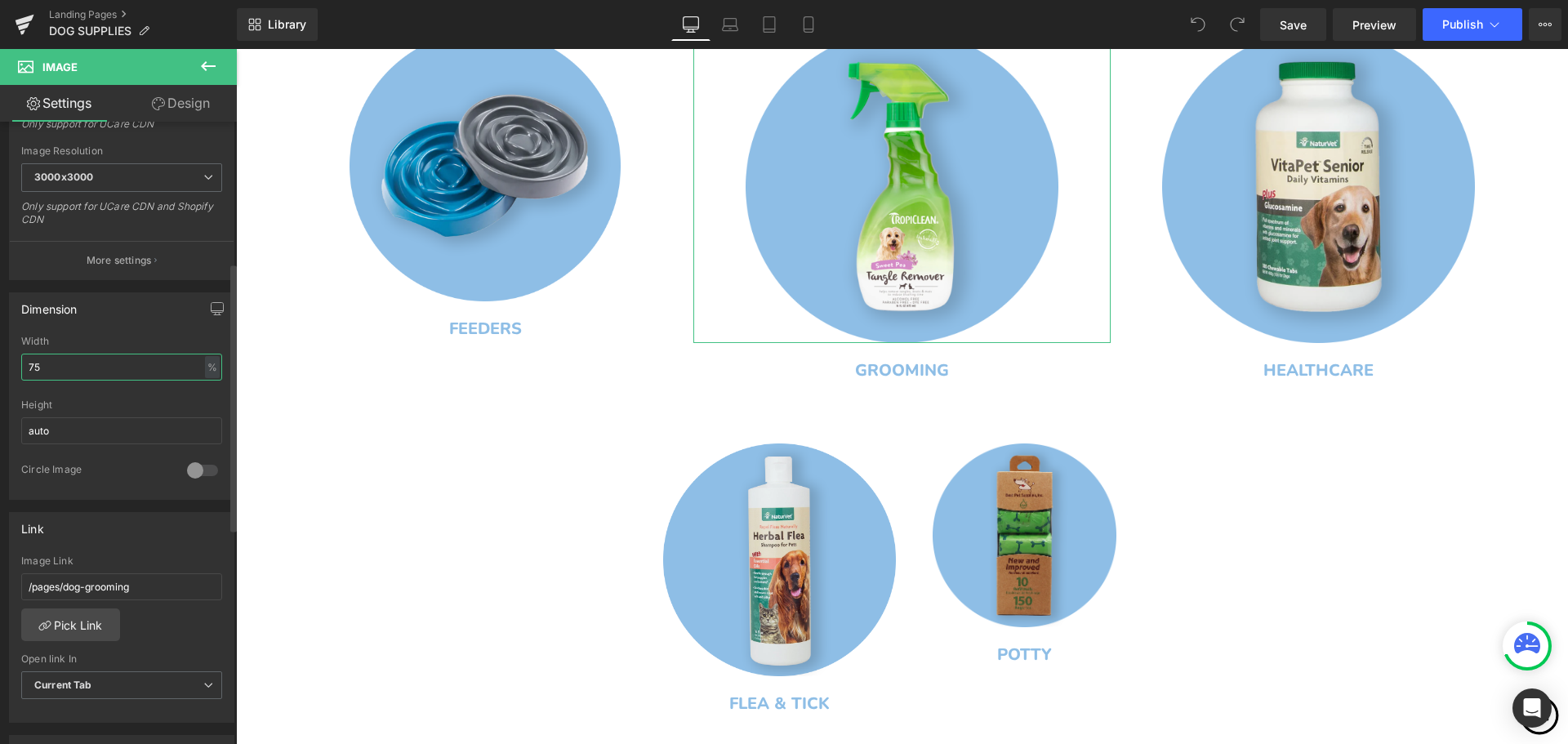
click at [35, 368] on input "75" at bounding box center [122, 367] width 201 height 27
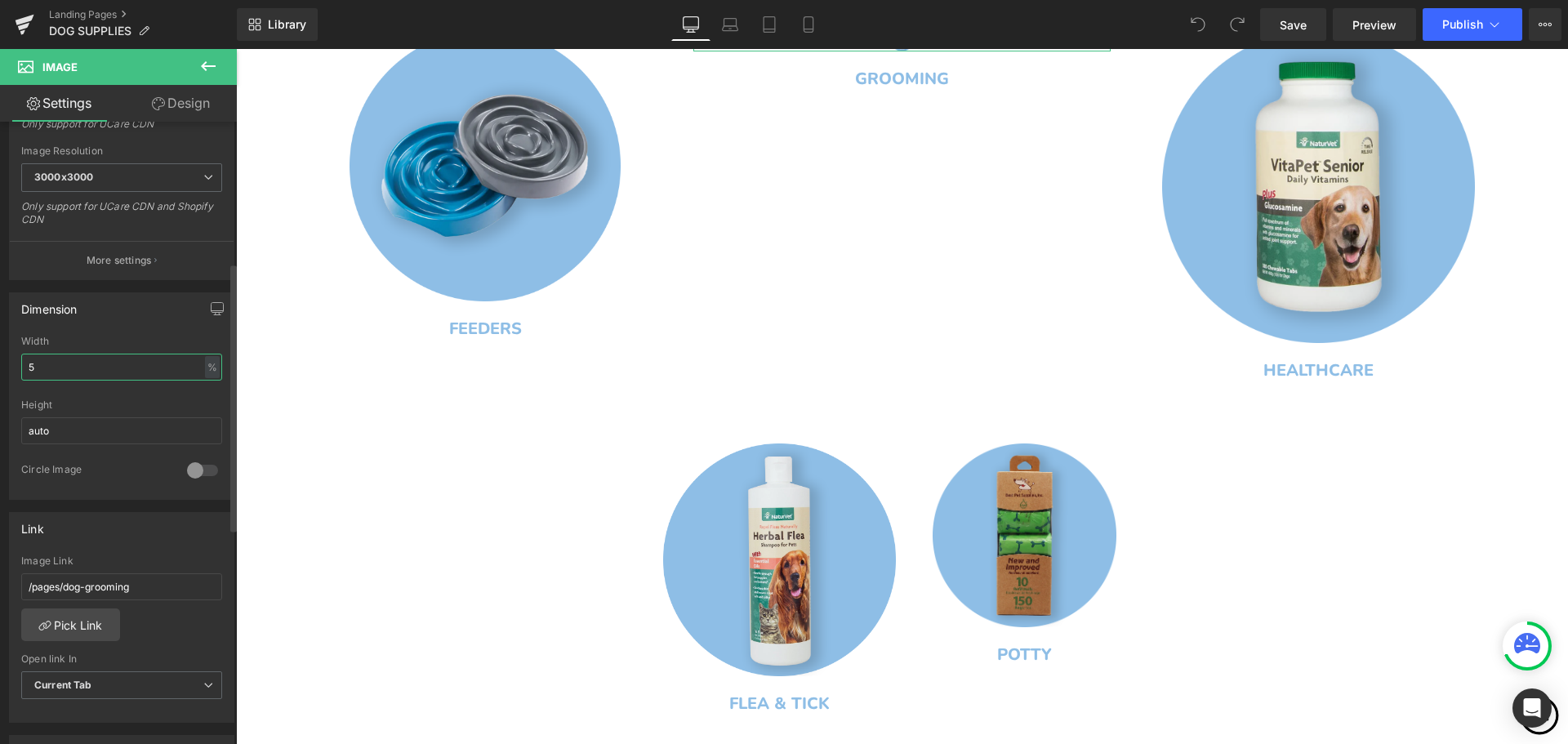
type input "65"
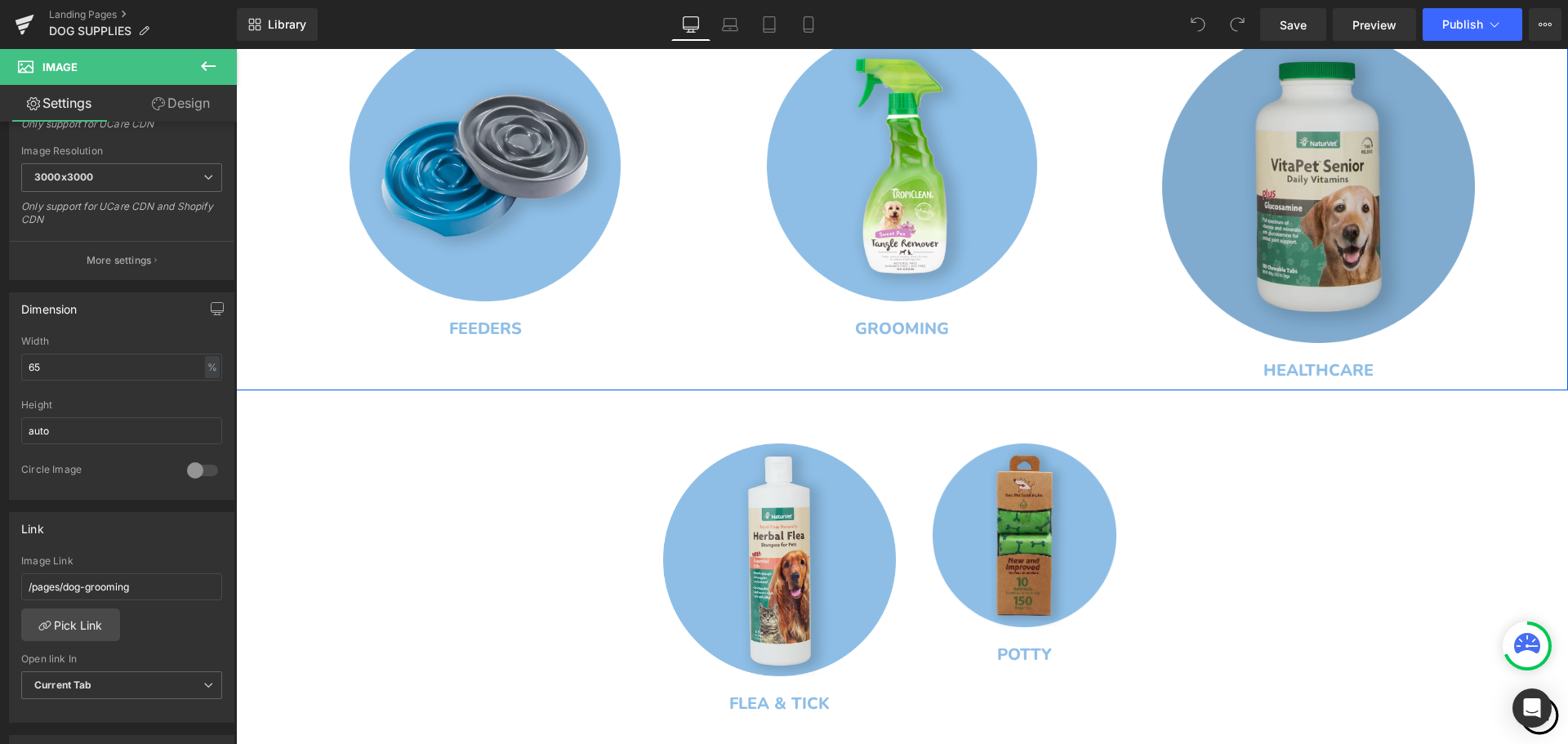
click at [1199, 146] on img at bounding box center [1319, 187] width 313 height 313
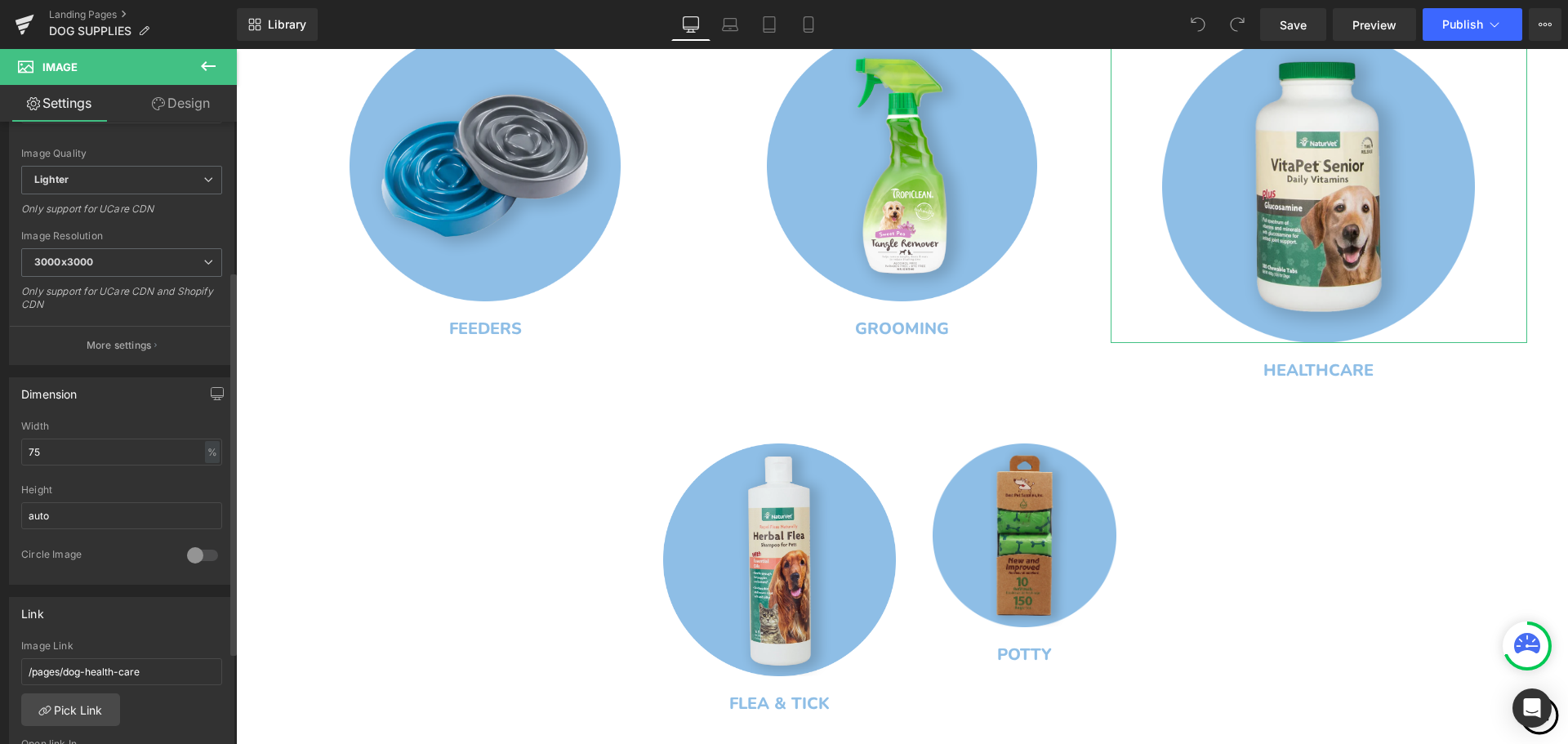
scroll to position [245, 0]
click at [34, 448] on input "75" at bounding box center [122, 448] width 201 height 27
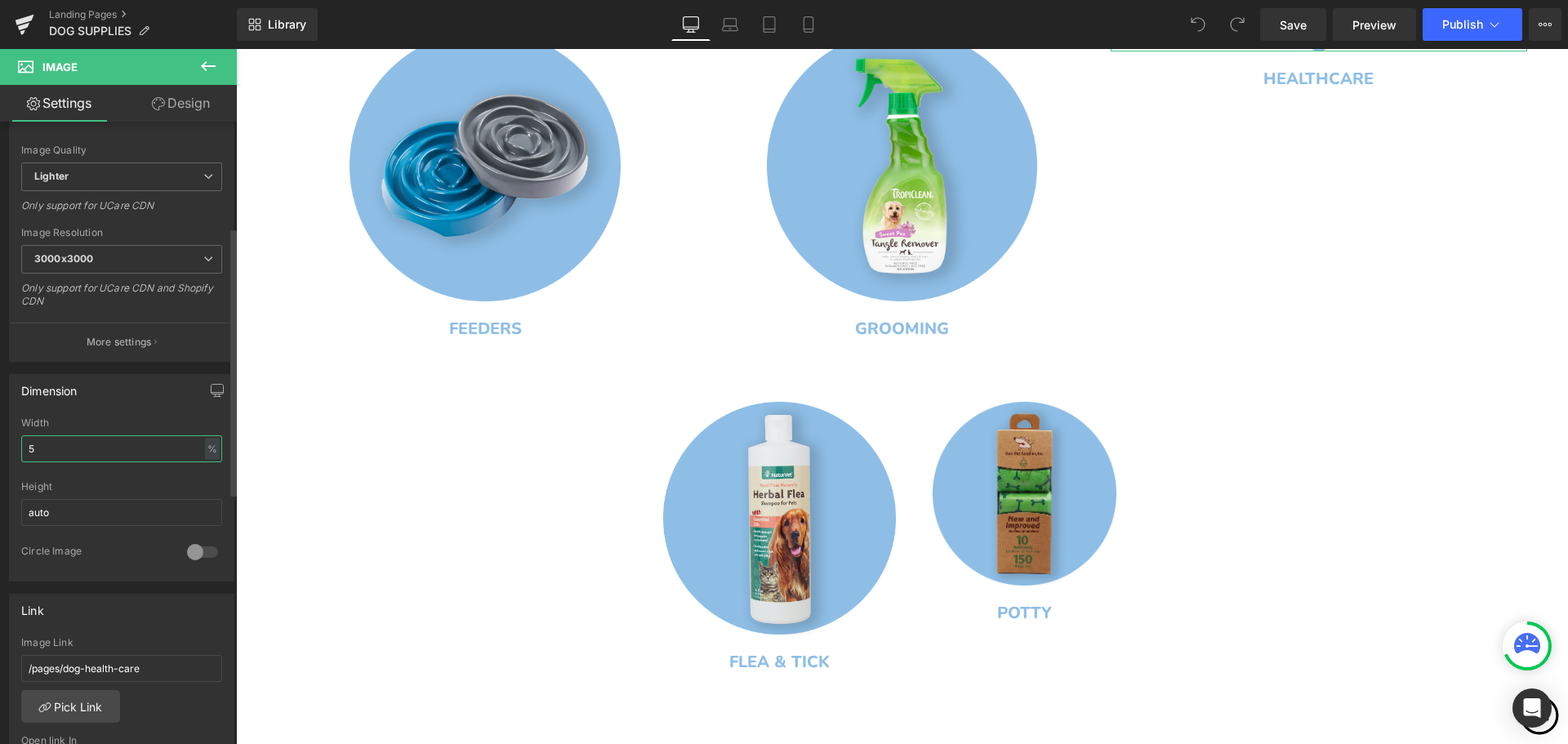
type input "65"
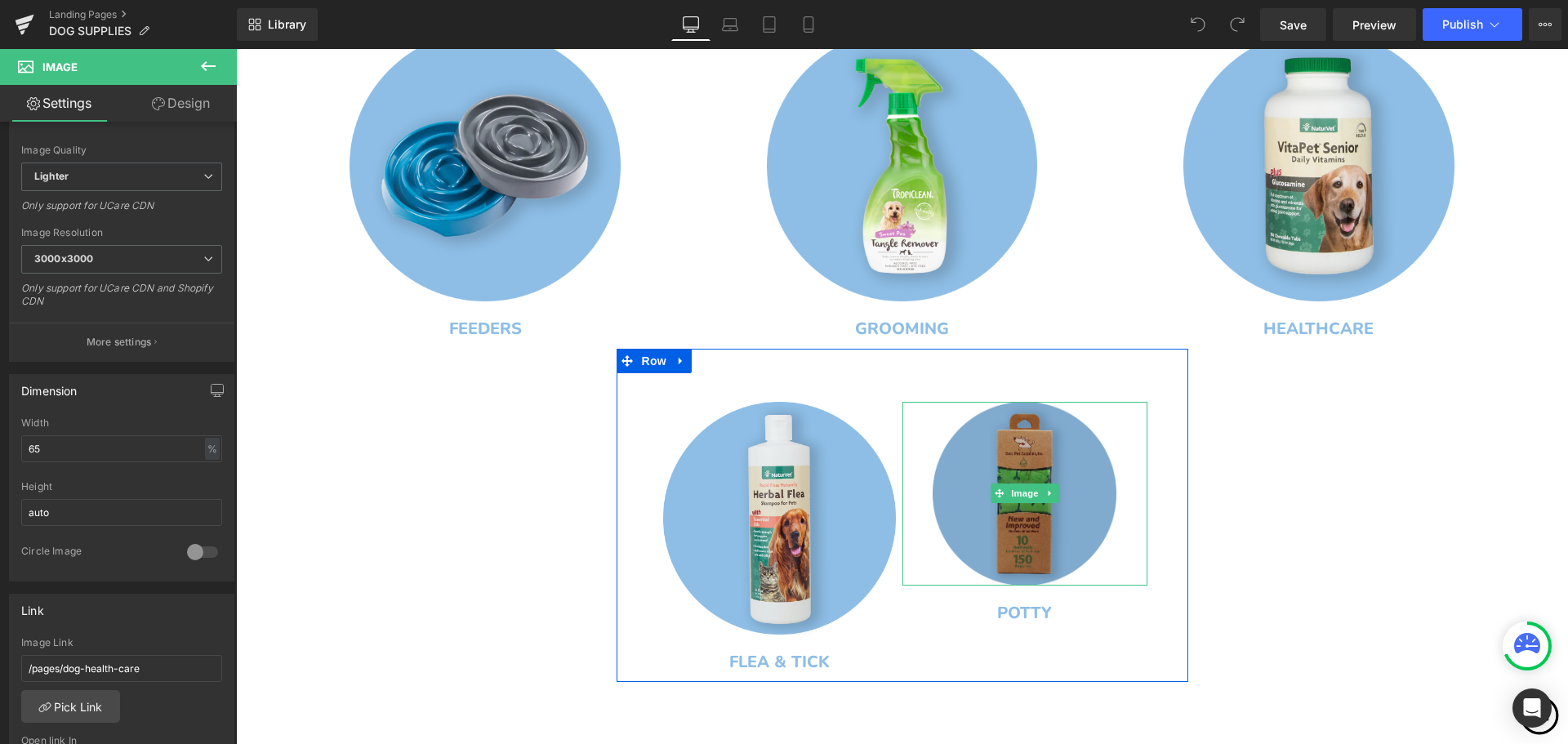
click at [1097, 503] on img at bounding box center [1025, 494] width 184 height 184
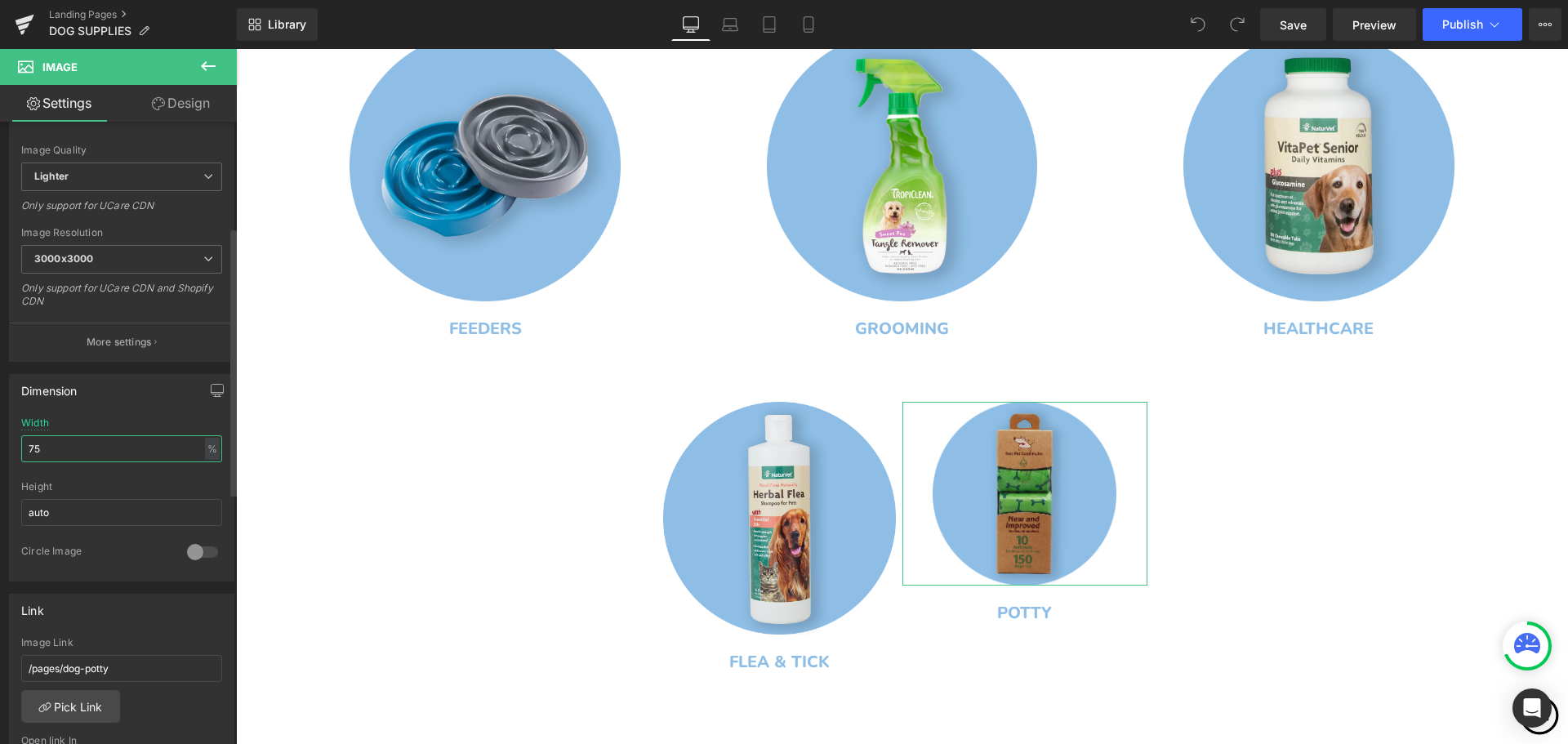
click at [40, 451] on input "75" at bounding box center [122, 448] width 201 height 27
click at [34, 448] on input "75" at bounding box center [122, 448] width 201 height 27
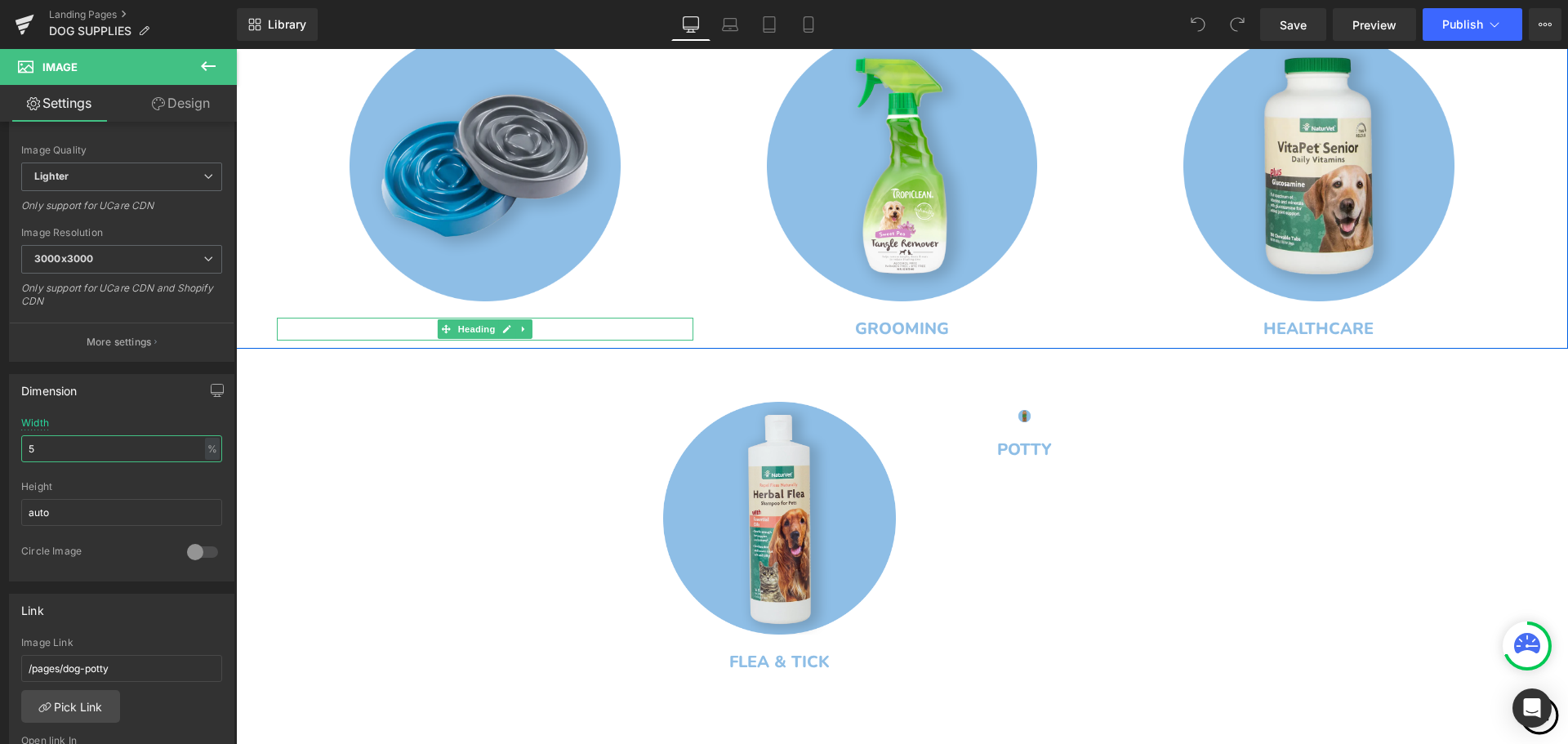
type input "95"
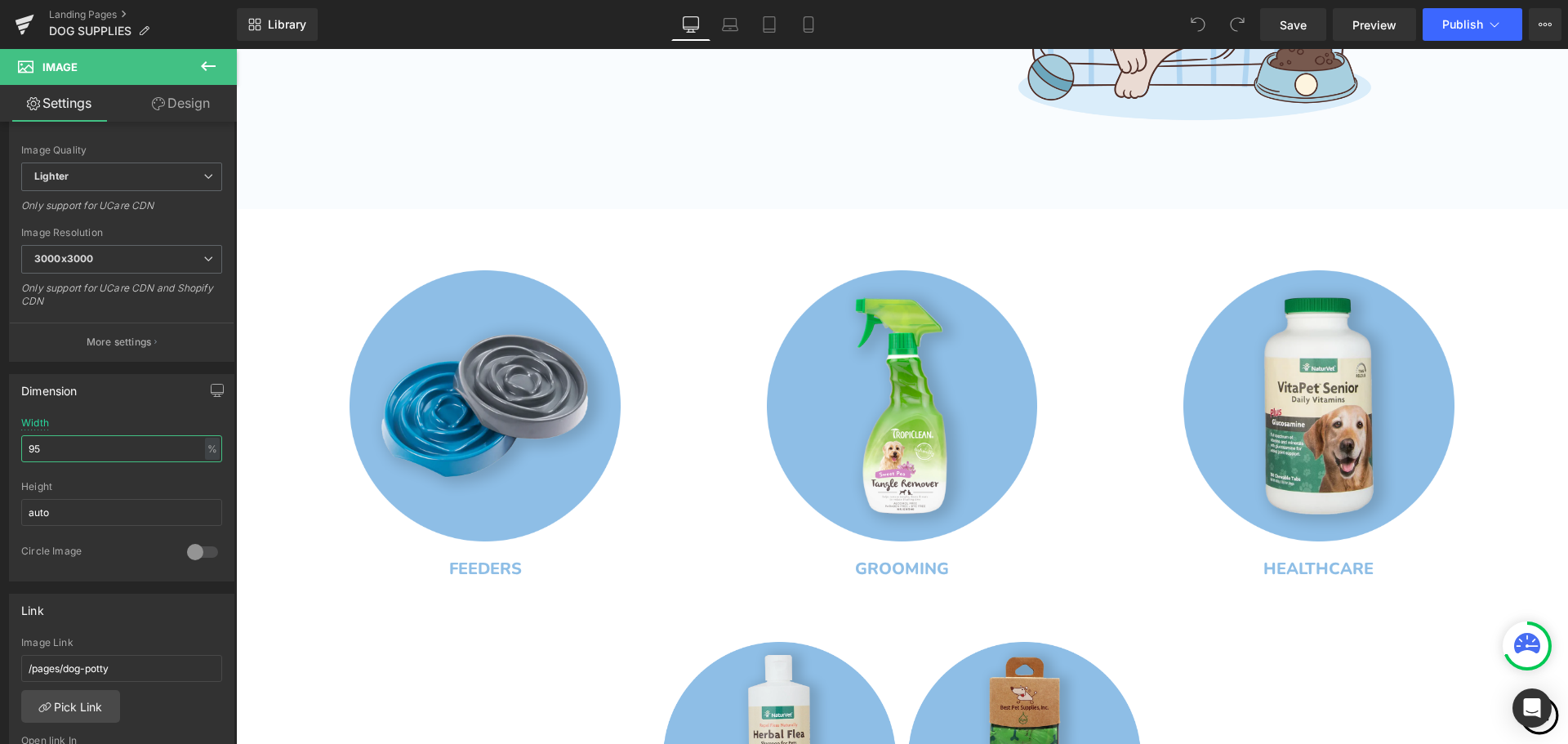
scroll to position [540, 0]
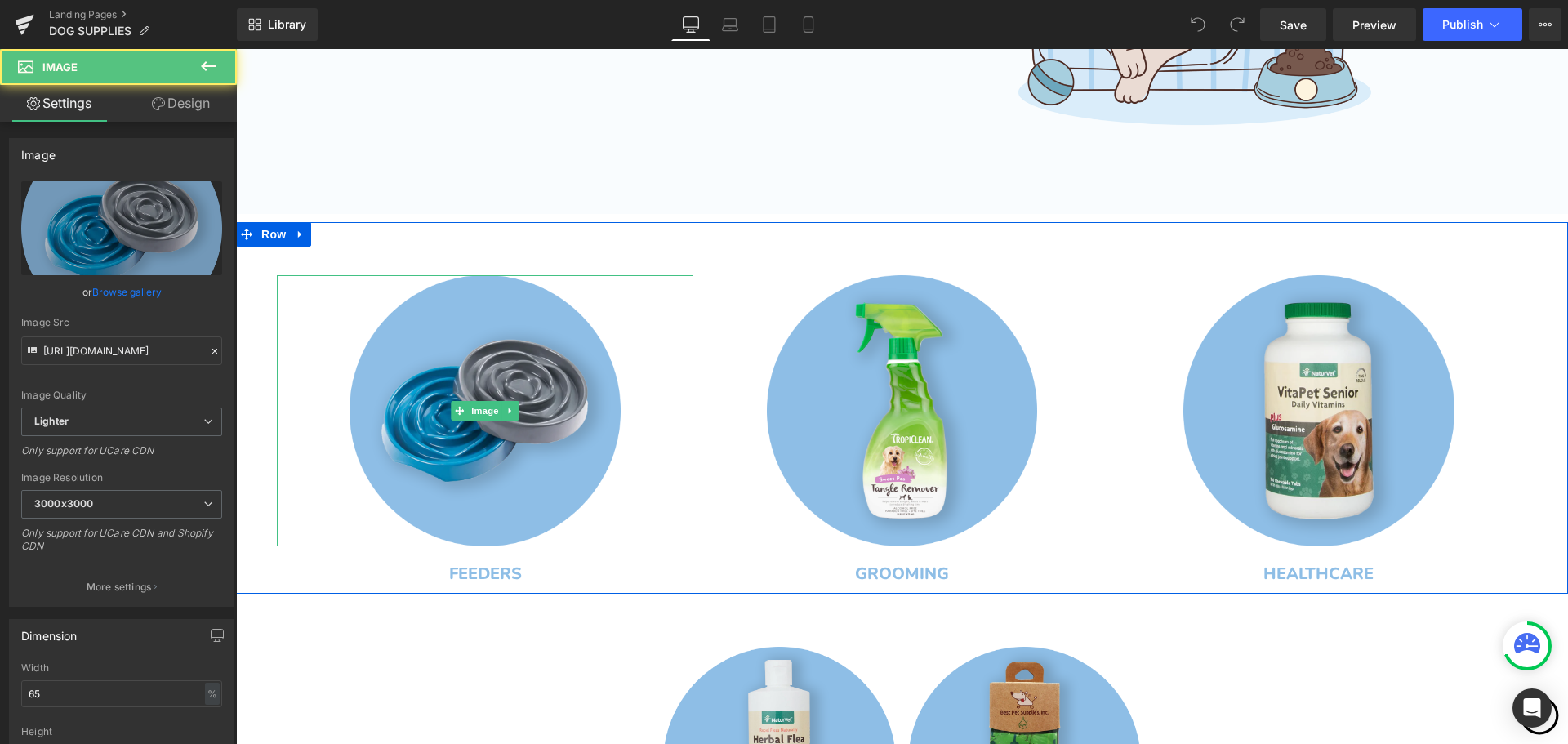
click at [619, 452] on link at bounding box center [485, 410] width 416 height 271
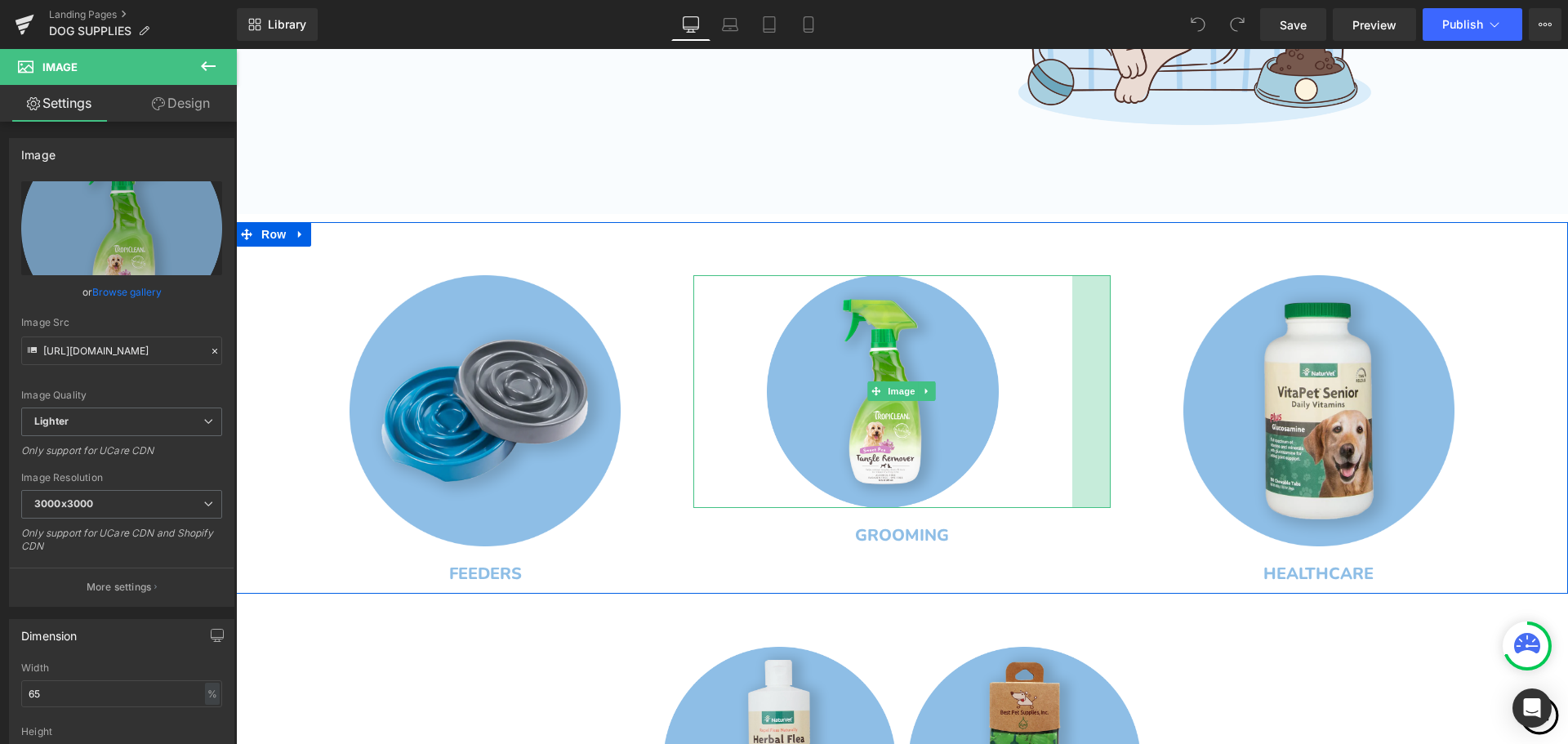
drag, startPoint x: 1101, startPoint y: 414, endPoint x: 1063, endPoint y: 422, distance: 38.8
click at [1063, 422] on div "Image 47px" at bounding box center [901, 391] width 416 height 232
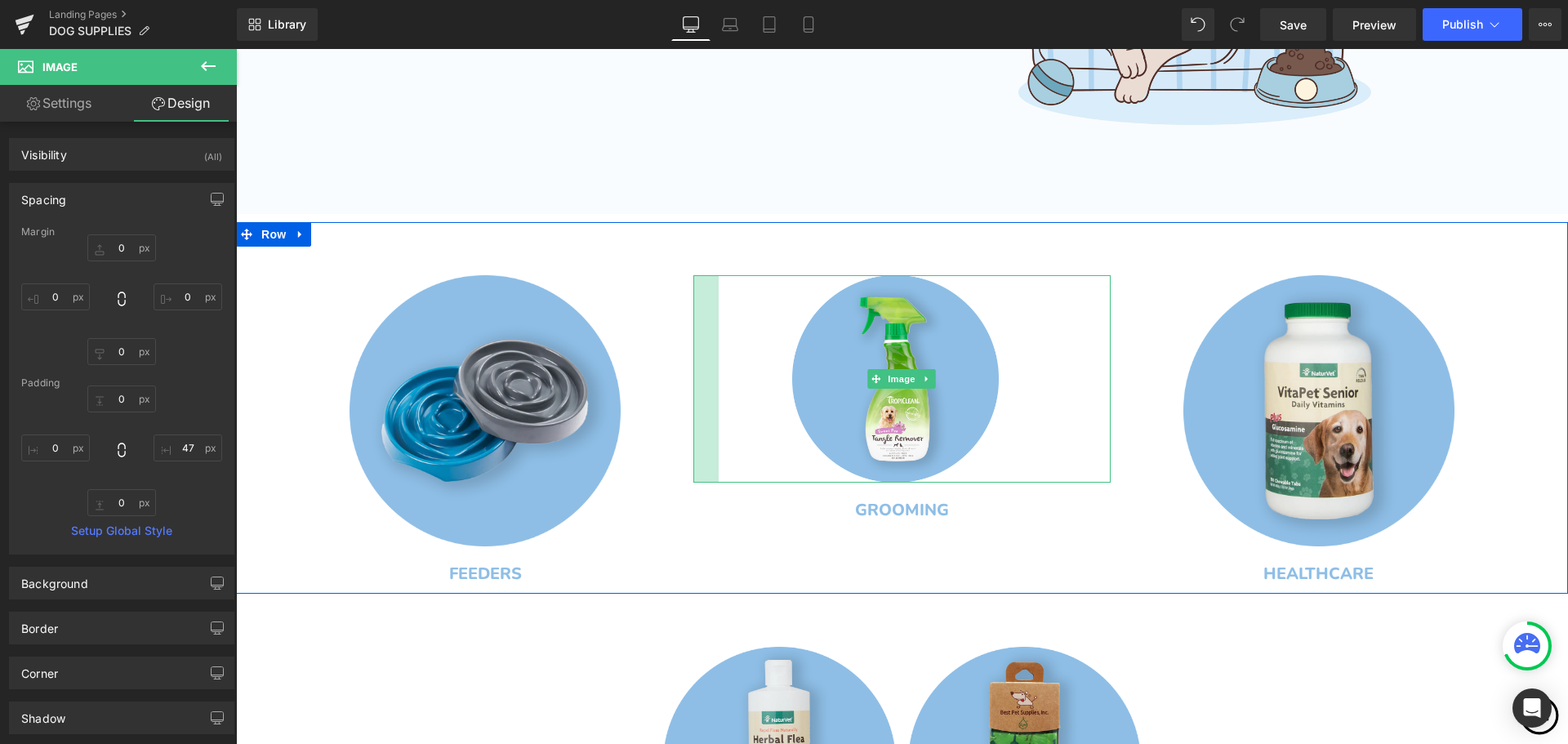
drag, startPoint x: 689, startPoint y: 418, endPoint x: 715, endPoint y: 423, distance: 26.5
click at [715, 423] on div "Image 31px 47px" at bounding box center [901, 379] width 416 height 208
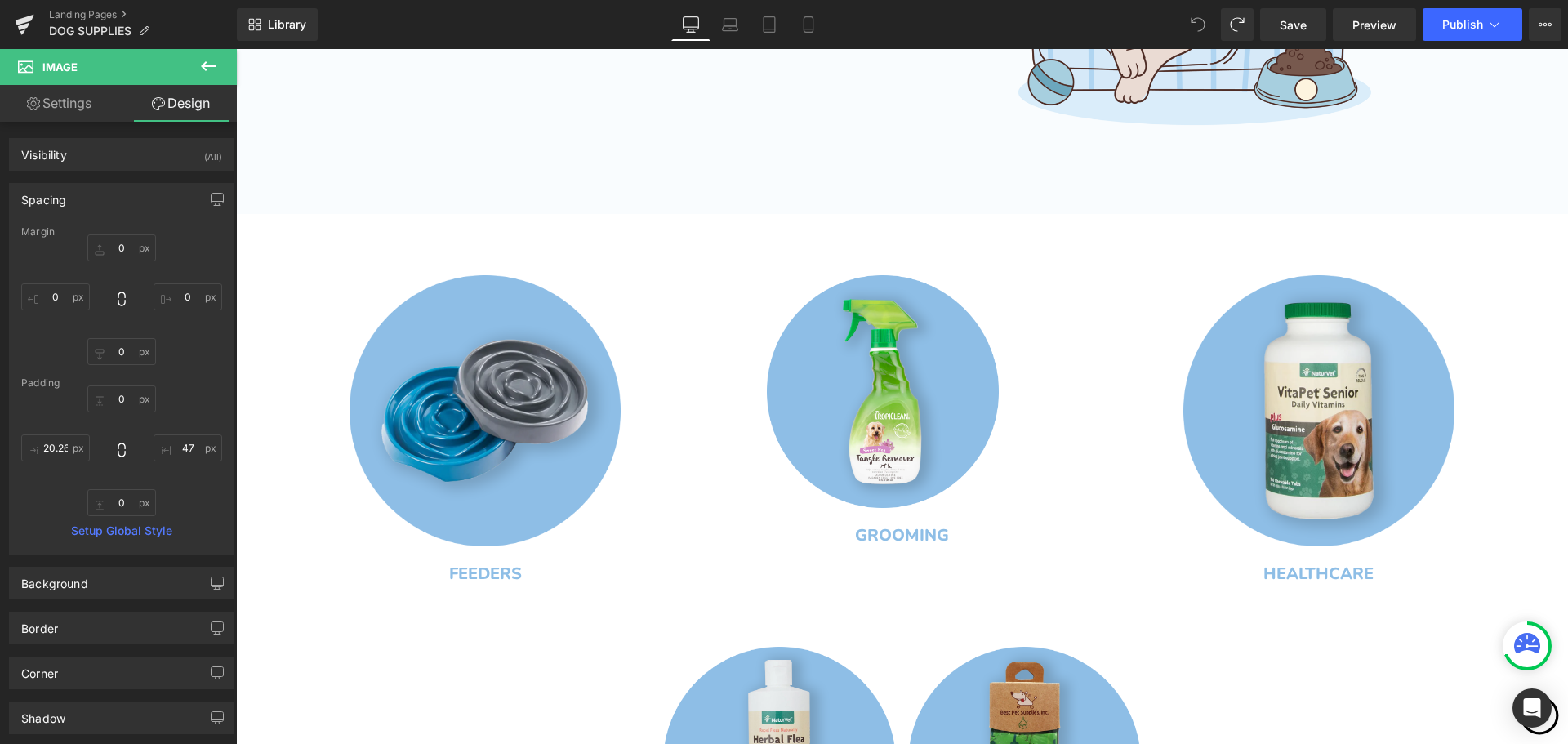
click at [1204, 22] on icon at bounding box center [1199, 25] width 15 height 15
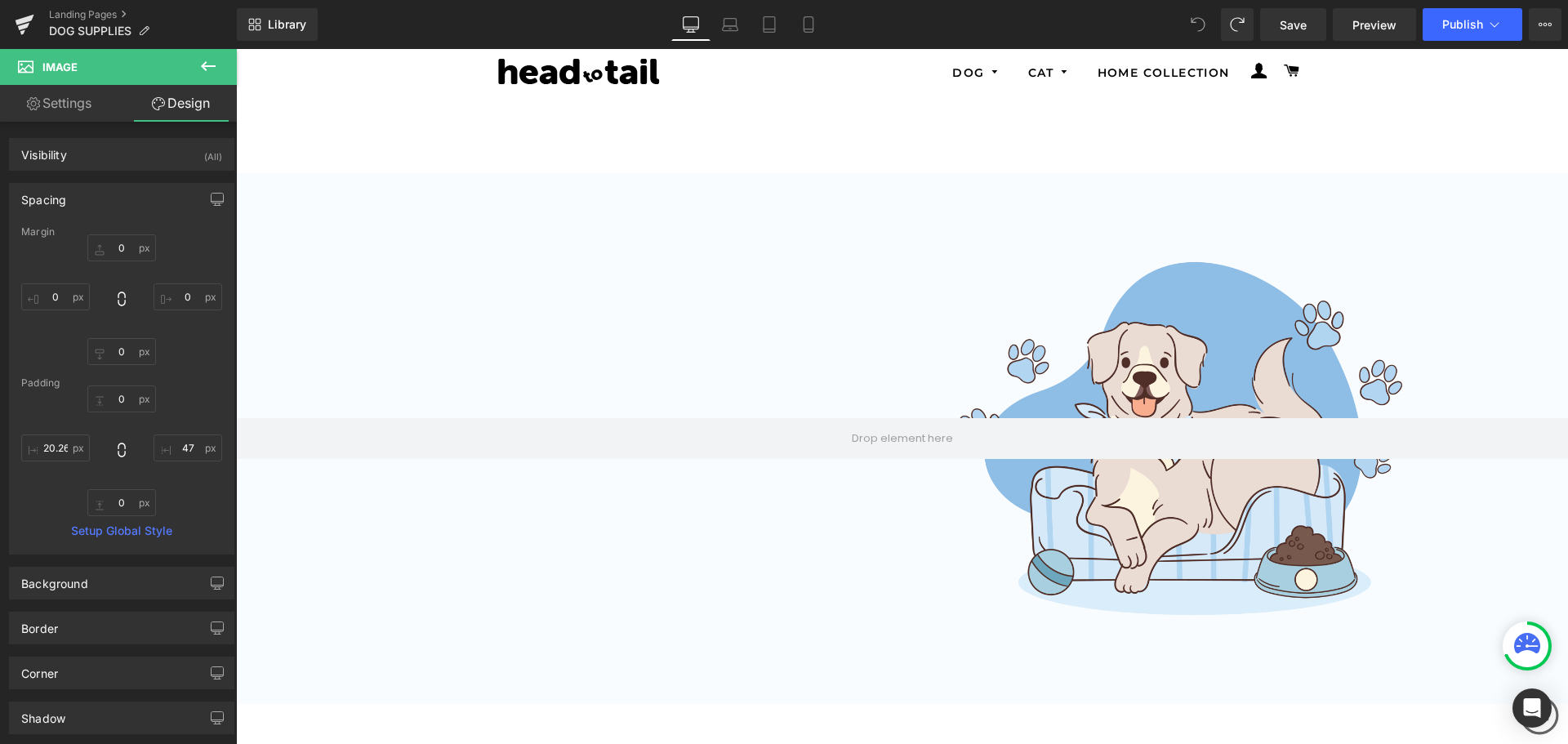
scroll to position [0, 0]
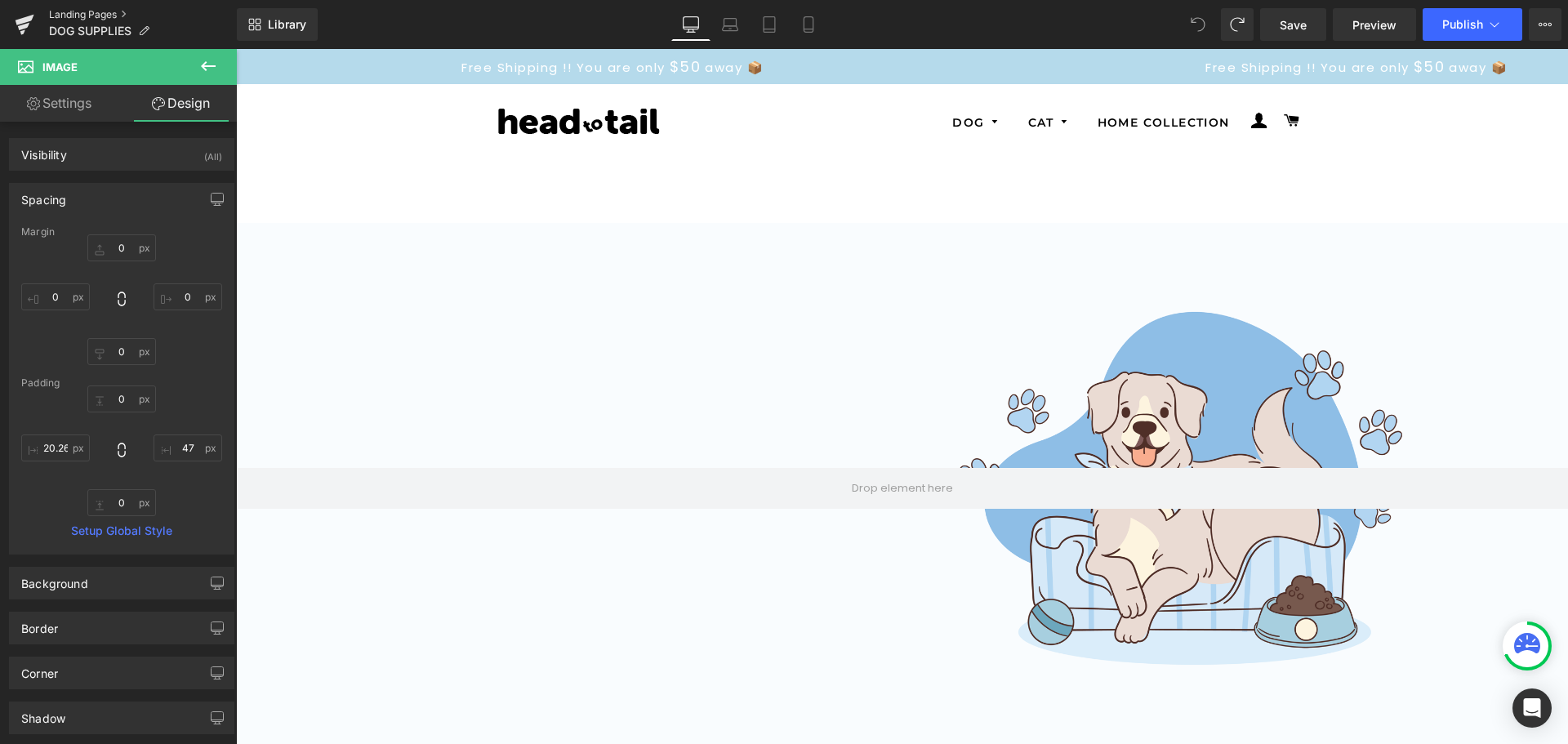
click at [101, 12] on link "Landing Pages" at bounding box center [143, 15] width 188 height 13
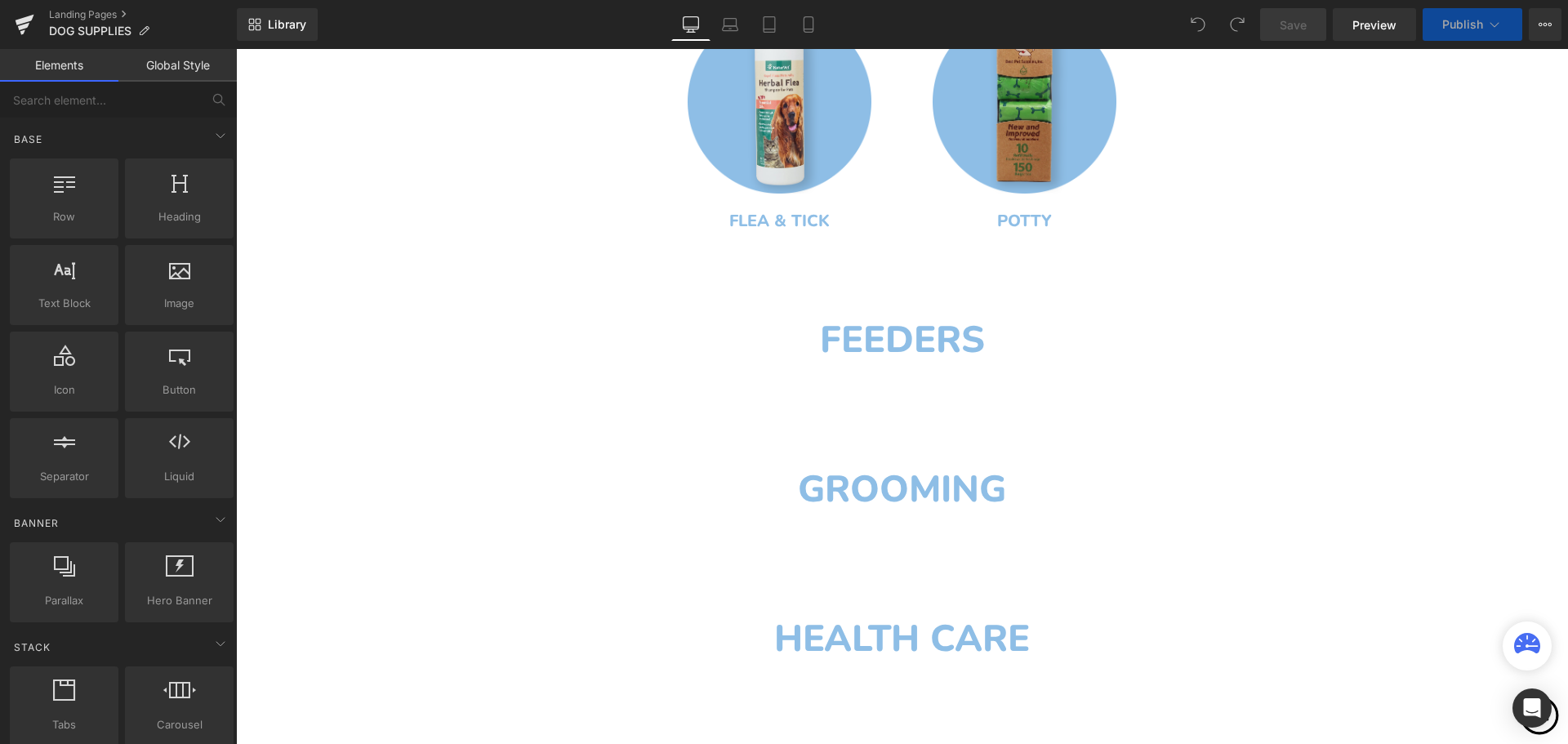
scroll to position [1266, 0]
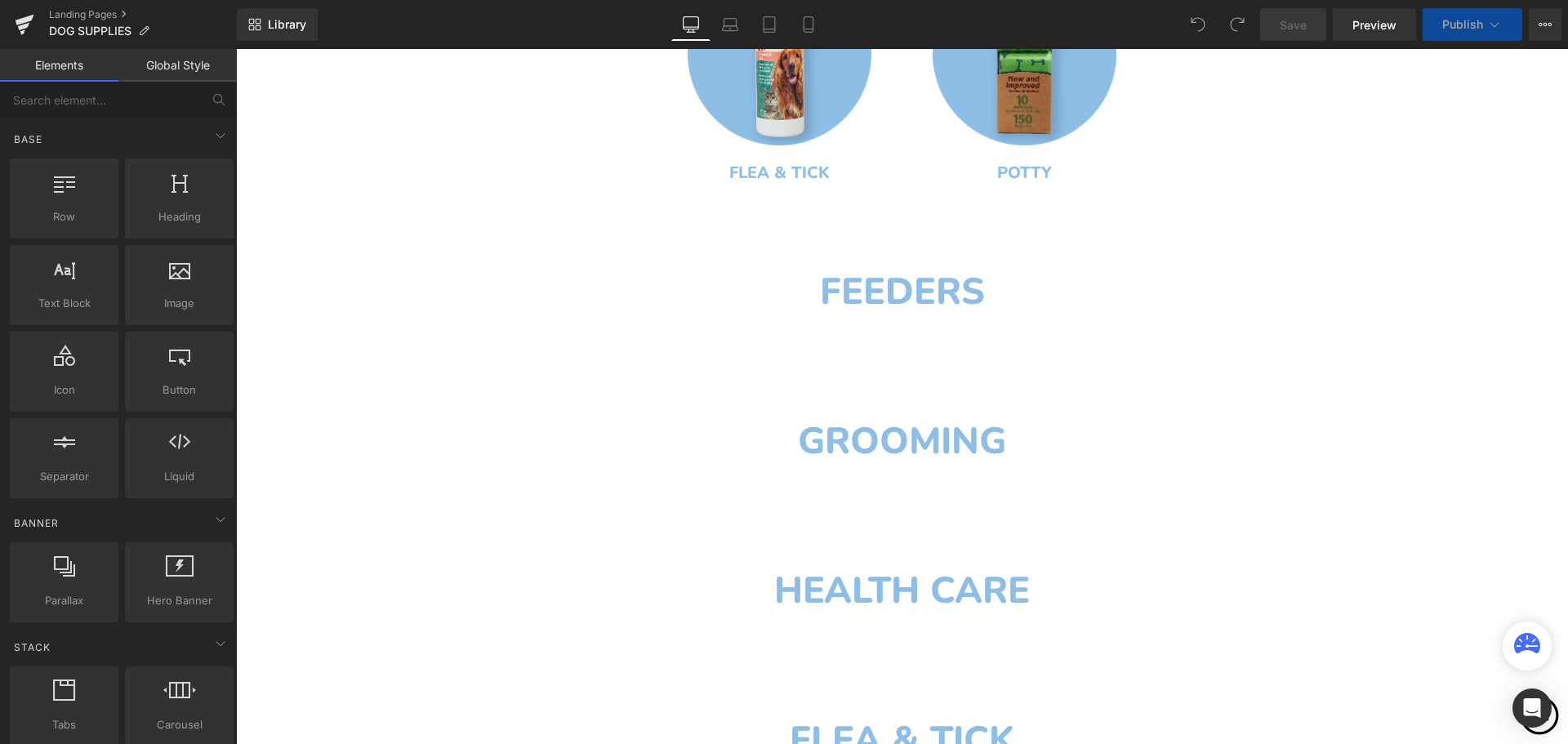
click at [927, 289] on div "FEEDERS Heading" at bounding box center [902, 292] width 809 height 51
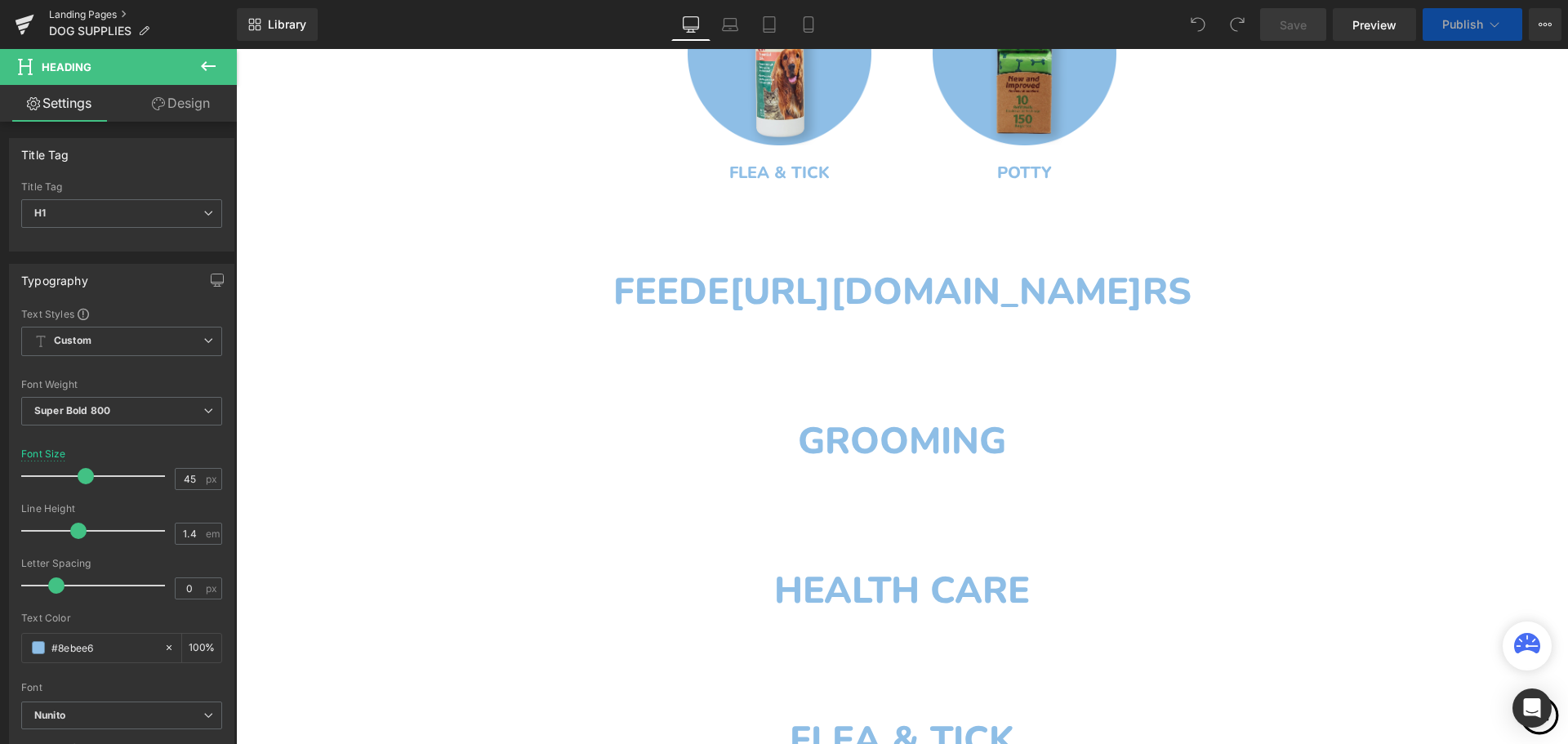
click at [104, 12] on link "Landing Pages" at bounding box center [143, 15] width 188 height 13
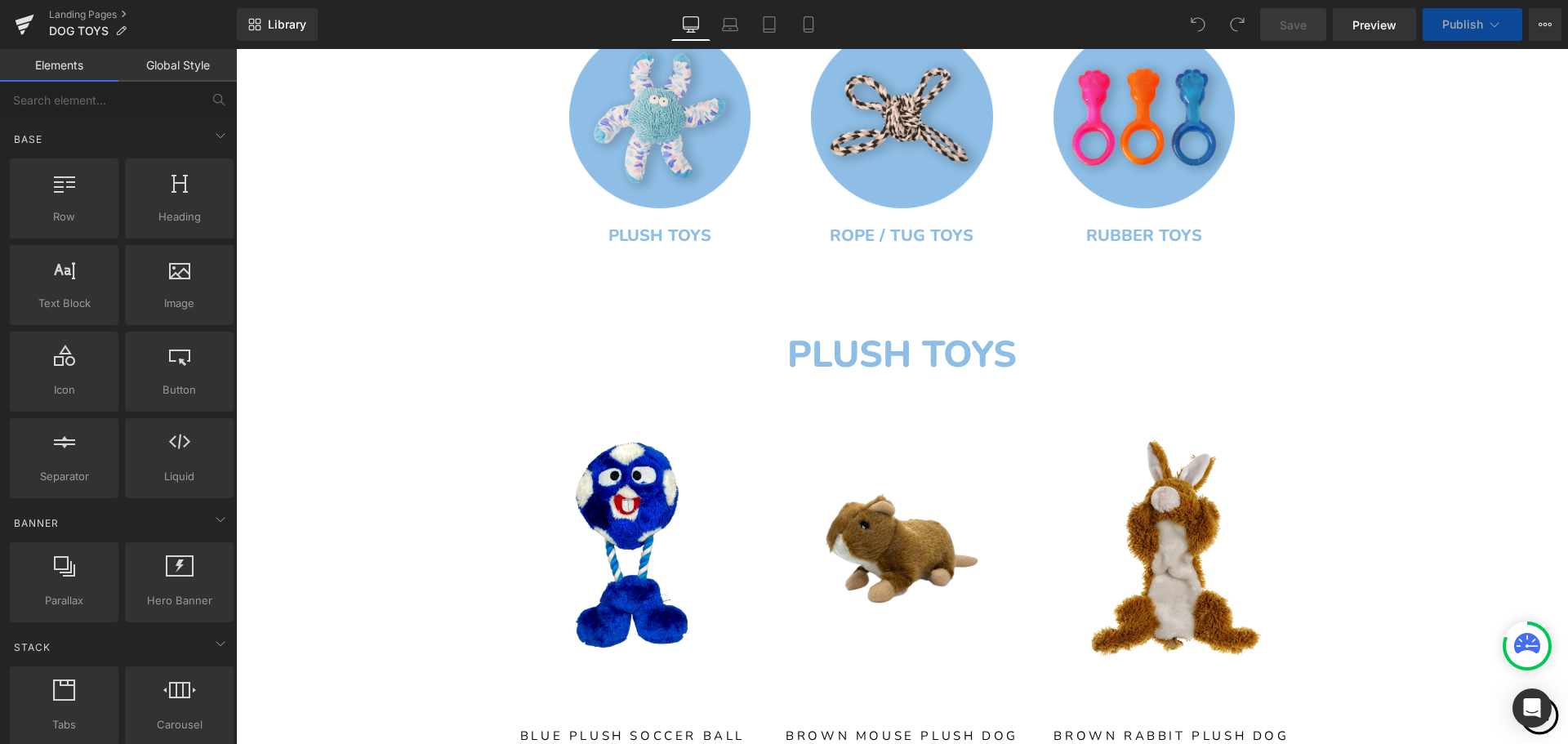
scroll to position [647, 0]
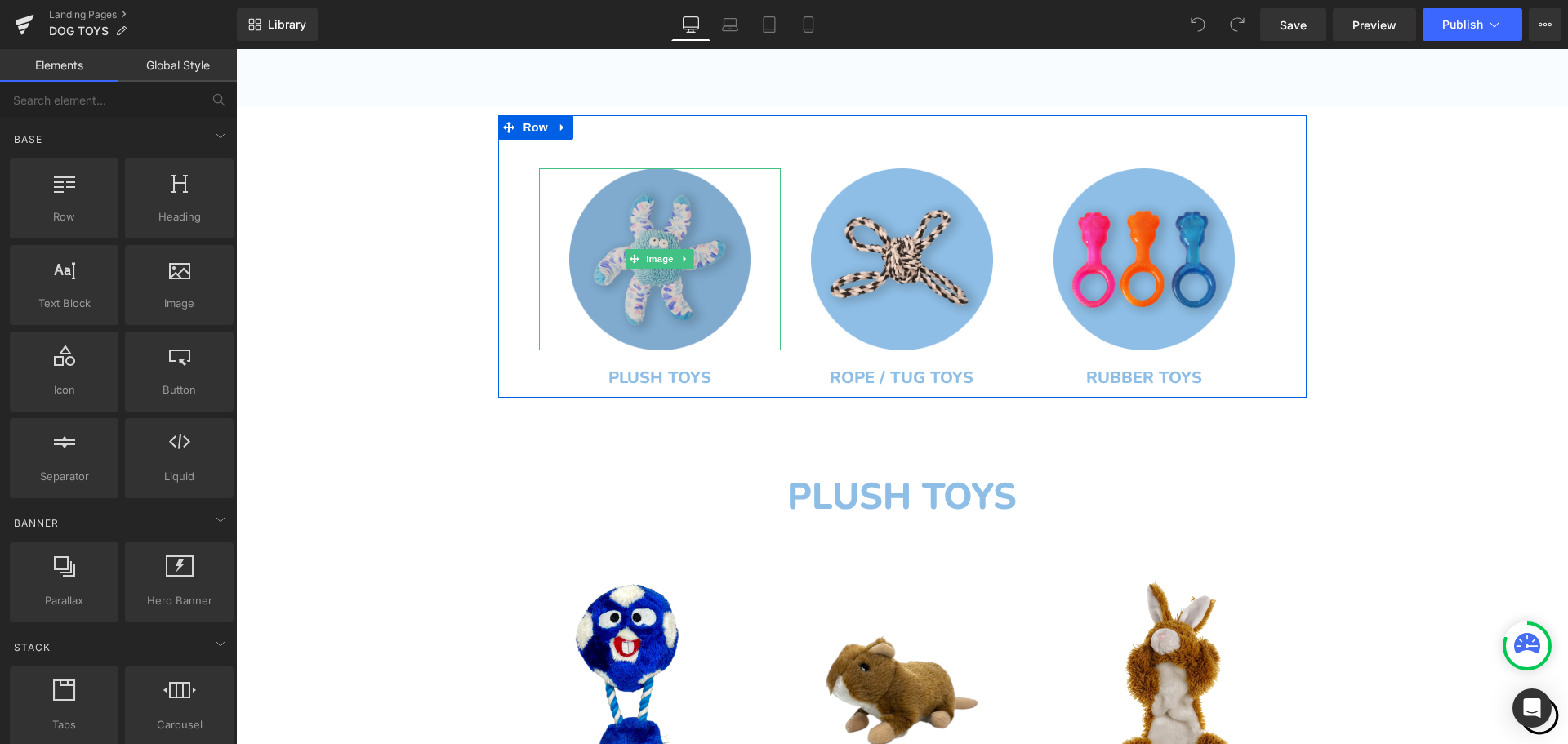
click at [681, 278] on img at bounding box center [660, 259] width 181 height 181
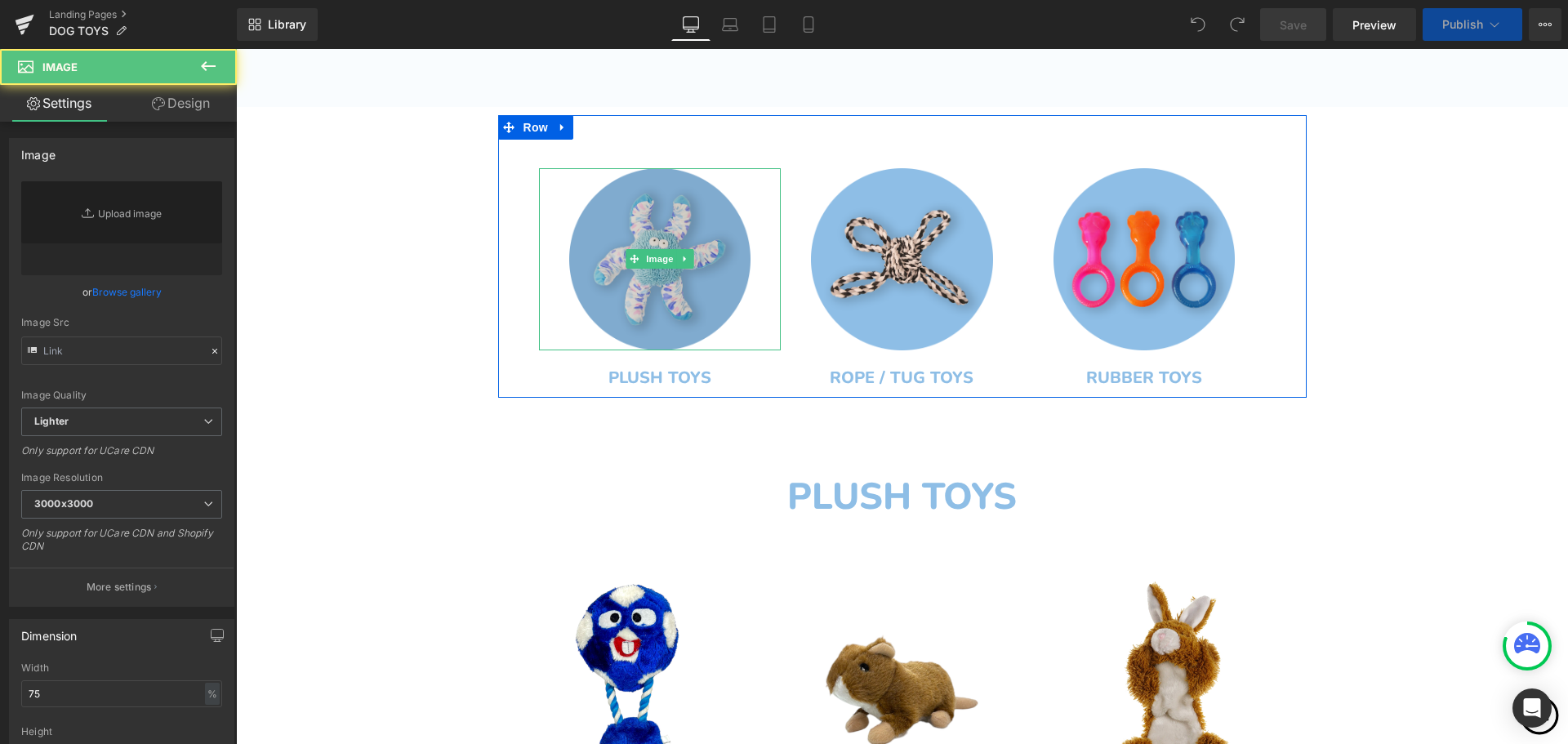
type input "[URL][DOMAIN_NAME]"
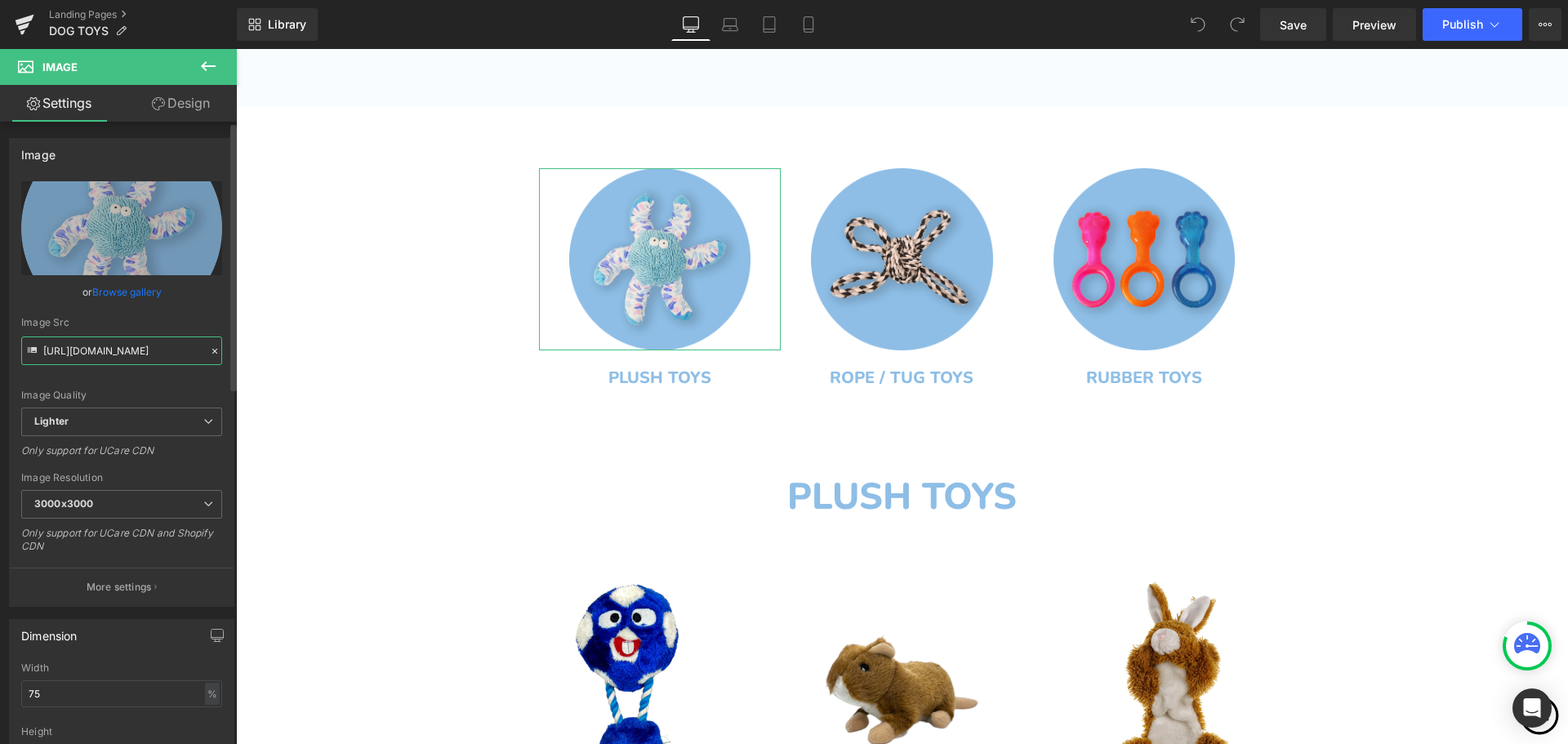
click at [152, 349] on input "[URL][DOMAIN_NAME]" at bounding box center [122, 350] width 201 height 29
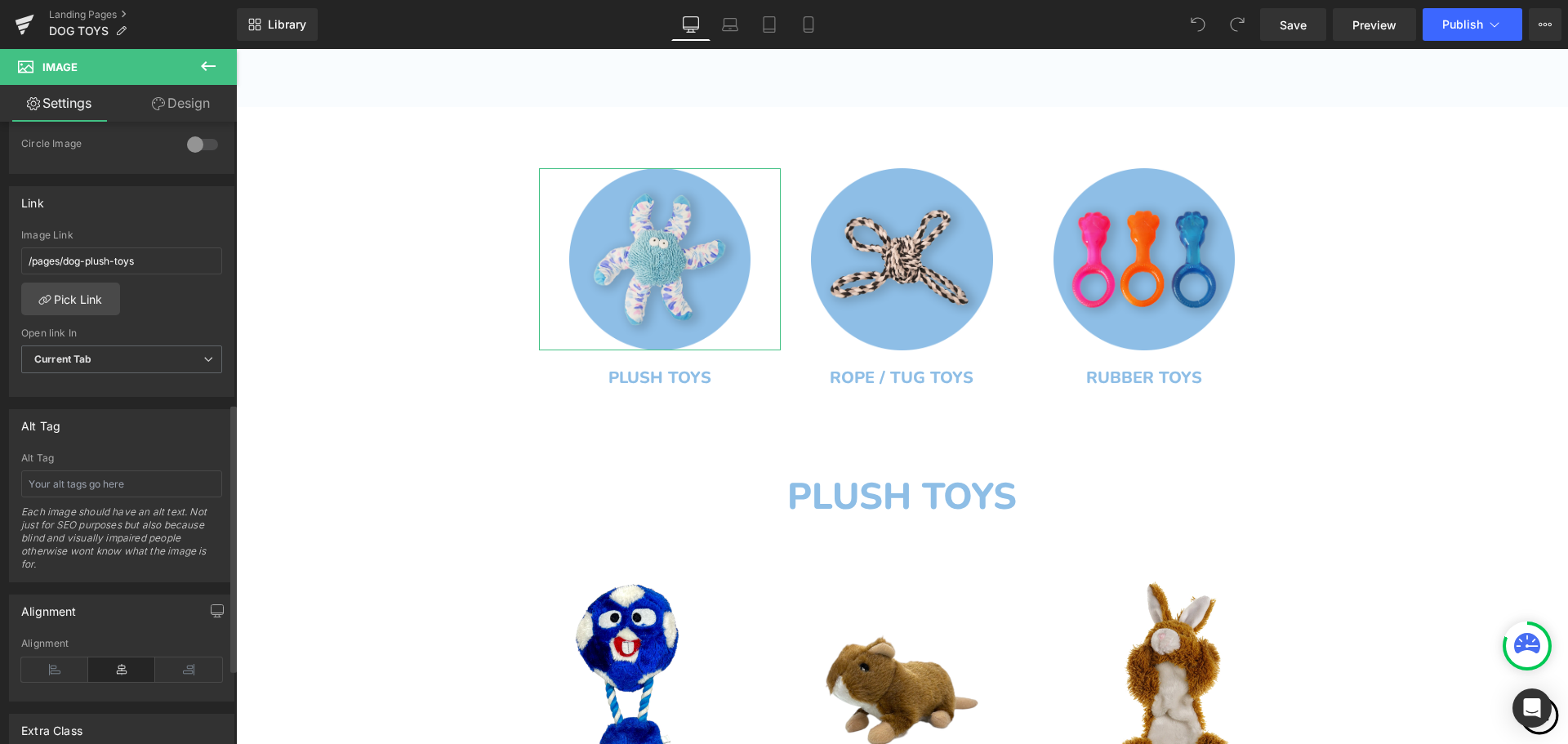
scroll to position [653, 0]
click at [204, 359] on icon at bounding box center [209, 358] width 10 height 10
click at [212, 306] on div "/pages/dog-plush-toys Image Link /pages/dog-plush-toys Pick Link Current Tab Ne…" at bounding box center [122, 311] width 224 height 167
click at [82, 297] on link "Pick Link" at bounding box center [71, 298] width 99 height 33
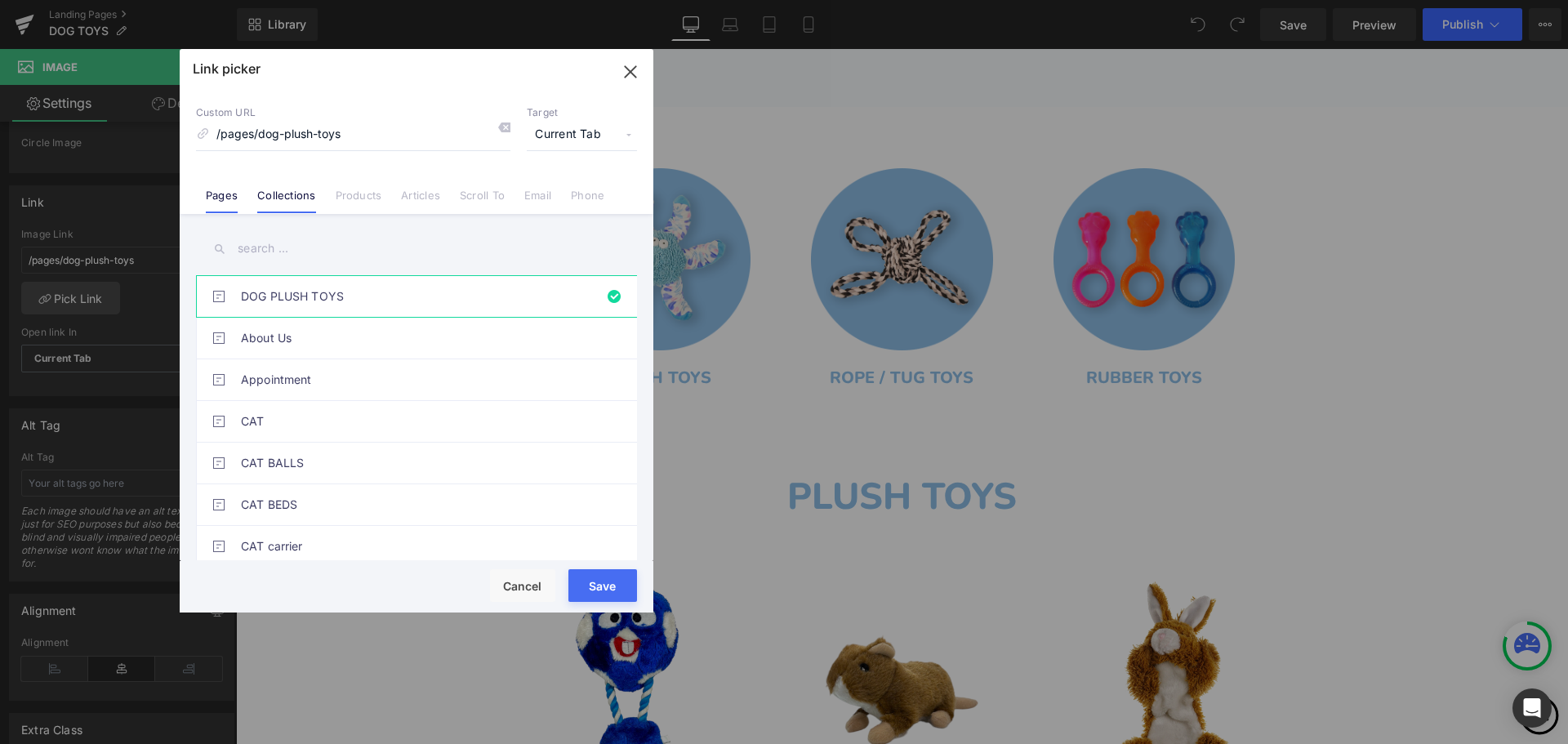
click at [282, 202] on link "Collections" at bounding box center [286, 201] width 58 height 25
click at [359, 204] on link "Products" at bounding box center [359, 201] width 46 height 25
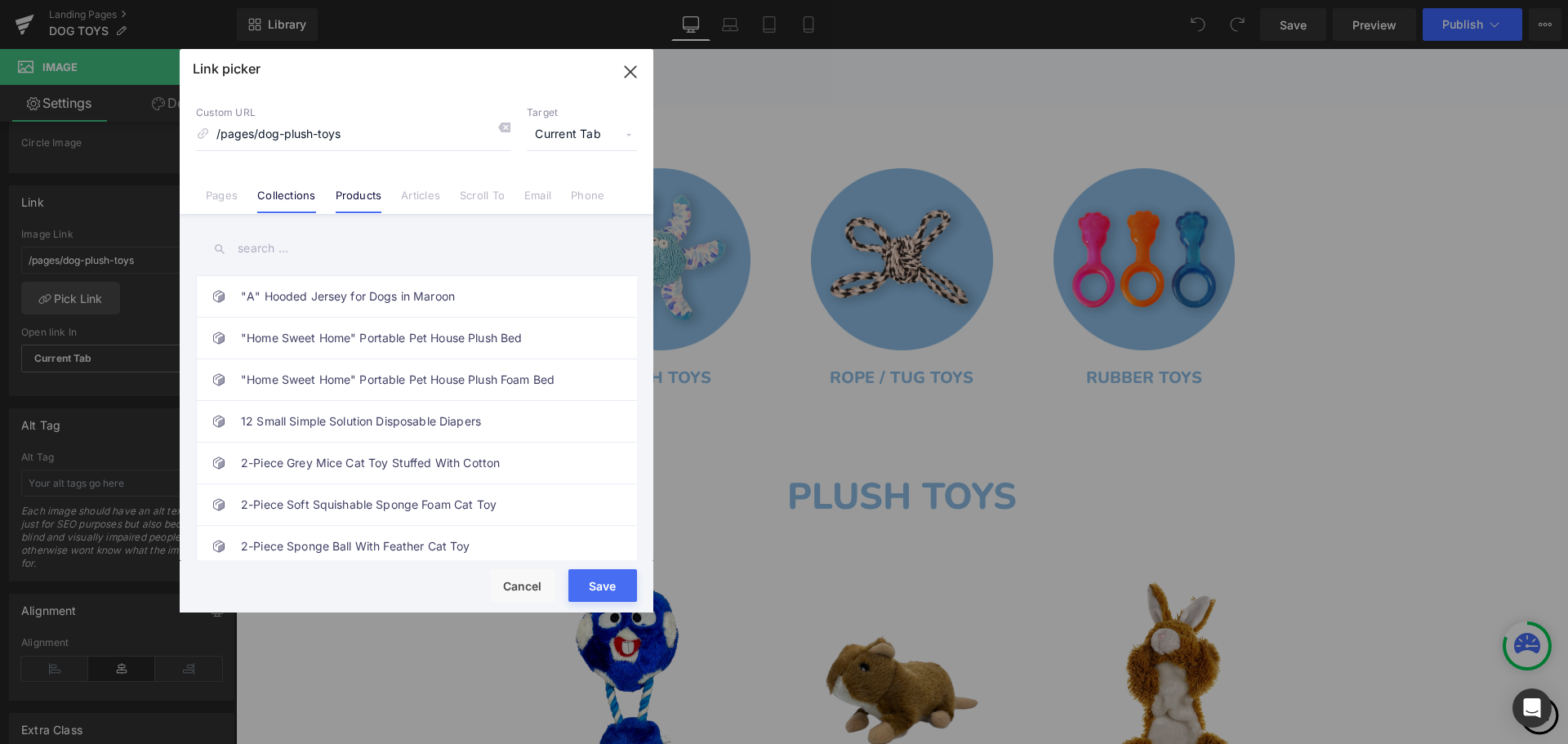
click at [294, 192] on link "Collections" at bounding box center [286, 201] width 58 height 25
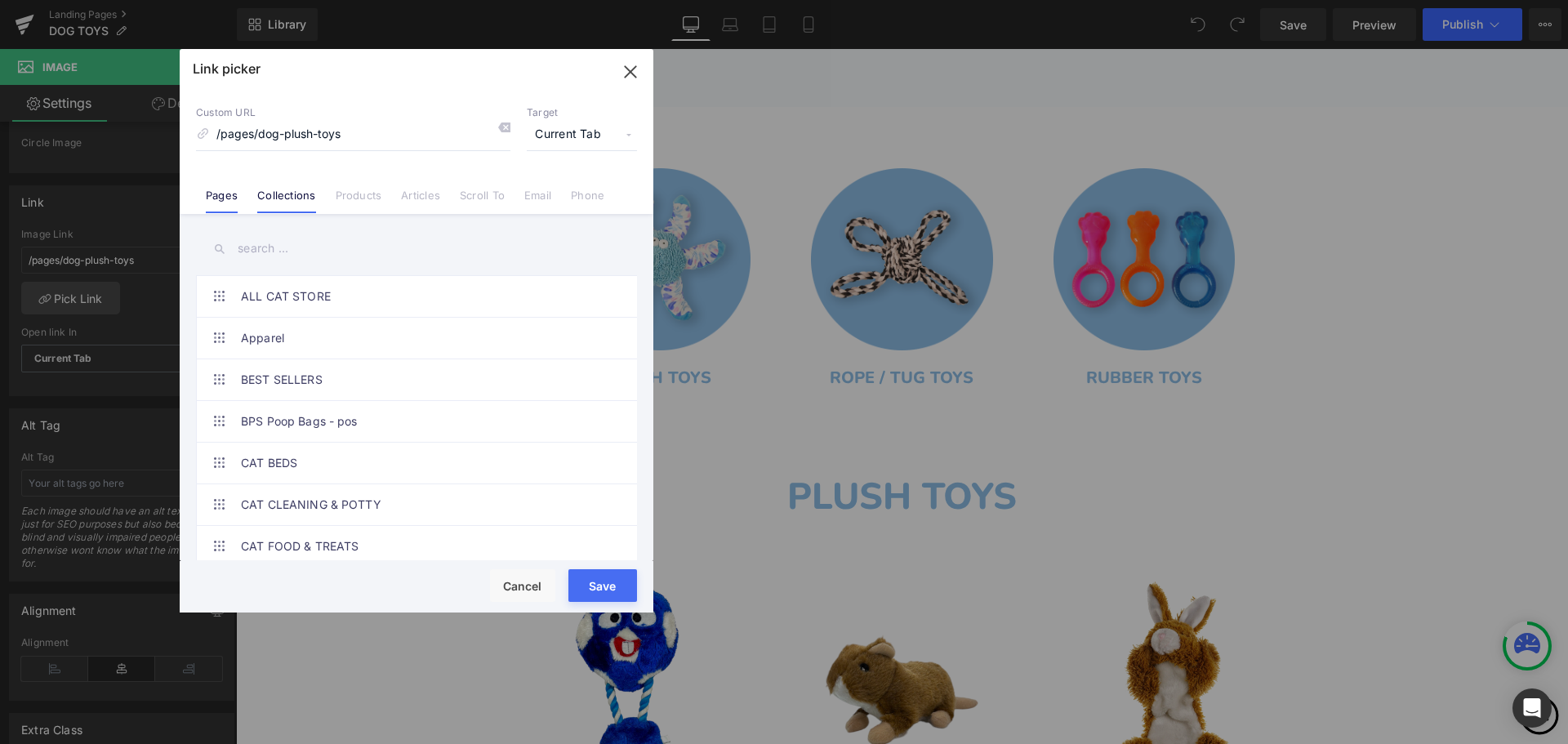
click at [230, 196] on link "Pages" at bounding box center [222, 201] width 32 height 25
click at [627, 68] on icon "button" at bounding box center [630, 71] width 11 height 11
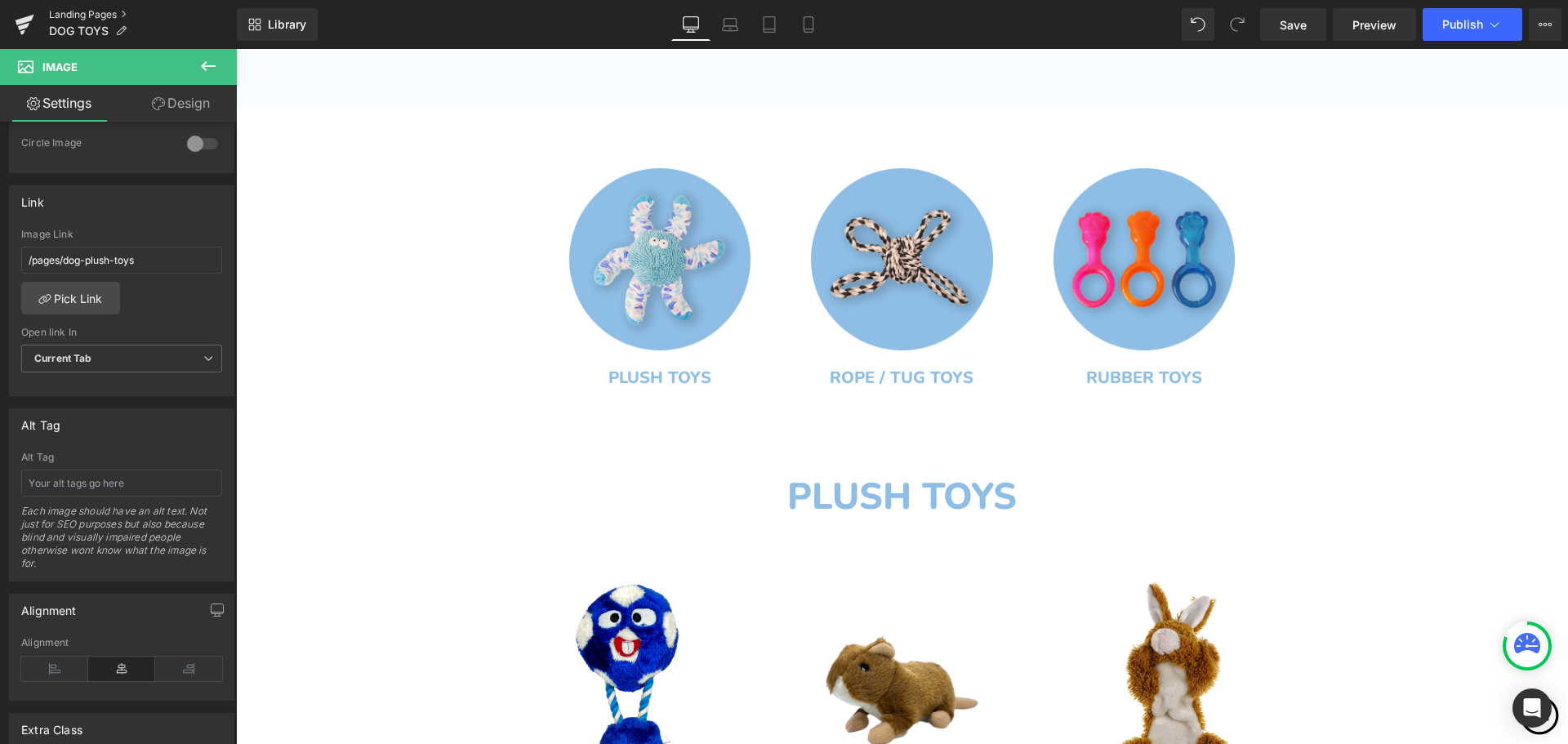
click at [75, 12] on link "Landing Pages" at bounding box center [143, 15] width 188 height 13
